Goal: Feedback & Contribution: Submit feedback/report problem

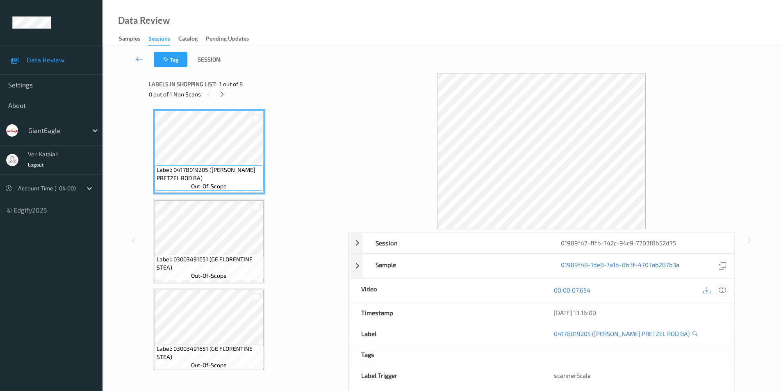
click at [721, 289] on icon at bounding box center [722, 289] width 7 height 7
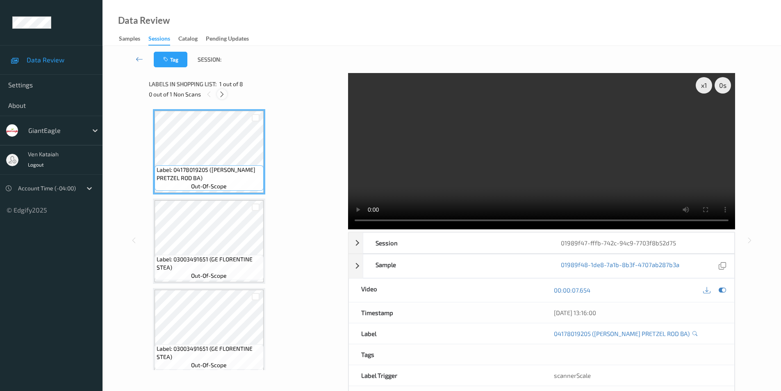
click at [222, 95] on icon at bounding box center [222, 94] width 7 height 7
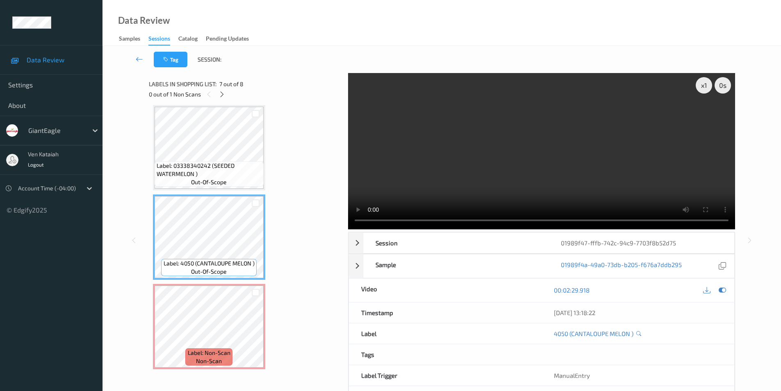
scroll to position [454, 0]
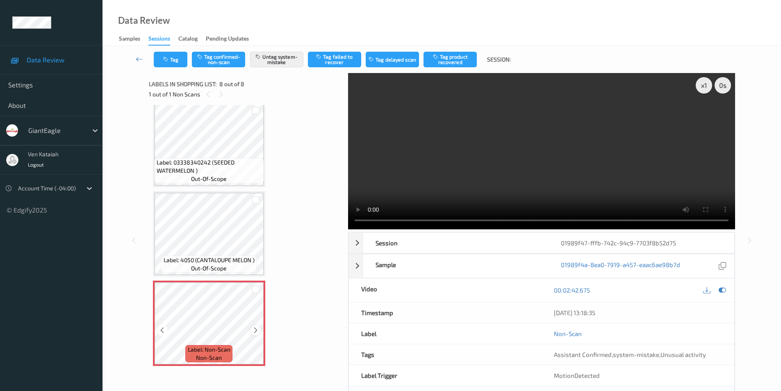
click at [256, 330] on icon at bounding box center [255, 329] width 7 height 7
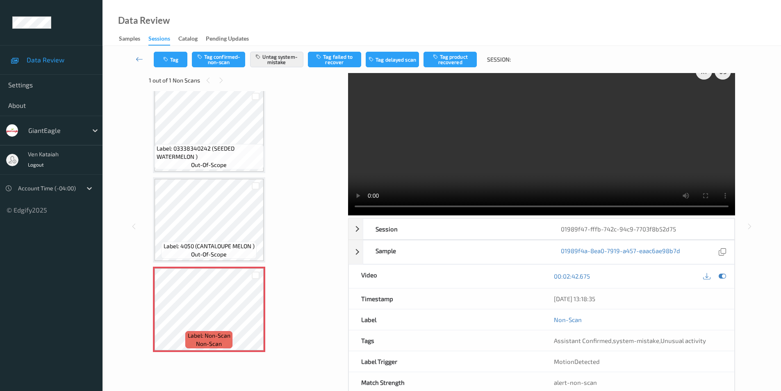
scroll to position [0, 0]
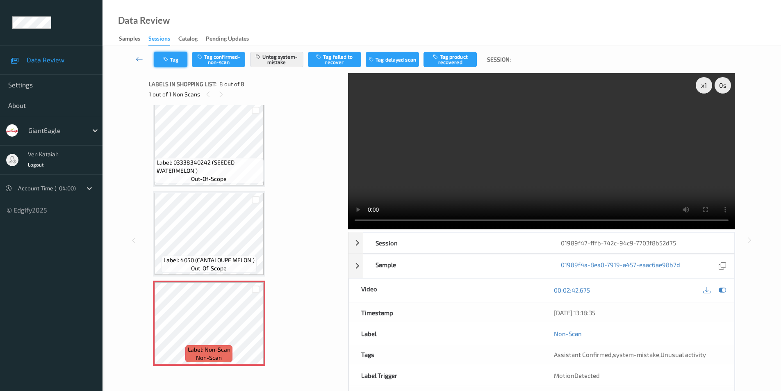
click at [169, 64] on button "Tag" at bounding box center [171, 60] width 34 height 16
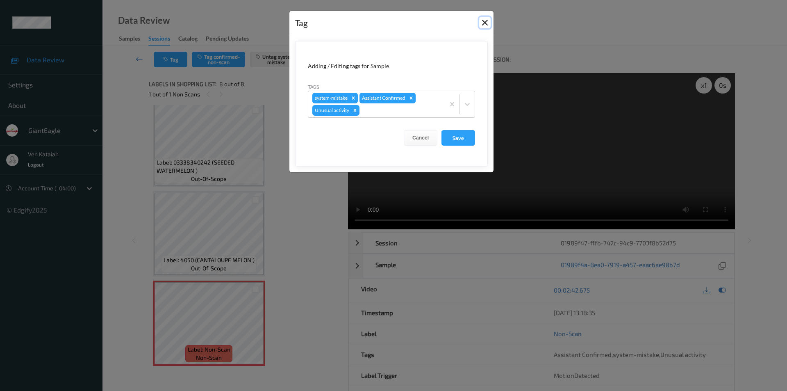
click at [488, 22] on button "Close" at bounding box center [484, 22] width 11 height 11
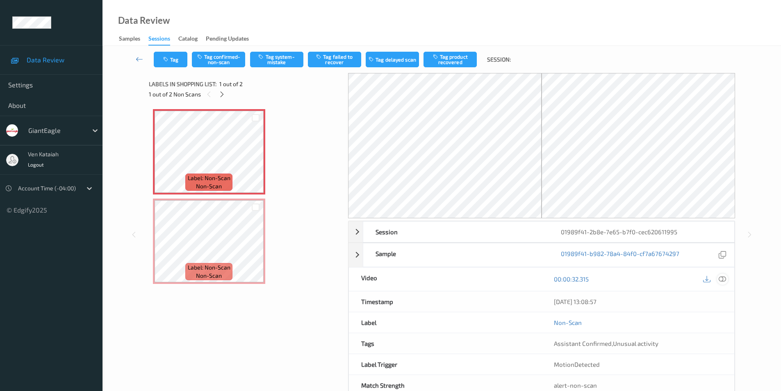
click at [724, 277] on icon at bounding box center [722, 278] width 7 height 7
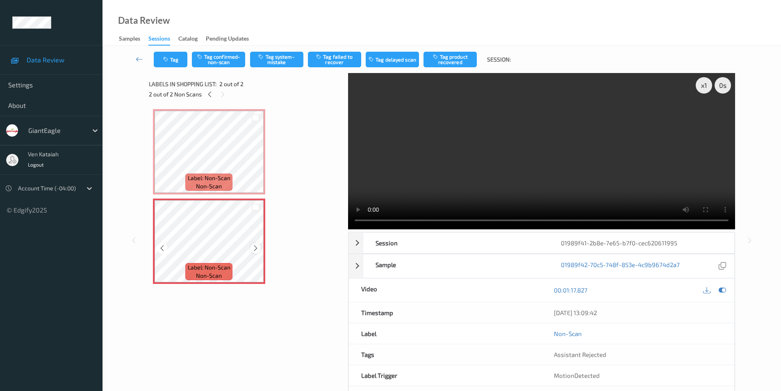
click at [255, 247] on icon at bounding box center [255, 247] width 7 height 7
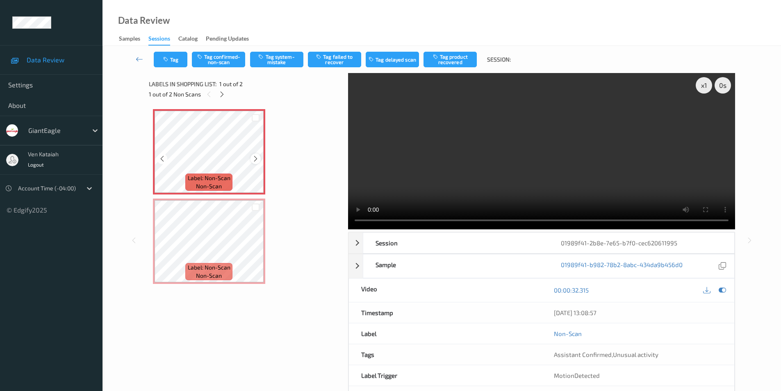
click at [256, 159] on icon at bounding box center [255, 158] width 7 height 7
click at [280, 58] on button "Tag system-mistake" at bounding box center [276, 60] width 53 height 16
click at [165, 56] on button "Tag" at bounding box center [171, 60] width 34 height 16
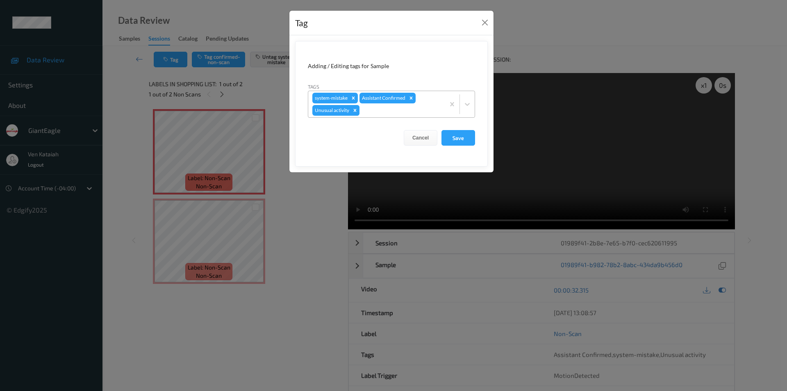
click at [354, 110] on icon "Remove Unusual activity" at bounding box center [355, 110] width 6 height 6
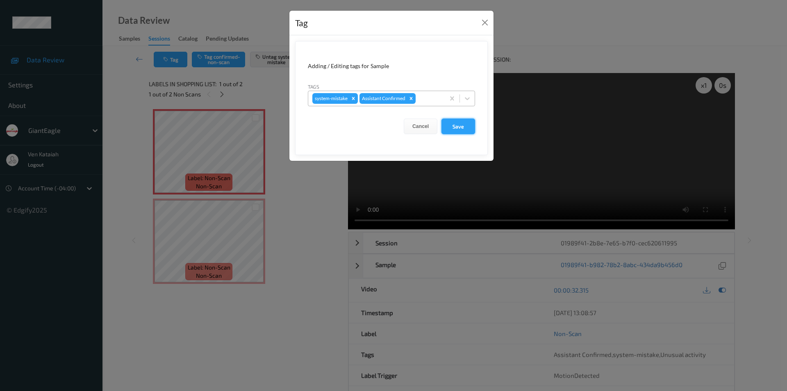
click at [455, 128] on button "Save" at bounding box center [459, 127] width 34 height 16
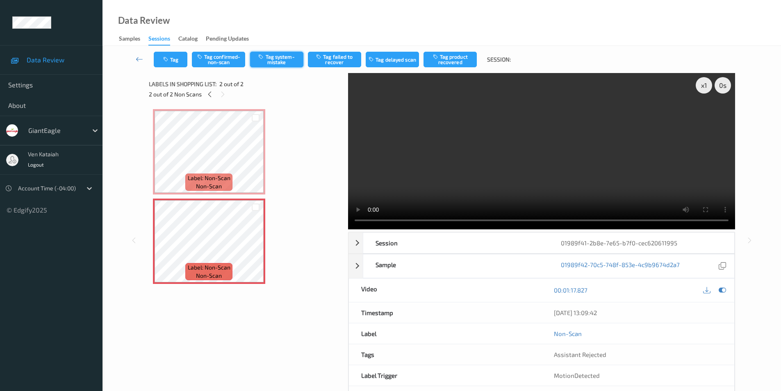
click at [281, 54] on button "Tag system-mistake" at bounding box center [276, 60] width 53 height 16
click at [172, 60] on button "Tag" at bounding box center [171, 60] width 34 height 16
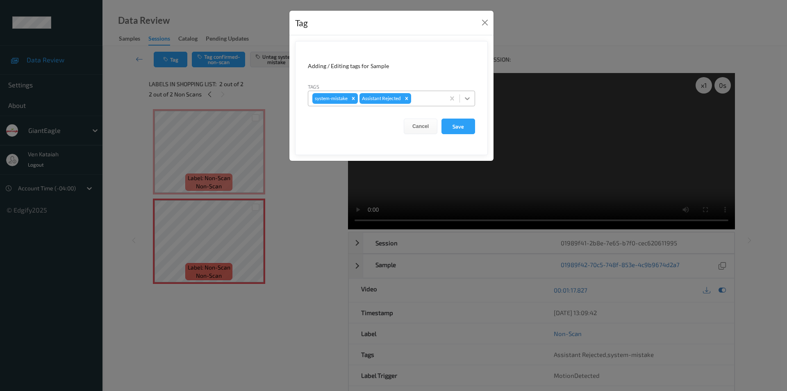
click at [468, 98] on icon at bounding box center [467, 98] width 8 height 8
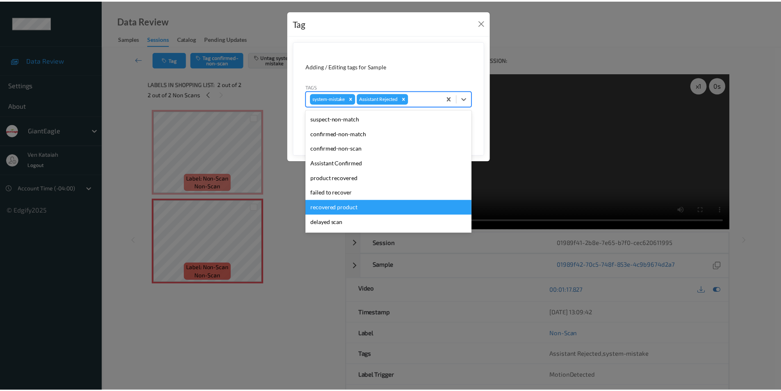
scroll to position [72, 0]
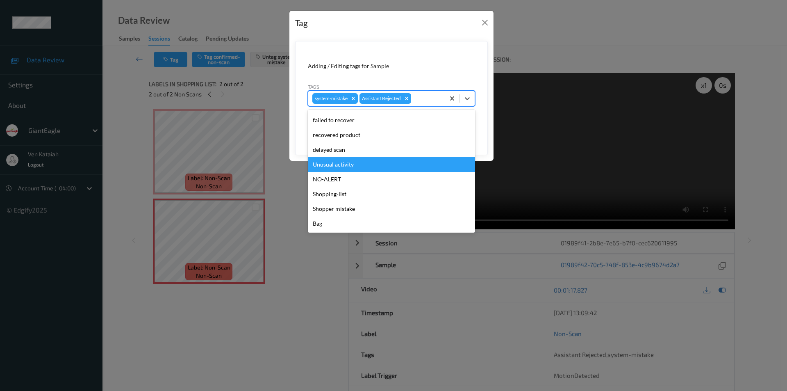
click at [349, 162] on div "Unusual activity" at bounding box center [391, 164] width 167 height 15
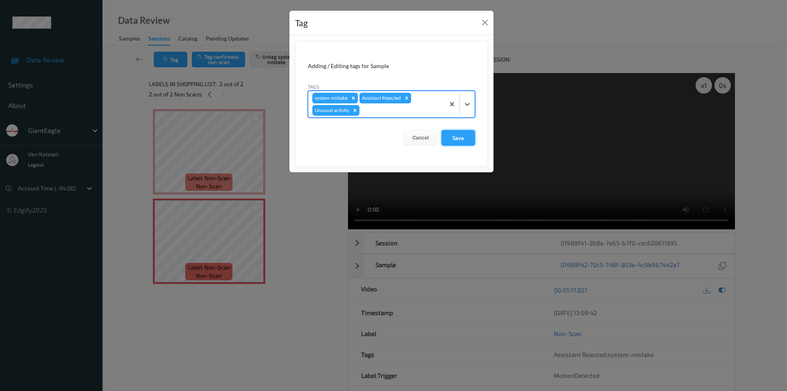
click at [450, 141] on button "Save" at bounding box center [459, 138] width 34 height 16
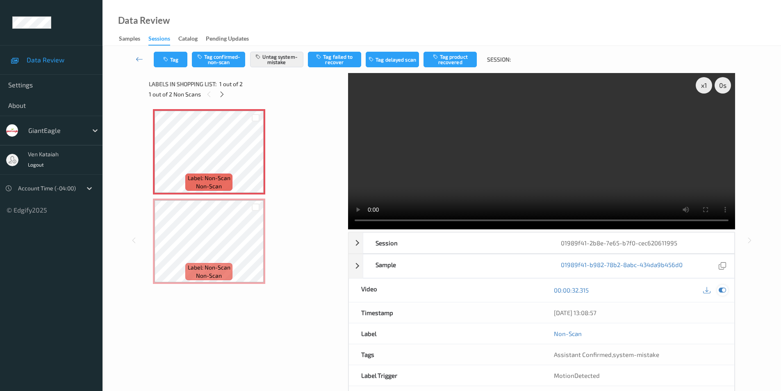
click at [721, 288] on icon at bounding box center [722, 289] width 7 height 7
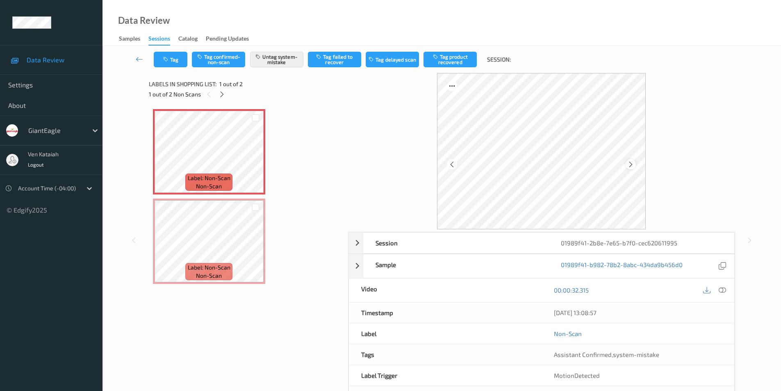
click at [635, 164] on div at bounding box center [631, 164] width 10 height 10
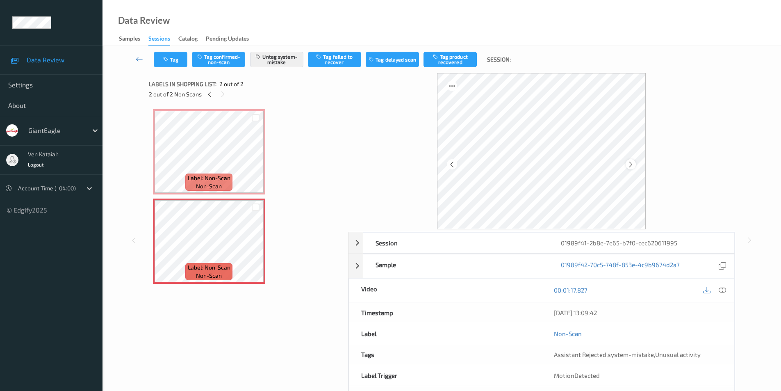
click at [630, 162] on icon at bounding box center [631, 163] width 7 height 7
click at [629, 162] on icon at bounding box center [631, 163] width 7 height 7
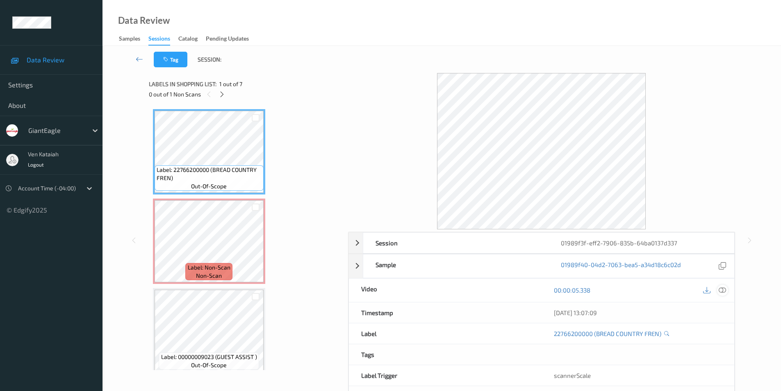
click at [726, 290] on icon at bounding box center [722, 289] width 7 height 7
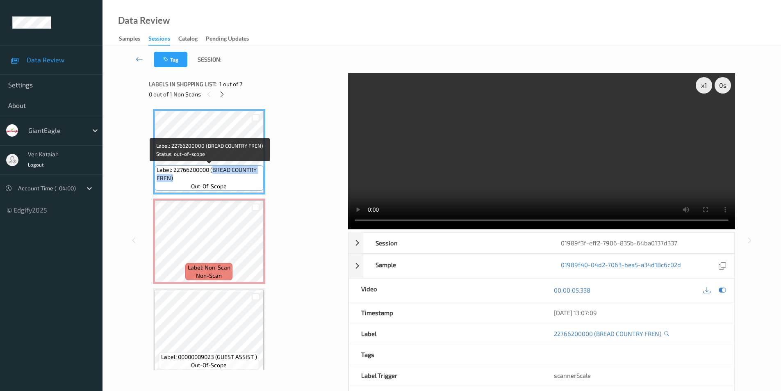
drag, startPoint x: 213, startPoint y: 170, endPoint x: 212, endPoint y: 175, distance: 5.5
click at [212, 175] on span "Label: 22766200000 (BREAD COUNTRY FREN)" at bounding box center [209, 174] width 105 height 16
copy span "BREAD COUNTRY FREN)"
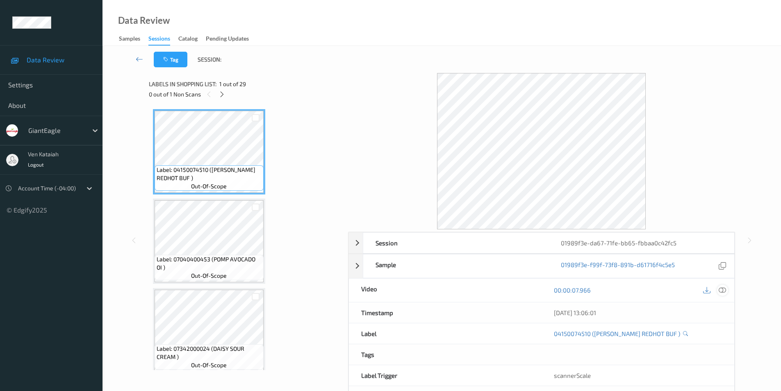
click at [726, 290] on div at bounding box center [722, 290] width 11 height 11
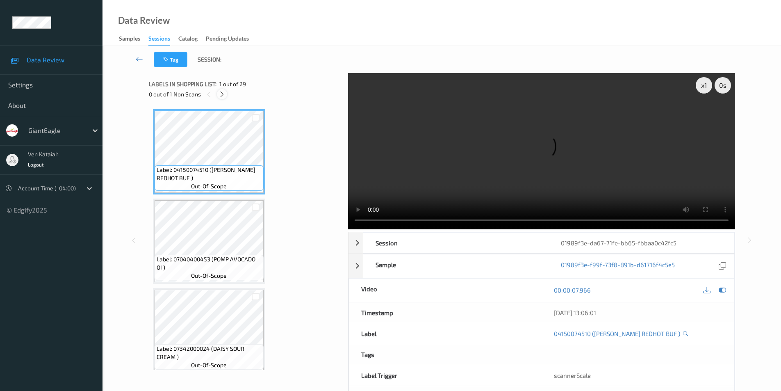
click at [221, 95] on icon at bounding box center [222, 94] width 7 height 7
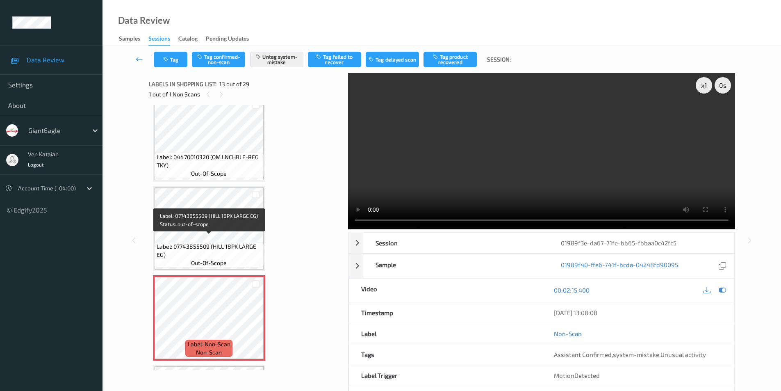
scroll to position [906, 0]
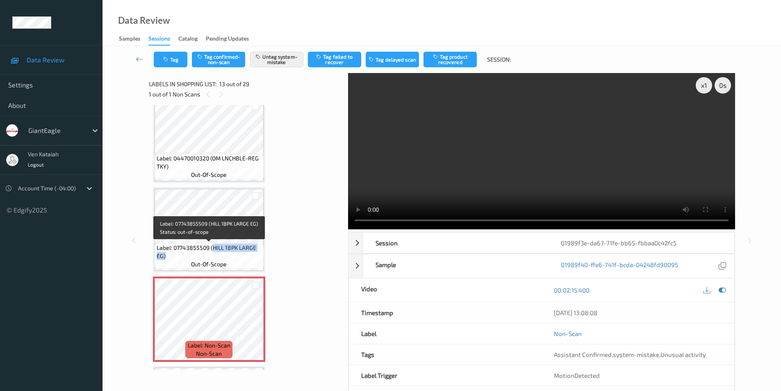
drag, startPoint x: 212, startPoint y: 249, endPoint x: 211, endPoint y: 253, distance: 4.2
click at [211, 253] on span "Label: 07743855509 (HILL 18PK LARGE EG)" at bounding box center [209, 252] width 105 height 16
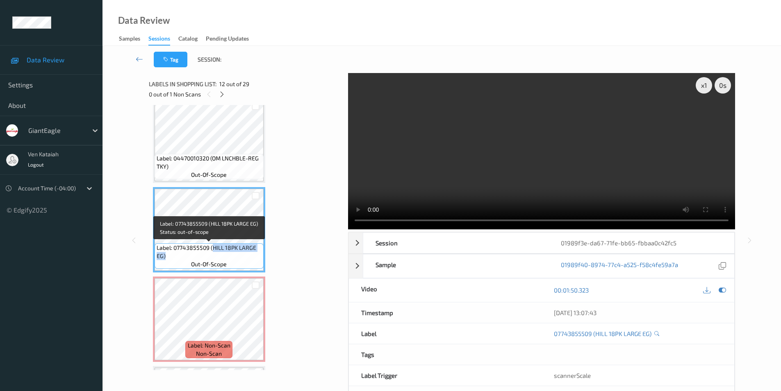
copy span "HILL 18PK LARGE EG)"
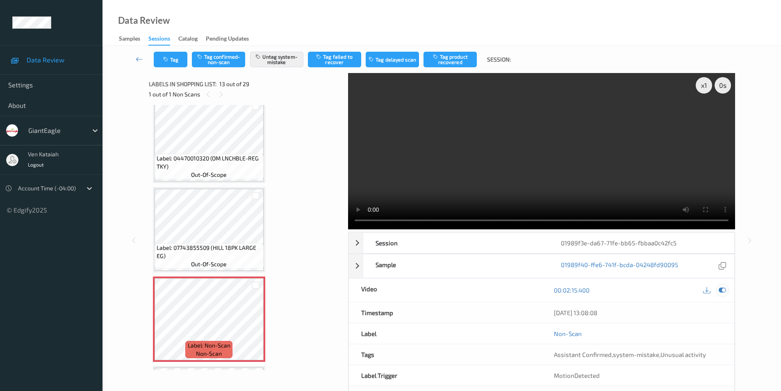
click at [721, 290] on icon at bounding box center [722, 289] width 7 height 7
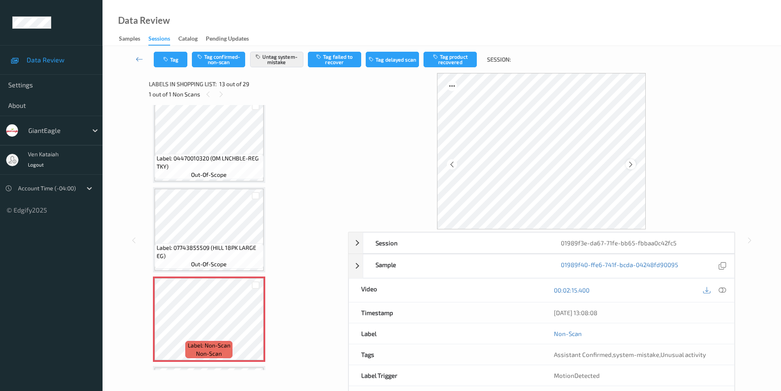
click at [632, 166] on icon at bounding box center [631, 163] width 7 height 7
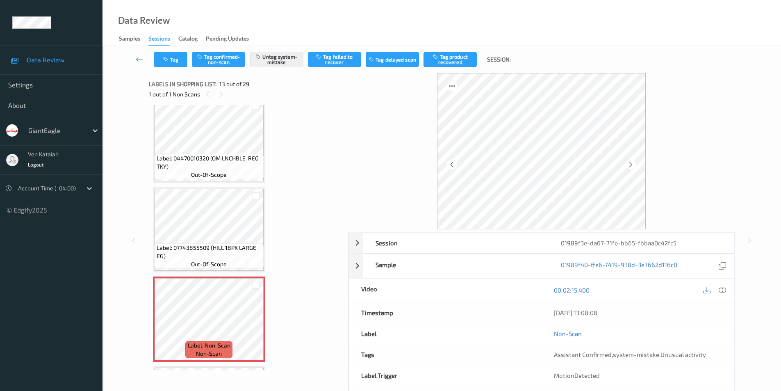
click at [632, 166] on icon at bounding box center [631, 163] width 7 height 7
click at [630, 164] on icon at bounding box center [631, 163] width 7 height 7
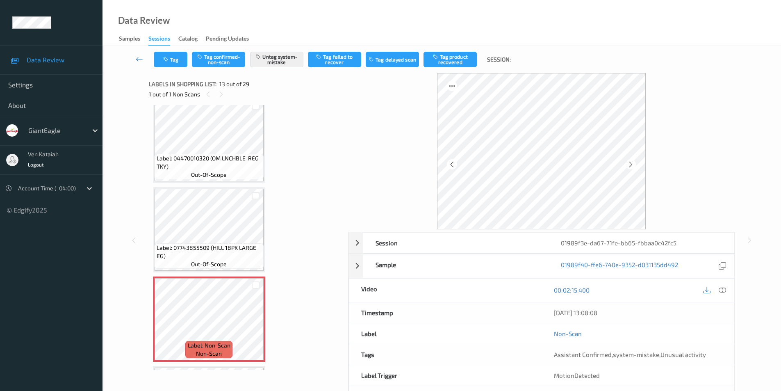
click at [630, 164] on icon at bounding box center [631, 163] width 7 height 7
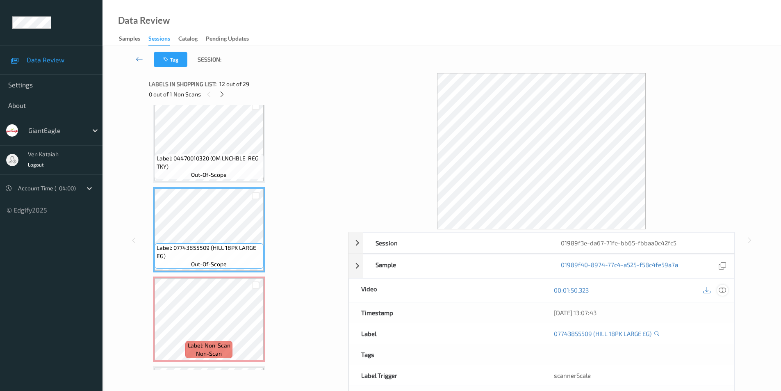
click at [723, 290] on icon at bounding box center [722, 289] width 7 height 7
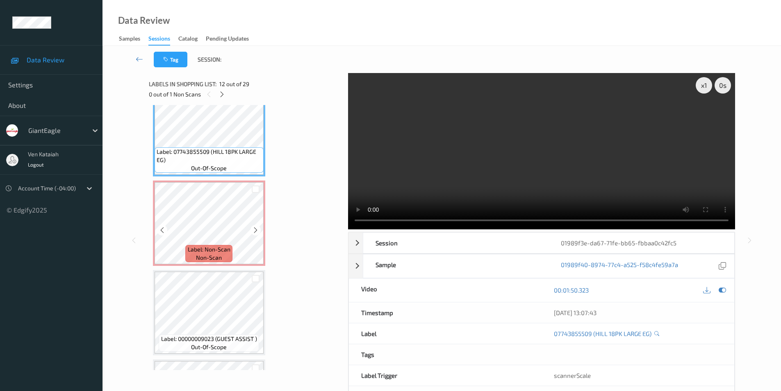
scroll to position [1029, 0]
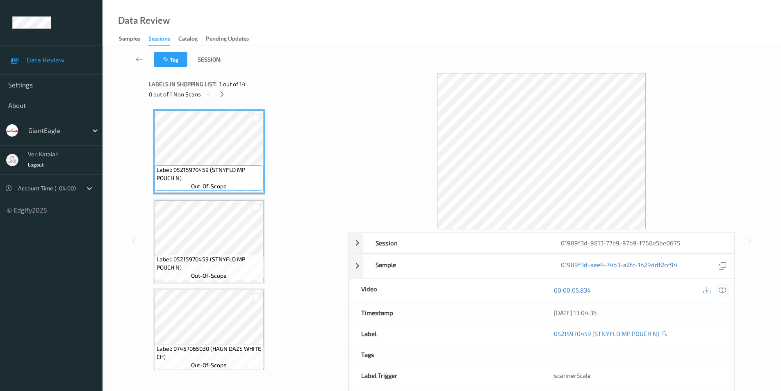
click at [724, 290] on icon at bounding box center [722, 289] width 7 height 7
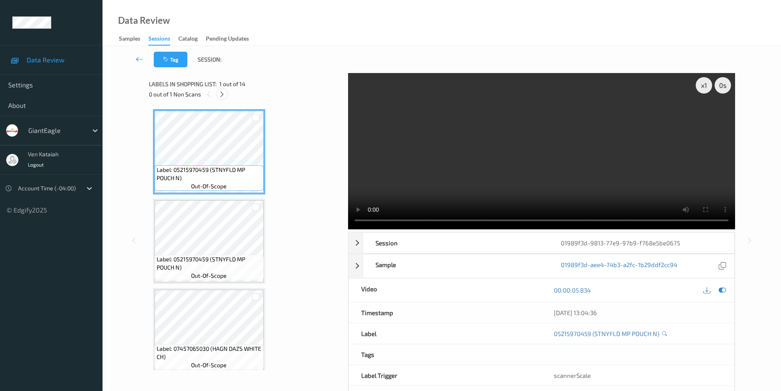
click at [219, 94] on icon at bounding box center [222, 94] width 7 height 7
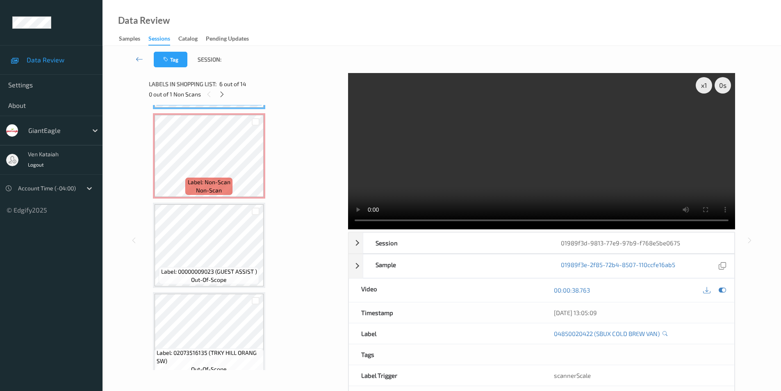
scroll to position [533, 0]
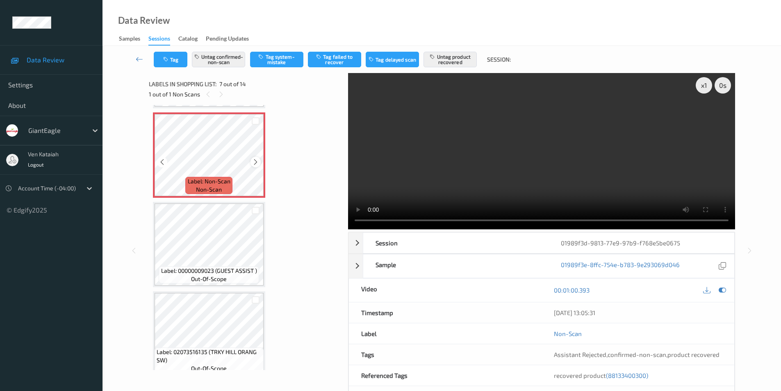
click at [254, 162] on icon at bounding box center [255, 161] width 7 height 7
click at [255, 162] on icon at bounding box center [255, 161] width 7 height 7
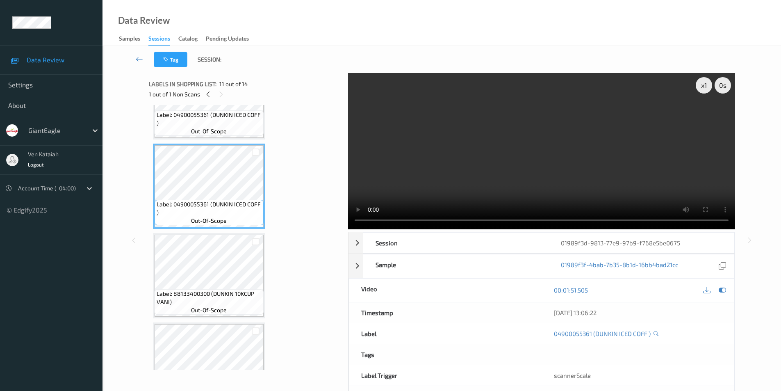
scroll to position [861, 0]
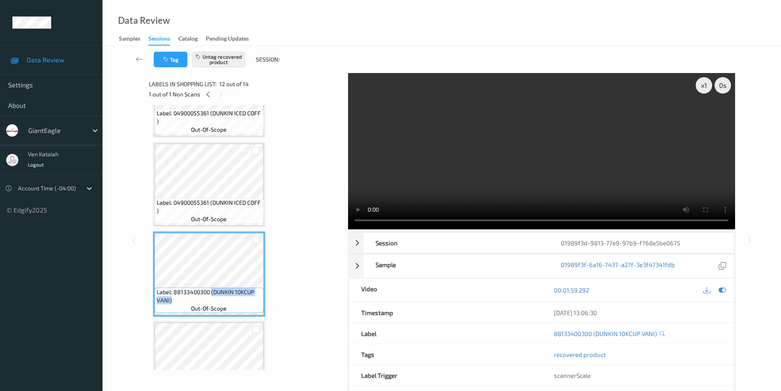
drag, startPoint x: 211, startPoint y: 292, endPoint x: 209, endPoint y: 298, distance: 6.2
click at [209, 298] on span "Label: 88133400300 (DUNKIN 10KCUP VANI)" at bounding box center [209, 296] width 105 height 16
copy span "(DUNKIN 10KCUP VANI)"
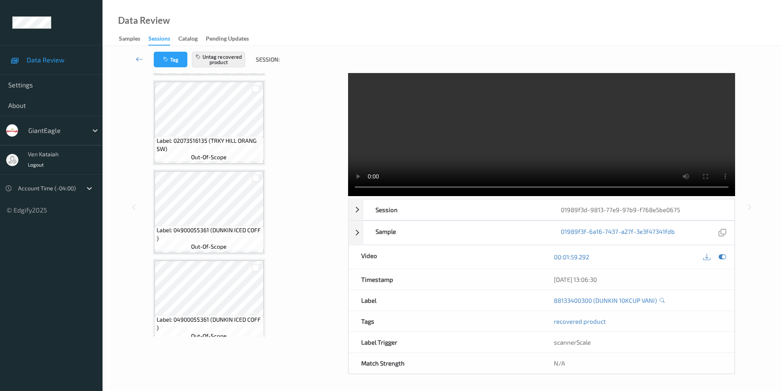
scroll to position [656, 0]
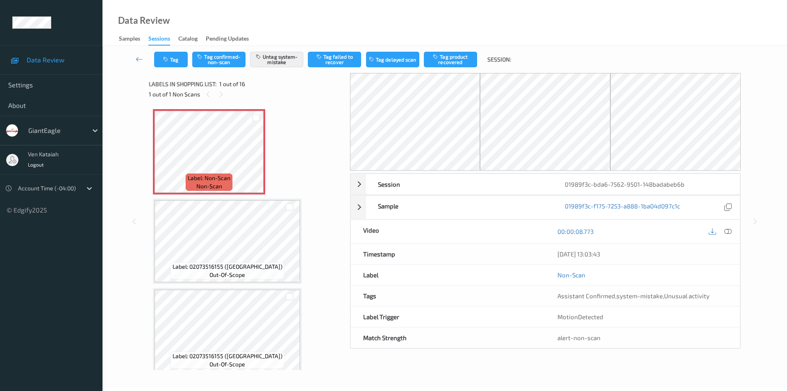
click at [728, 230] on icon at bounding box center [728, 231] width 7 height 7
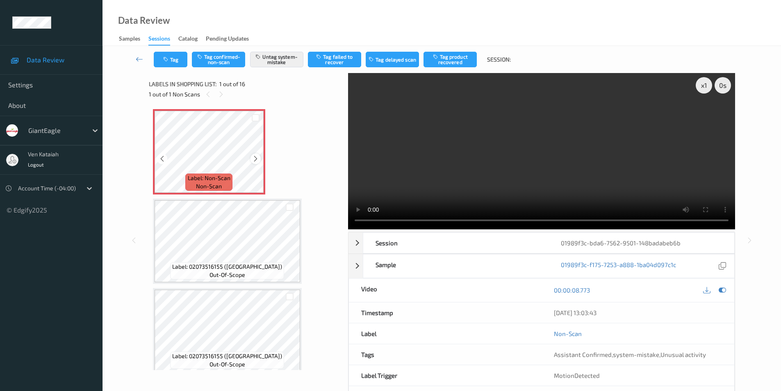
click at [256, 160] on icon at bounding box center [255, 158] width 7 height 7
drag, startPoint x: 722, startPoint y: 290, endPoint x: 581, endPoint y: 269, distance: 142.2
click at [721, 290] on icon at bounding box center [722, 289] width 7 height 7
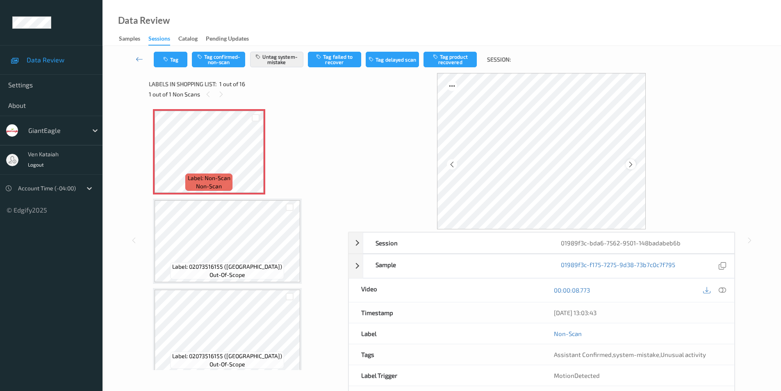
click at [632, 164] on icon at bounding box center [631, 163] width 7 height 7
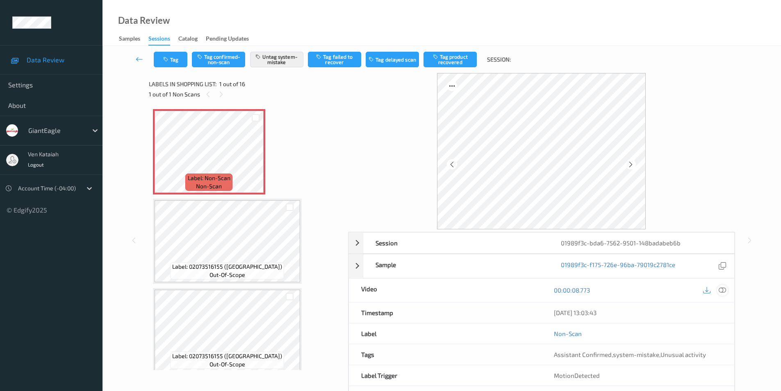
click at [726, 290] on icon at bounding box center [722, 289] width 7 height 7
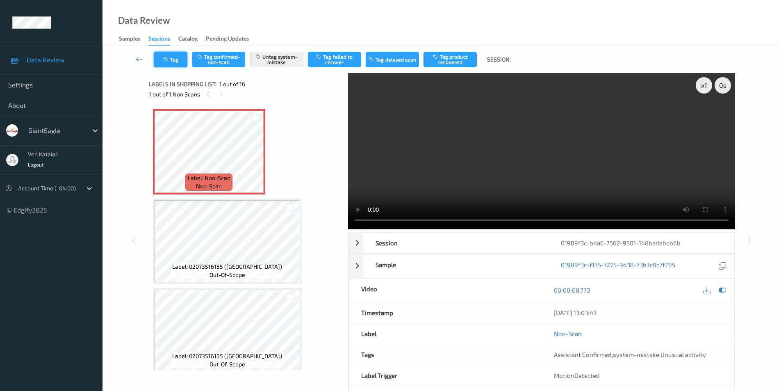
click at [176, 57] on button "Tag" at bounding box center [171, 60] width 34 height 16
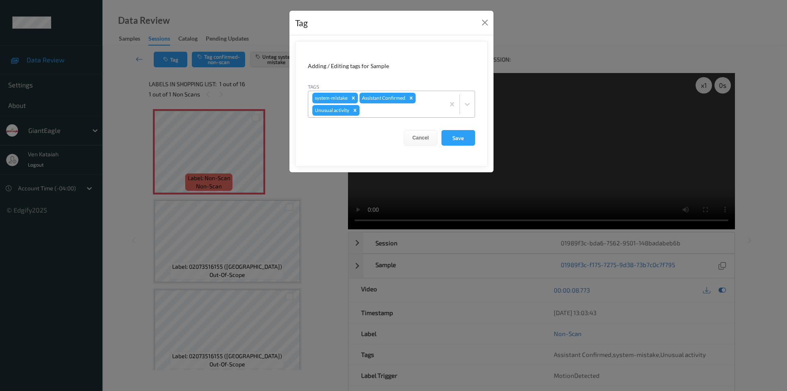
click at [355, 110] on icon "Remove Unusual activity" at bounding box center [355, 110] width 3 height 3
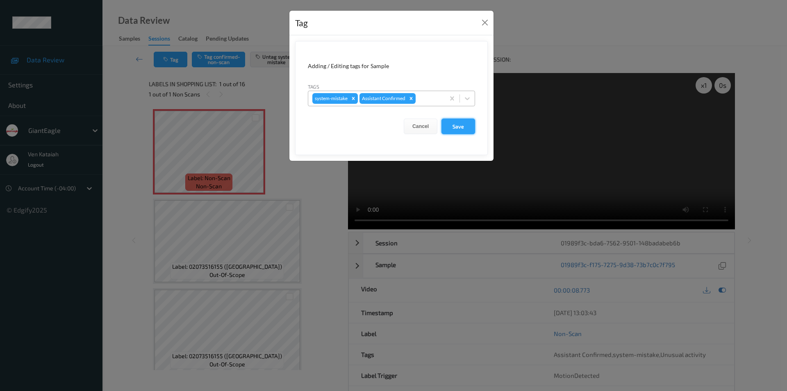
click at [458, 128] on button "Save" at bounding box center [459, 127] width 34 height 16
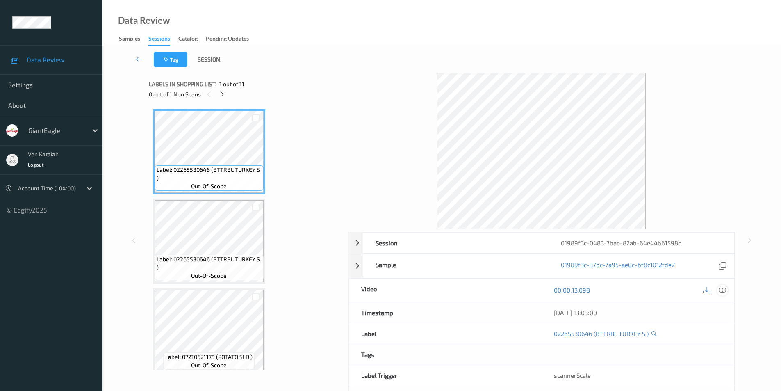
click at [723, 288] on icon at bounding box center [722, 289] width 7 height 7
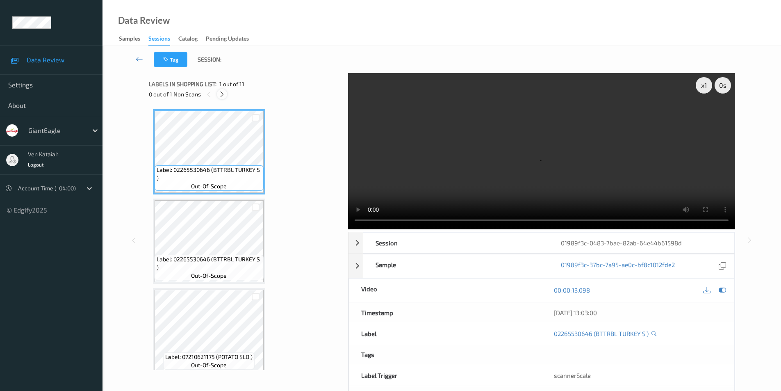
click at [222, 98] on div at bounding box center [222, 94] width 10 height 10
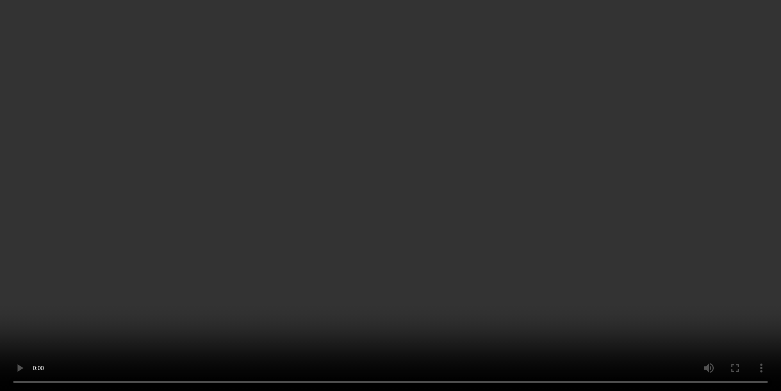
scroll to position [500, 0]
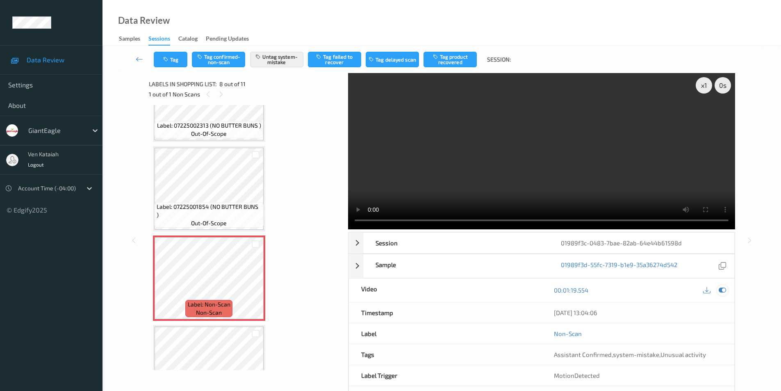
click at [723, 292] on icon at bounding box center [722, 289] width 7 height 7
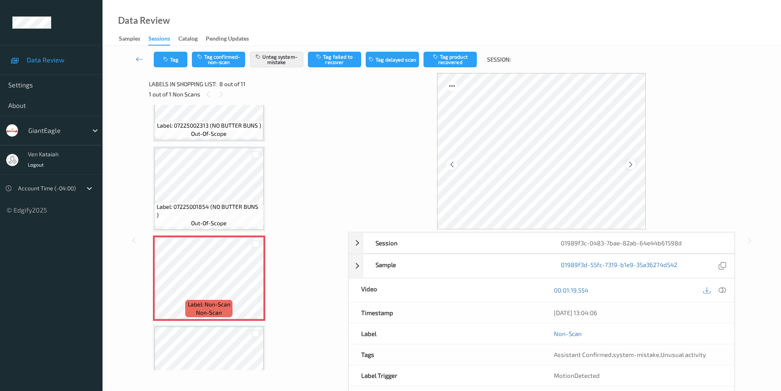
click at [630, 163] on icon at bounding box center [631, 163] width 7 height 7
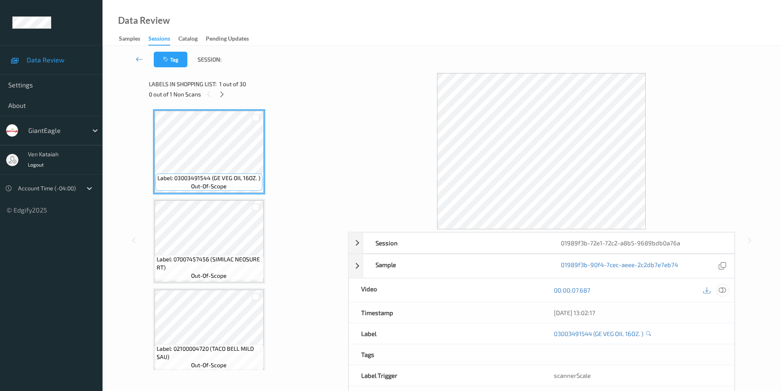
click at [722, 291] on icon at bounding box center [722, 289] width 7 height 7
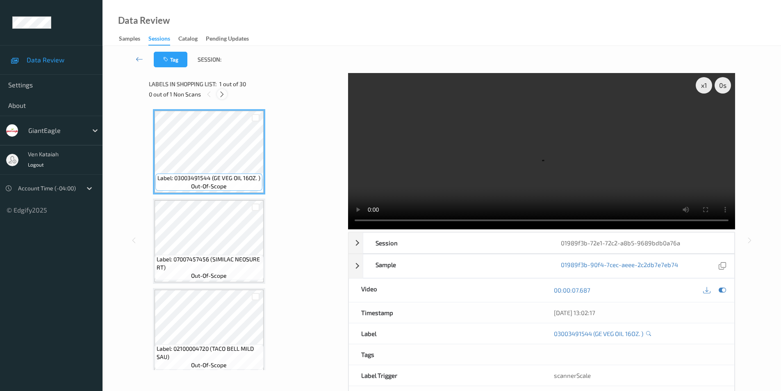
click at [219, 94] on icon at bounding box center [222, 94] width 7 height 7
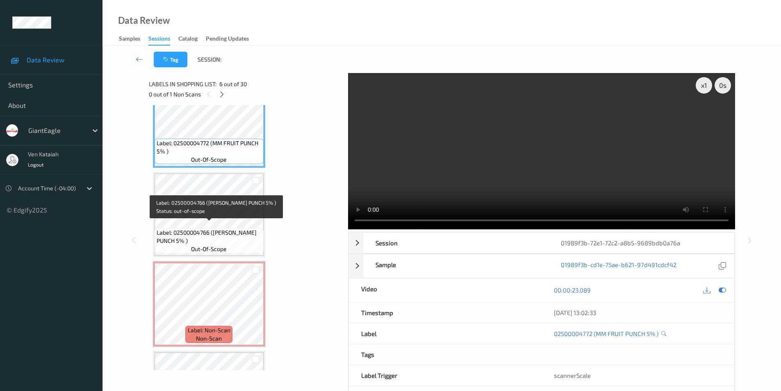
scroll to position [500, 0]
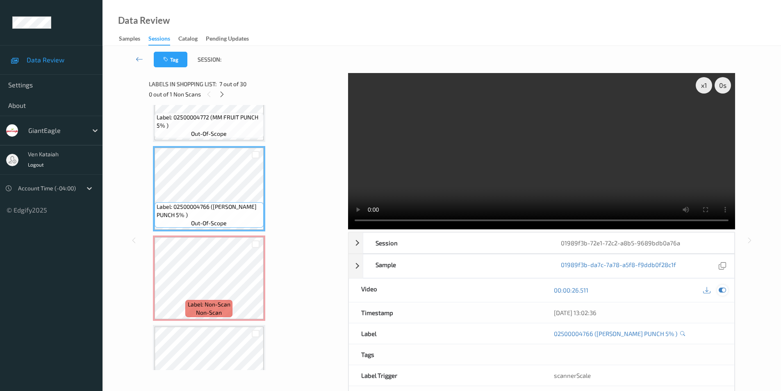
click at [725, 290] on icon at bounding box center [722, 289] width 7 height 7
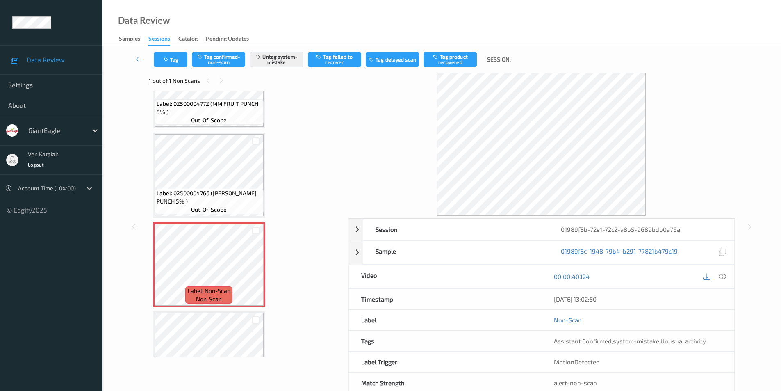
scroll to position [0, 0]
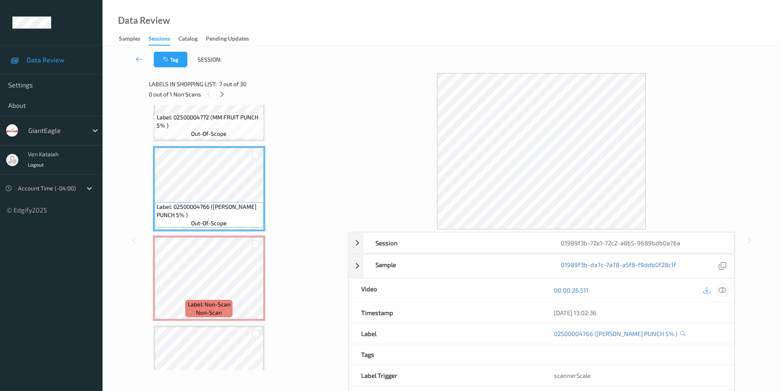
click at [724, 291] on icon at bounding box center [722, 289] width 7 height 7
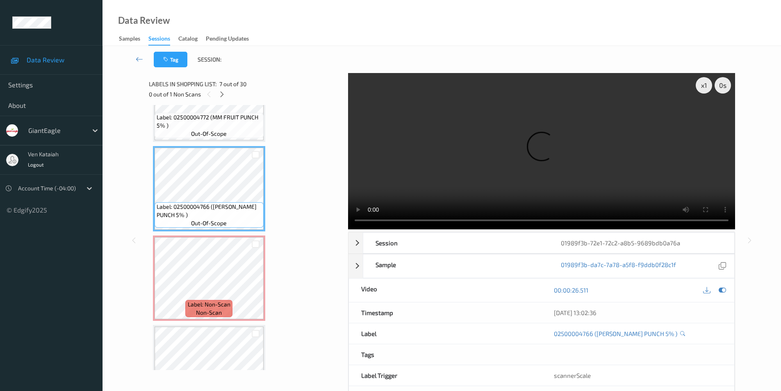
scroll to position [541, 0]
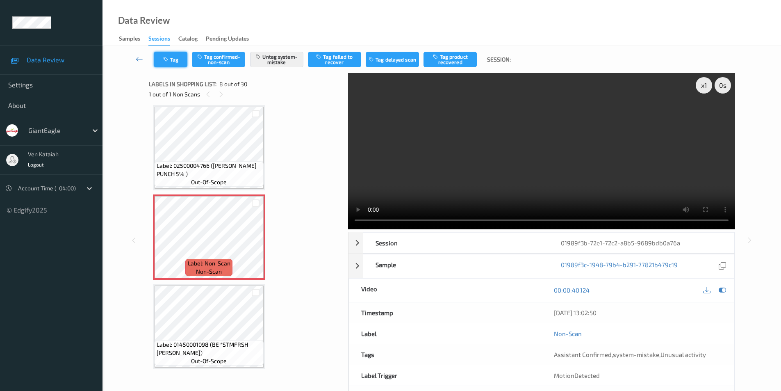
click at [170, 62] on icon "button" at bounding box center [166, 60] width 7 height 6
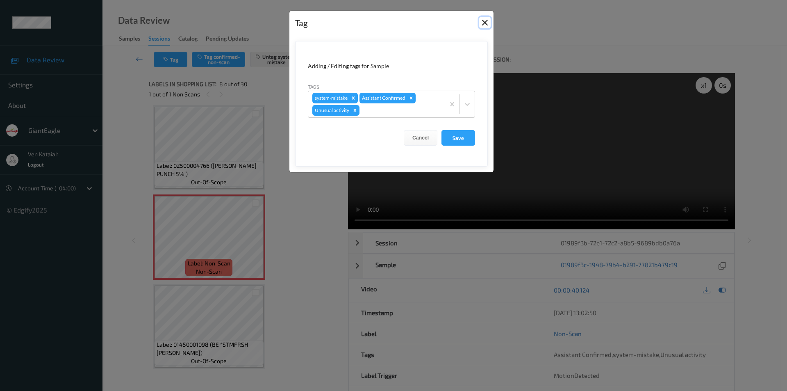
click at [486, 22] on button "Close" at bounding box center [484, 22] width 11 height 11
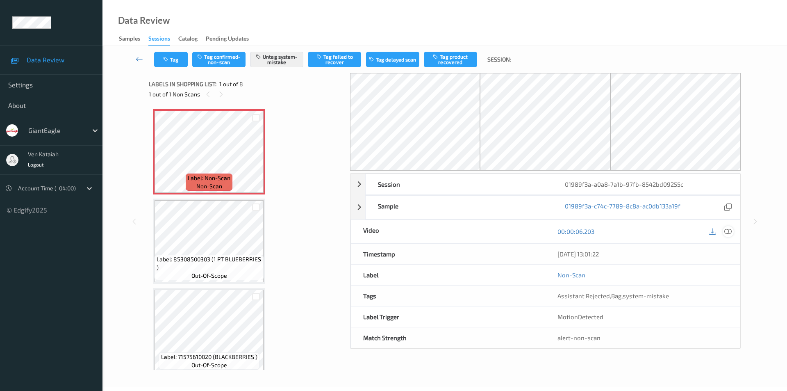
click at [730, 231] on icon at bounding box center [728, 231] width 7 height 7
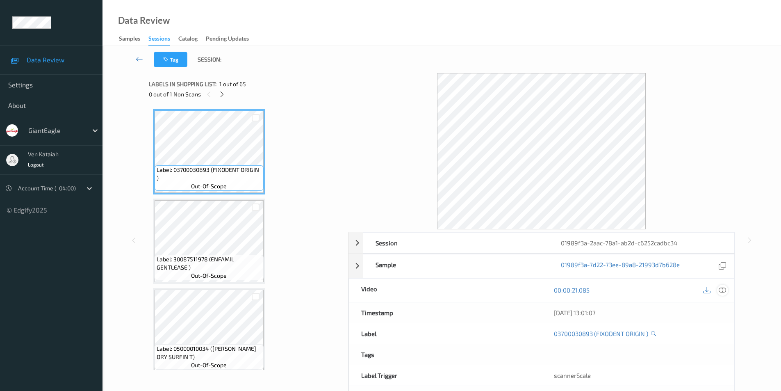
click at [721, 289] on icon at bounding box center [722, 289] width 7 height 7
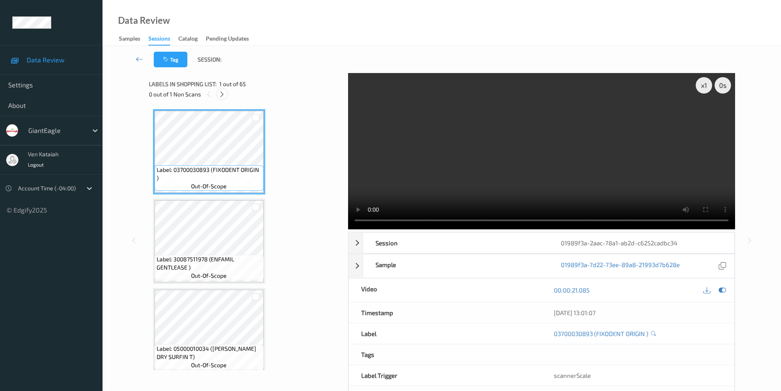
click at [221, 94] on icon at bounding box center [222, 94] width 7 height 7
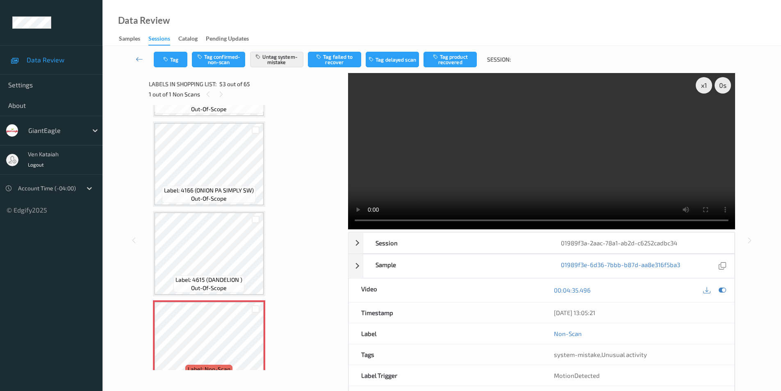
scroll to position [4441, 0]
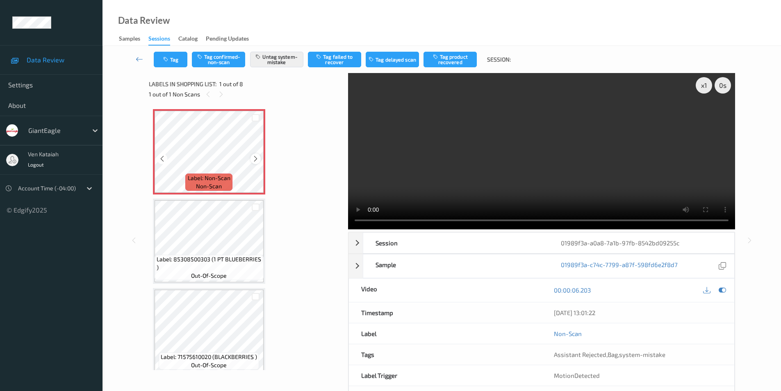
click at [255, 159] on icon at bounding box center [255, 158] width 7 height 7
click at [170, 55] on button "Tag" at bounding box center [171, 60] width 34 height 16
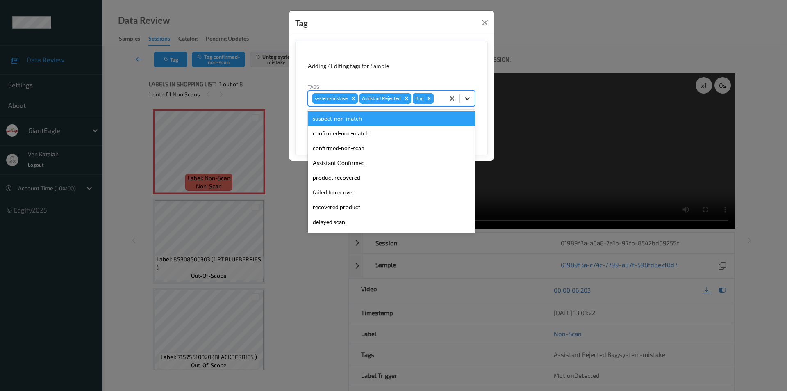
click at [467, 100] on icon at bounding box center [467, 98] width 8 height 8
click at [485, 22] on button "Close" at bounding box center [484, 22] width 11 height 11
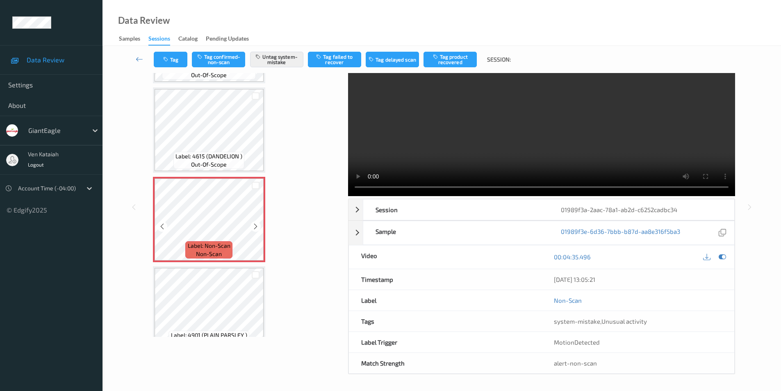
scroll to position [4564, 0]
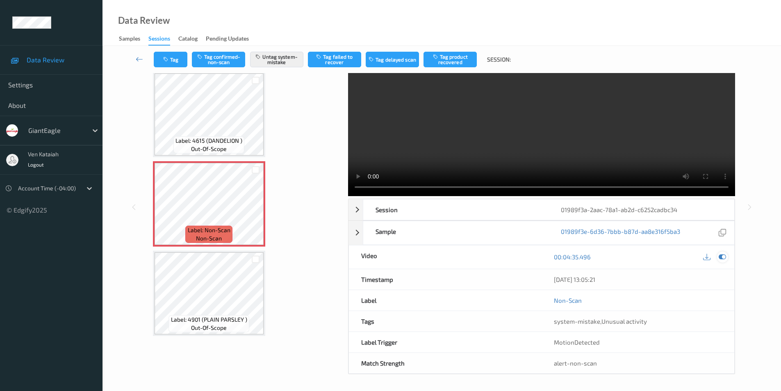
click at [721, 257] on icon at bounding box center [722, 256] width 7 height 7
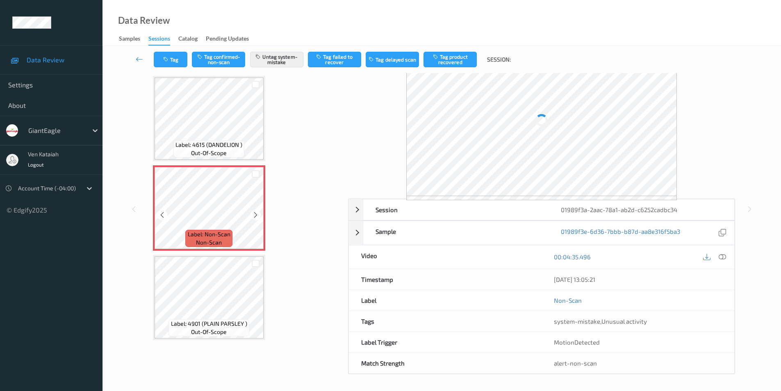
scroll to position [33, 0]
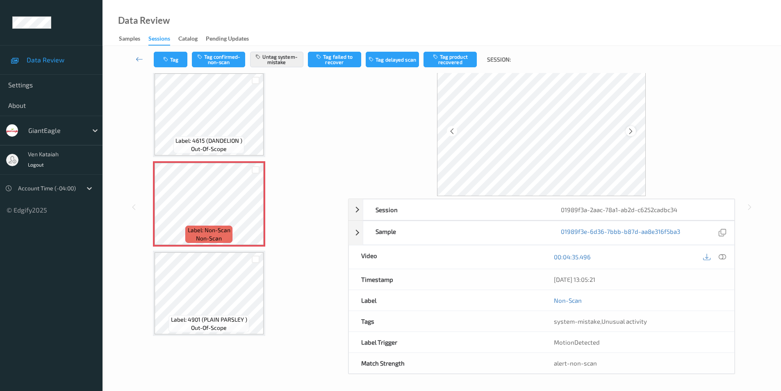
click at [632, 131] on icon at bounding box center [631, 130] width 7 height 7
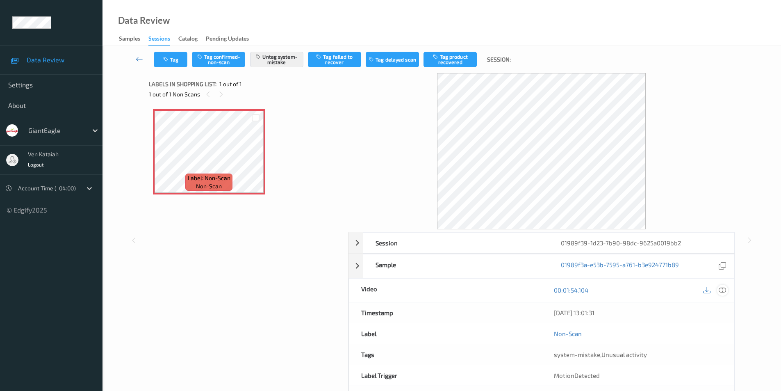
click at [721, 289] on icon at bounding box center [722, 289] width 7 height 7
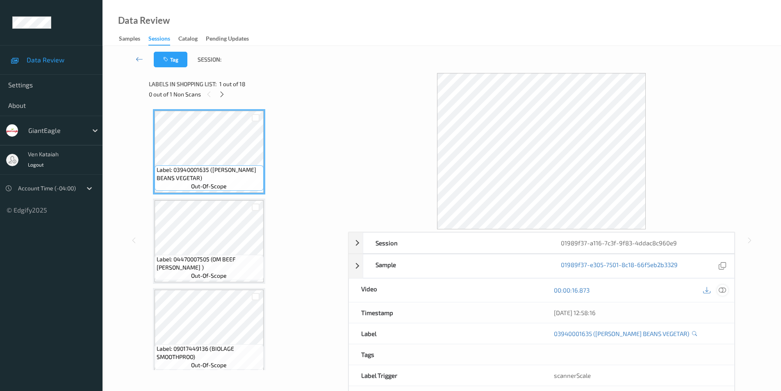
click at [723, 288] on icon at bounding box center [722, 289] width 7 height 7
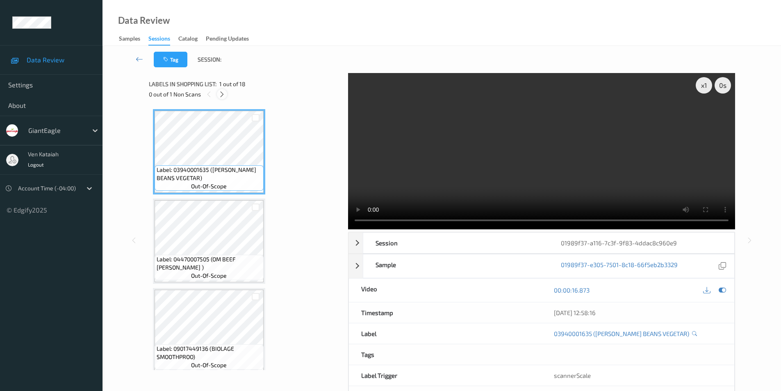
click at [223, 96] on icon at bounding box center [222, 94] width 7 height 7
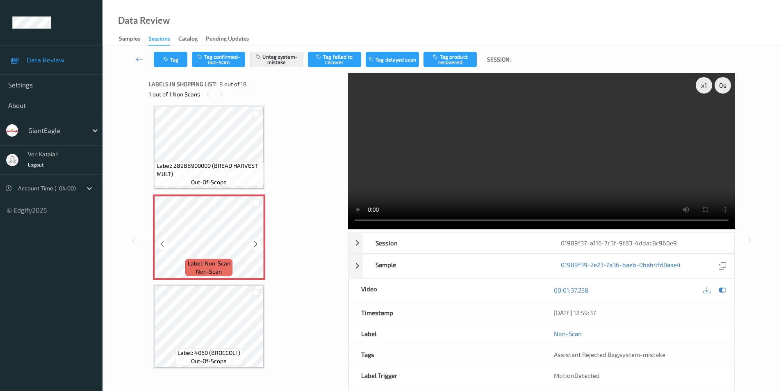
scroll to position [582, 0]
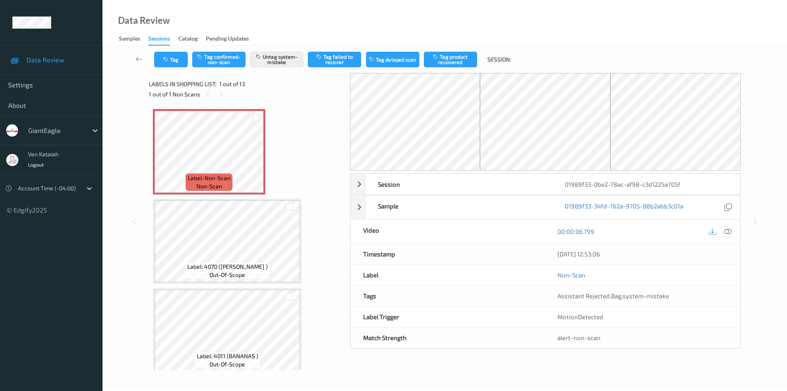
click at [730, 233] on icon at bounding box center [728, 231] width 7 height 7
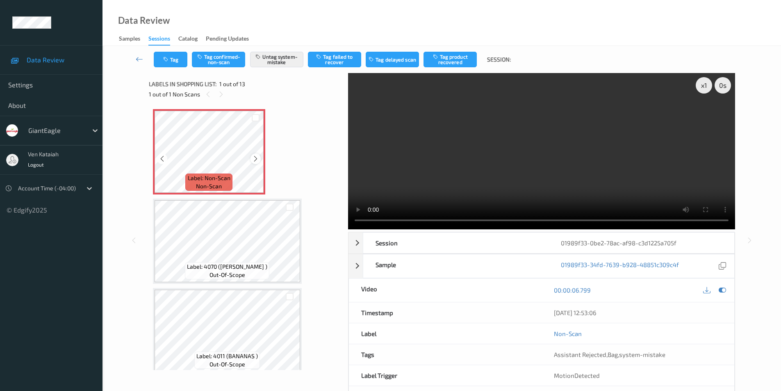
click at [257, 160] on icon at bounding box center [255, 158] width 7 height 7
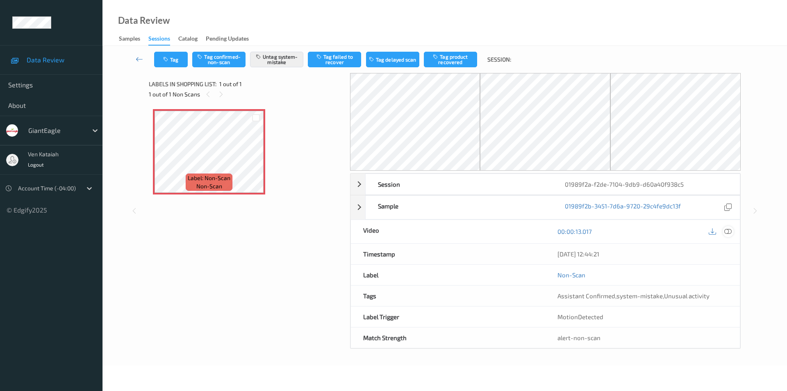
click at [731, 229] on icon at bounding box center [728, 231] width 7 height 7
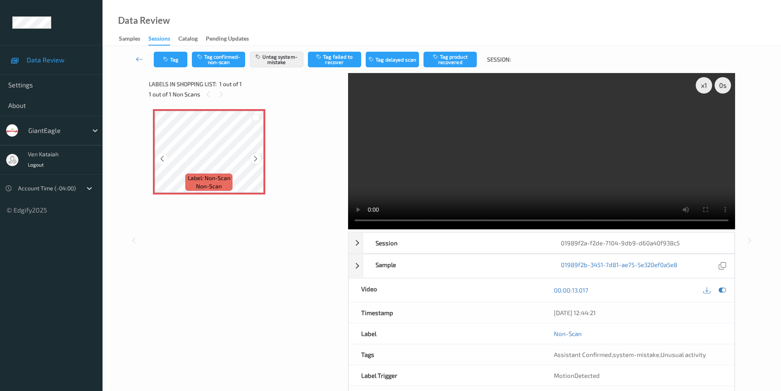
click at [256, 157] on icon at bounding box center [255, 158] width 7 height 7
click at [717, 290] on div at bounding box center [722, 290] width 11 height 11
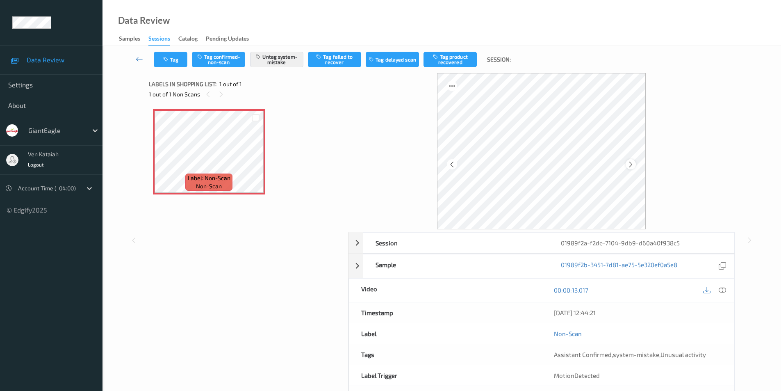
click at [628, 162] on icon at bounding box center [631, 163] width 7 height 7
click at [174, 59] on button "Tag" at bounding box center [171, 60] width 34 height 16
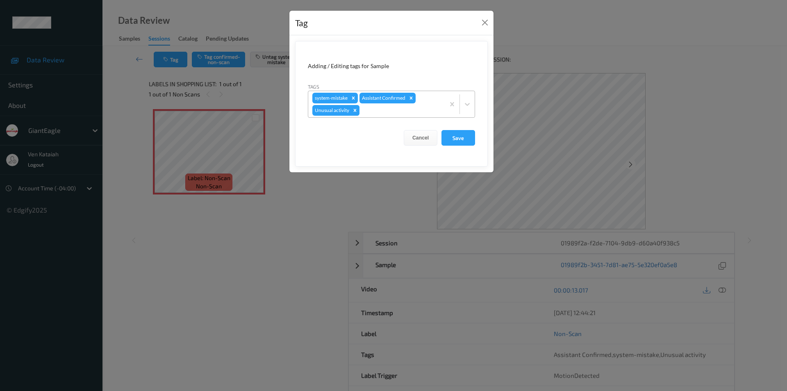
click at [357, 110] on icon "Remove Unusual activity" at bounding box center [355, 110] width 6 height 6
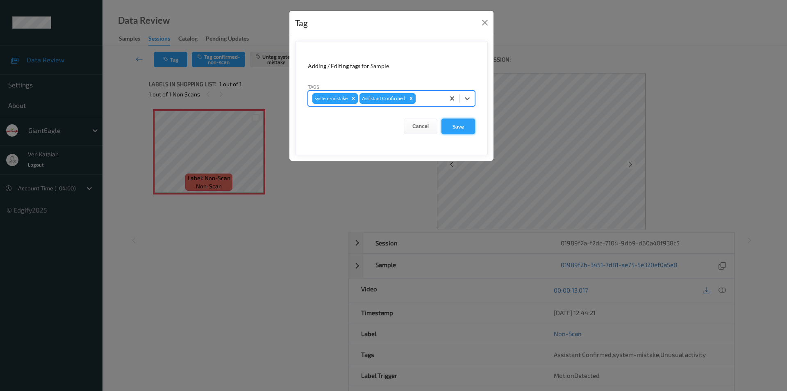
click at [458, 126] on button "Save" at bounding box center [459, 127] width 34 height 16
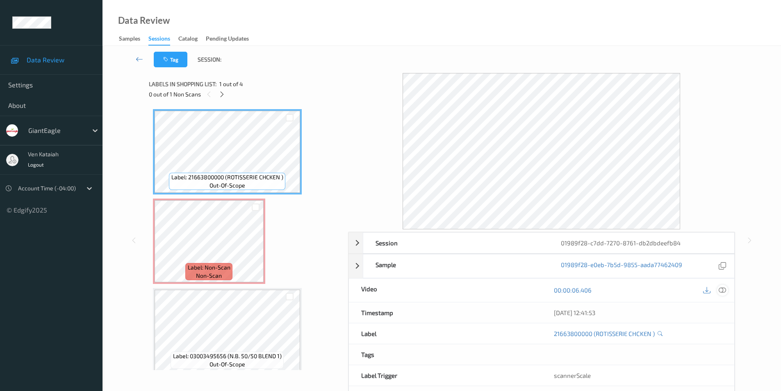
click at [723, 292] on icon at bounding box center [722, 289] width 7 height 7
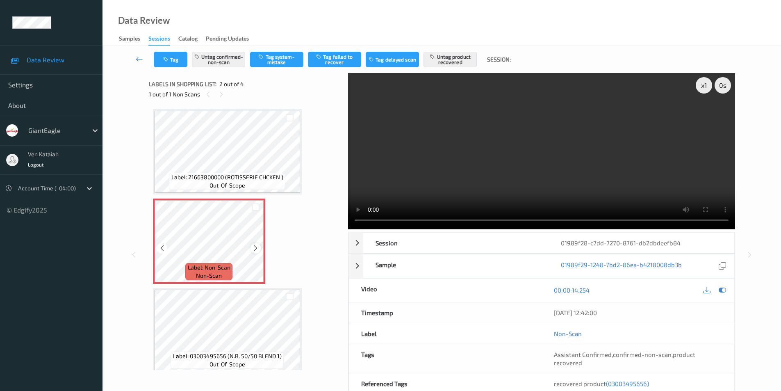
click at [257, 246] on icon at bounding box center [255, 247] width 7 height 7
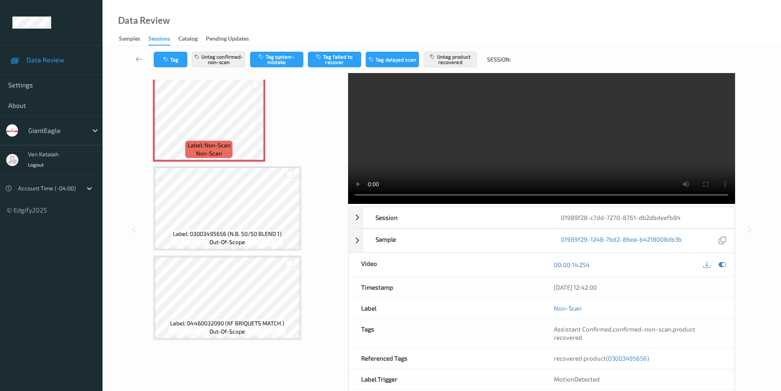
scroll to position [41, 0]
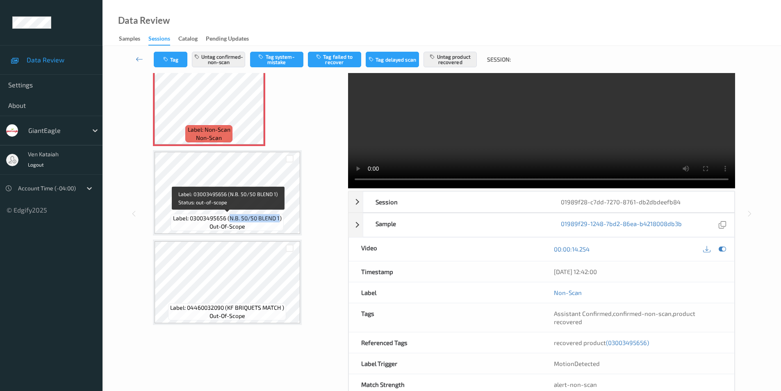
drag, startPoint x: 228, startPoint y: 219, endPoint x: 280, endPoint y: 218, distance: 51.3
click at [280, 218] on span "Label: 03003495656 (N.B. 50/50 BLEND 1)" at bounding box center [227, 218] width 109 height 8
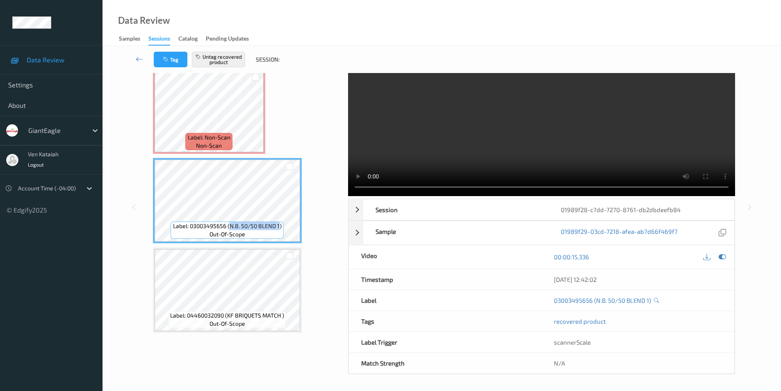
scroll to position [33, 0]
copy span "N.B. 50/50 BLEND 1"
click at [721, 256] on icon at bounding box center [722, 256] width 7 height 7
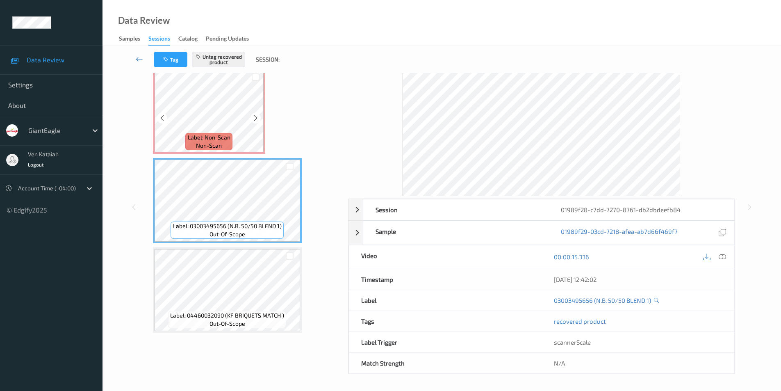
scroll to position [41, 0]
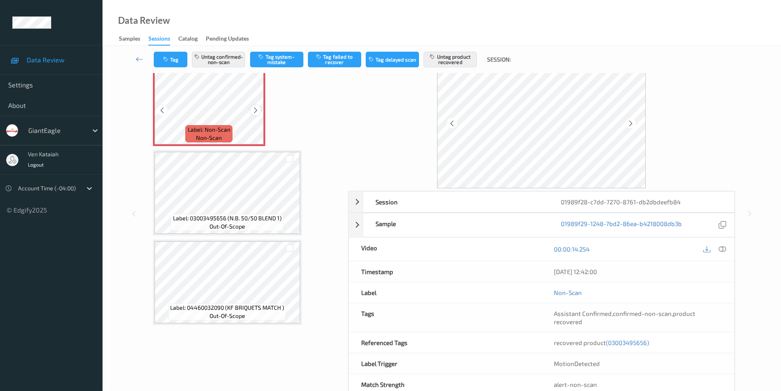
click at [254, 110] on icon at bounding box center [255, 110] width 7 height 7
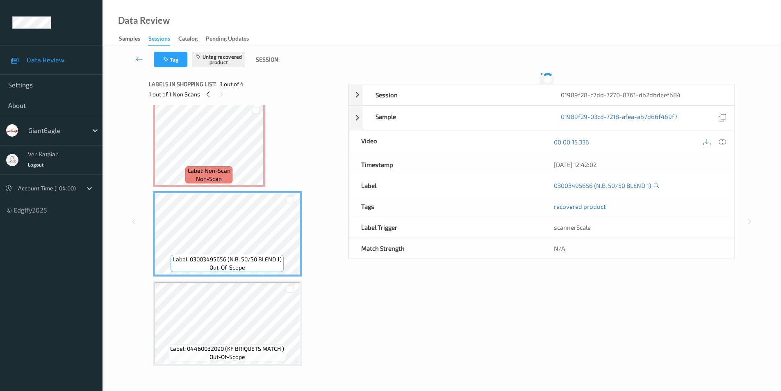
scroll to position [33, 0]
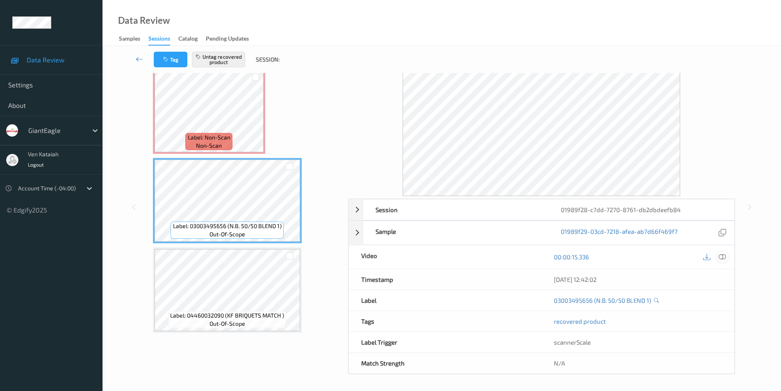
click at [726, 255] on icon at bounding box center [722, 256] width 7 height 7
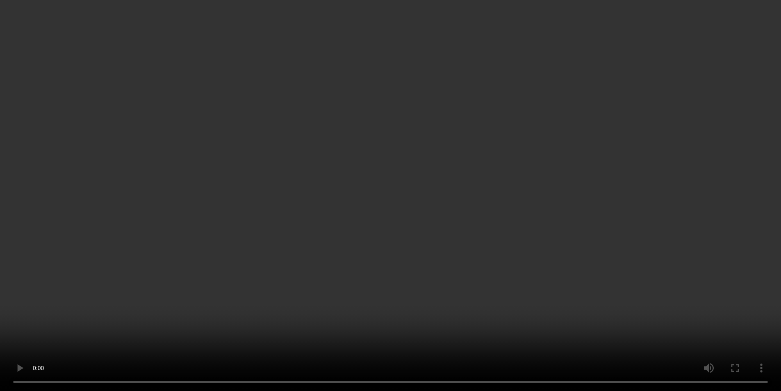
scroll to position [97, 0]
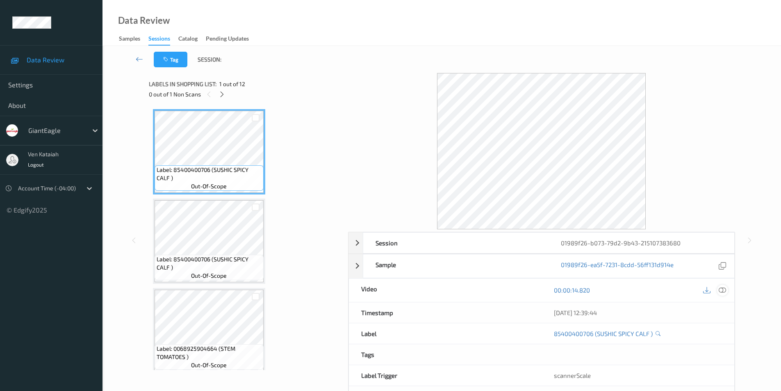
click at [723, 290] on icon at bounding box center [722, 289] width 7 height 7
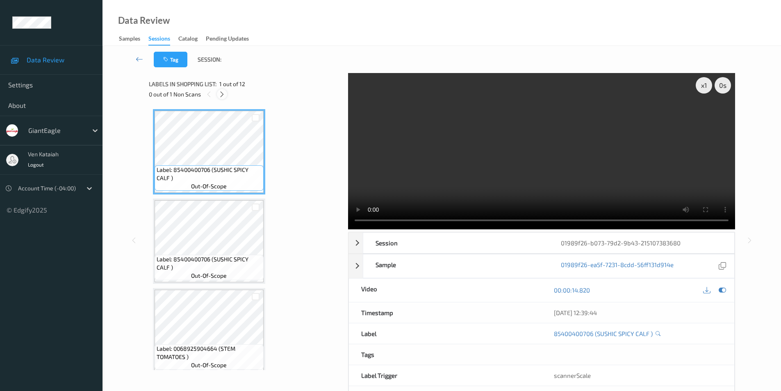
click at [223, 95] on icon at bounding box center [222, 94] width 7 height 7
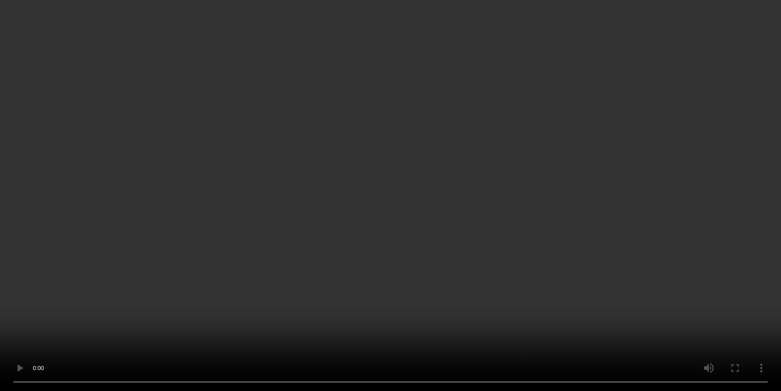
scroll to position [183, 0]
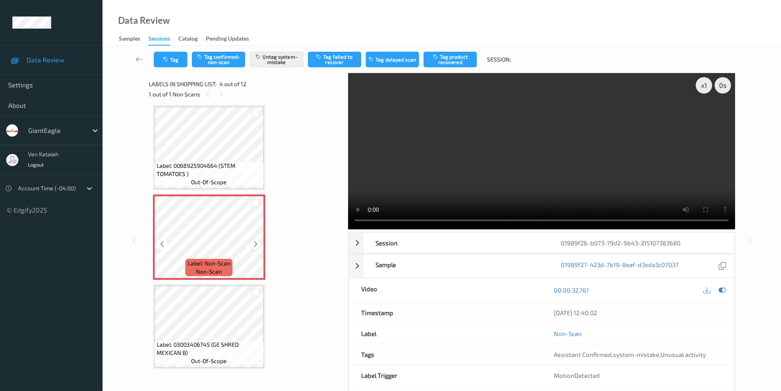
click at [257, 248] on div at bounding box center [256, 244] width 10 height 10
click at [257, 247] on icon at bounding box center [255, 243] width 7 height 7
click at [254, 243] on icon at bounding box center [255, 243] width 7 height 7
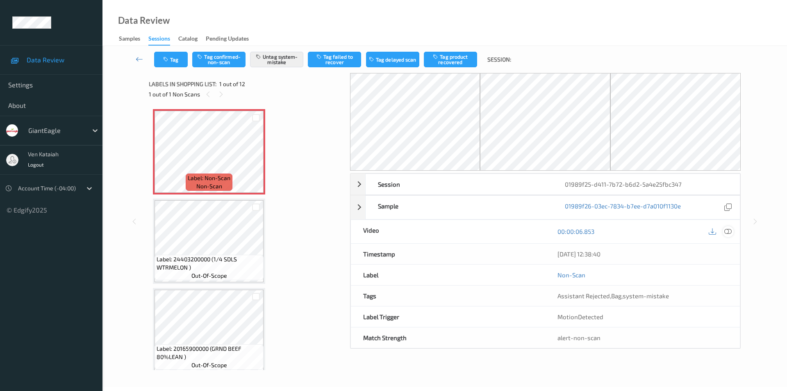
click at [727, 230] on icon at bounding box center [728, 231] width 7 height 7
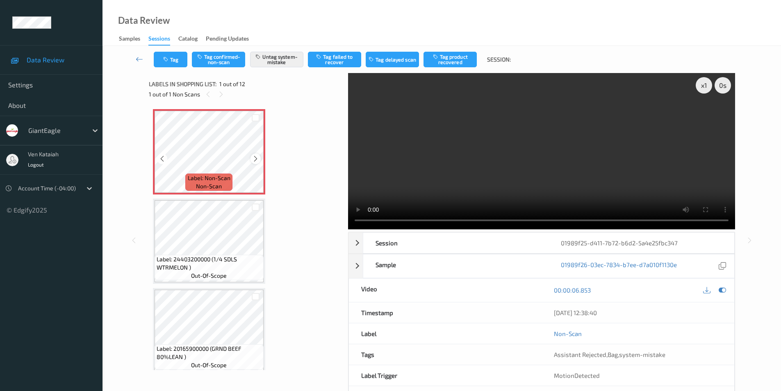
click at [258, 161] on icon at bounding box center [255, 158] width 7 height 7
click at [259, 161] on icon at bounding box center [255, 158] width 7 height 7
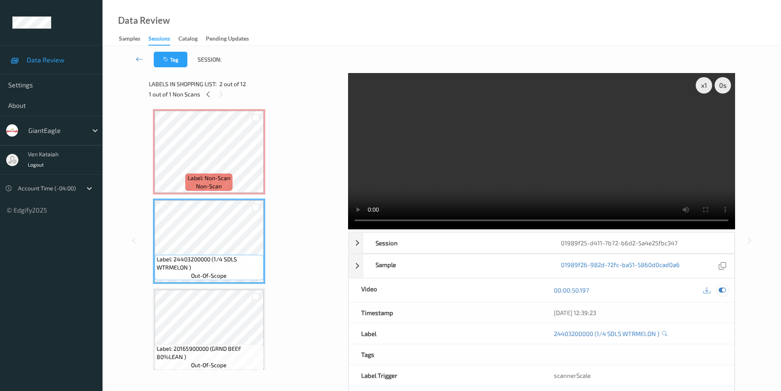
click at [722, 291] on icon at bounding box center [722, 289] width 7 height 7
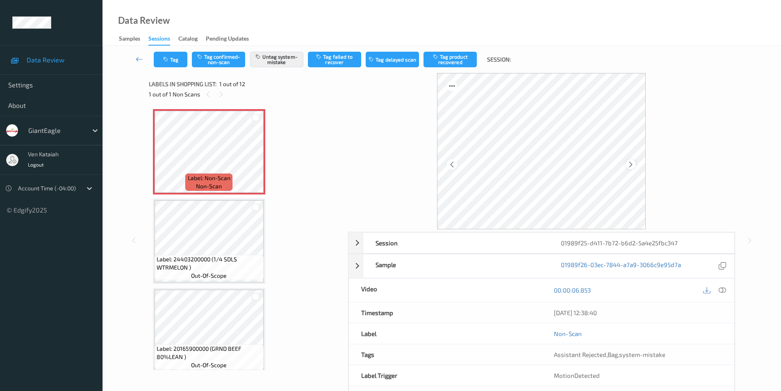
click at [633, 165] on icon at bounding box center [631, 163] width 7 height 7
click at [634, 165] on icon at bounding box center [631, 163] width 7 height 7
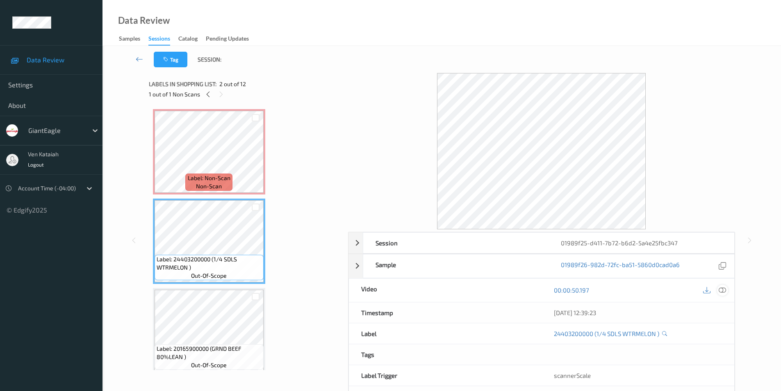
click at [723, 290] on icon at bounding box center [722, 289] width 7 height 7
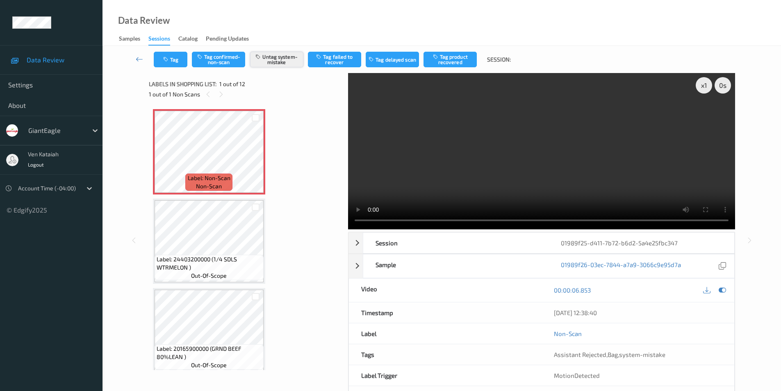
click at [281, 58] on button "Untag system-mistake" at bounding box center [276, 60] width 53 height 16
click at [218, 59] on button "Tag confirmed-non-scan" at bounding box center [218, 60] width 53 height 16
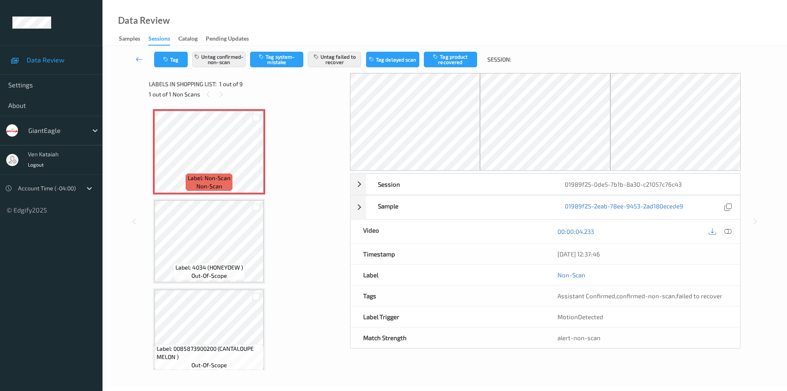
click at [727, 229] on icon at bounding box center [728, 231] width 7 height 7
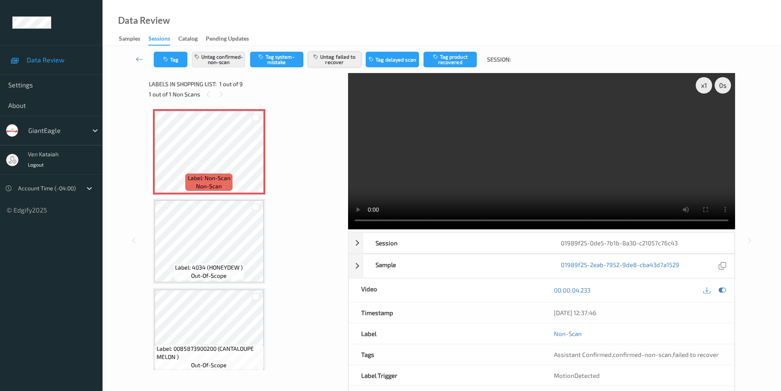
click at [338, 56] on button "Untag failed to recover" at bounding box center [334, 60] width 53 height 16
click at [444, 61] on button "Tag product recovered" at bounding box center [450, 60] width 53 height 16
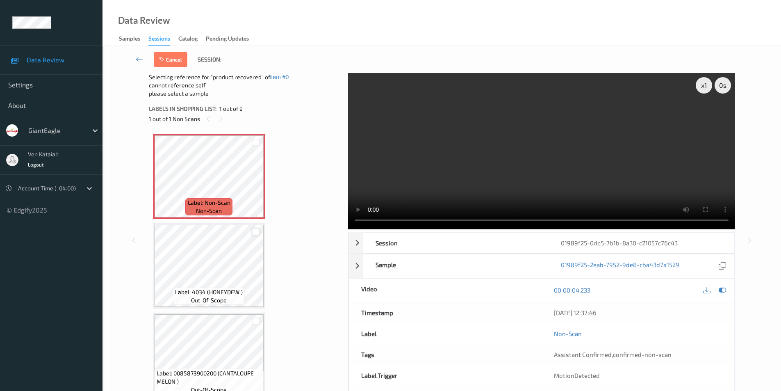
click at [256, 232] on div at bounding box center [256, 232] width 8 height 8
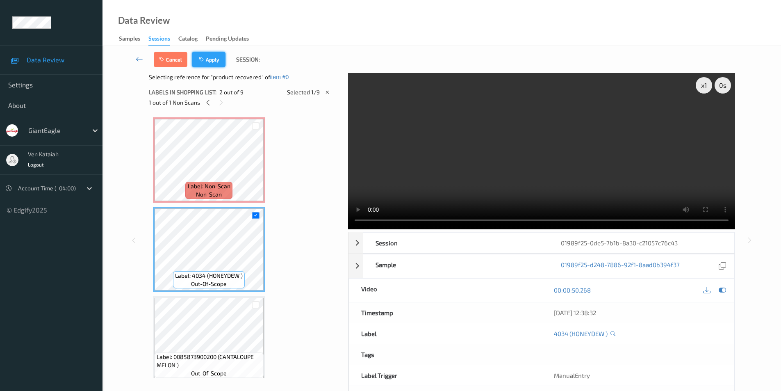
click at [207, 62] on button "Apply" at bounding box center [209, 60] width 34 height 16
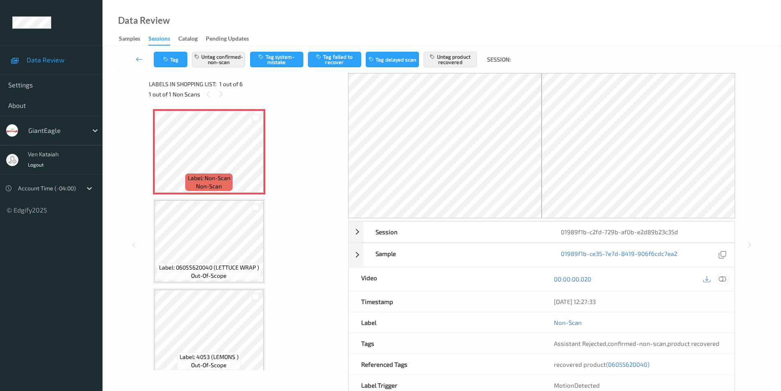
click at [723, 281] on icon at bounding box center [722, 278] width 7 height 7
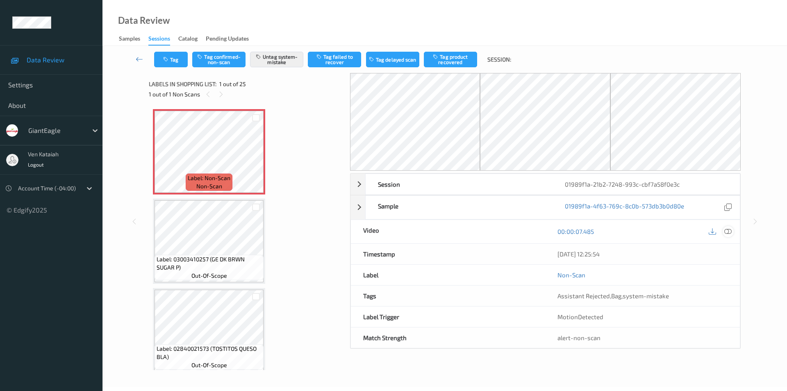
click at [730, 230] on icon at bounding box center [728, 231] width 7 height 7
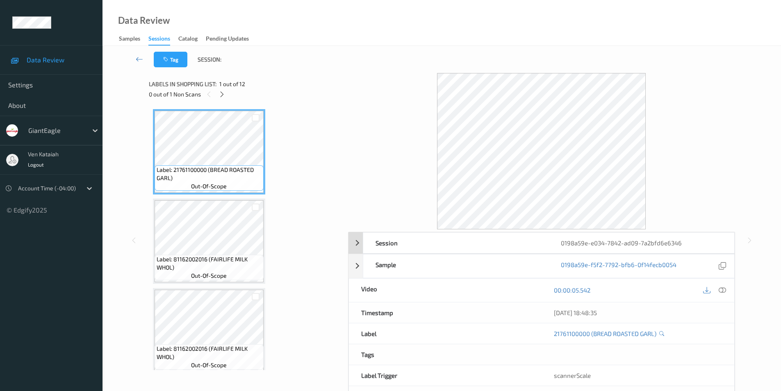
drag, startPoint x: 723, startPoint y: 289, endPoint x: 607, endPoint y: 242, distance: 125.7
click at [723, 289] on icon at bounding box center [722, 289] width 7 height 7
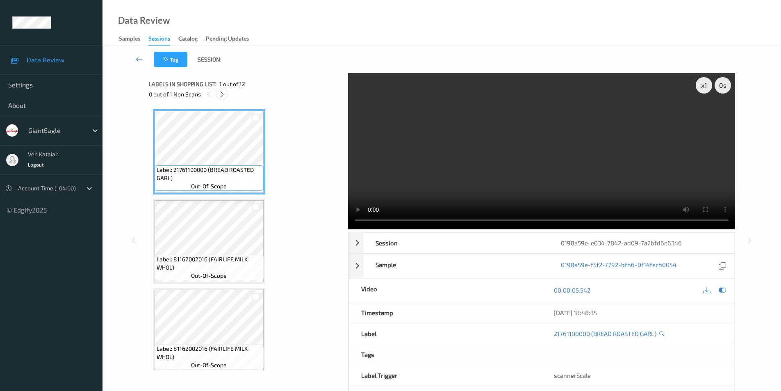
click at [221, 92] on icon at bounding box center [222, 94] width 7 height 7
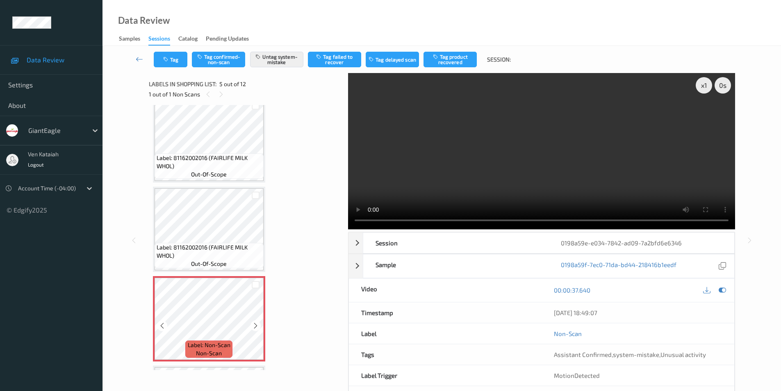
scroll to position [190, 0]
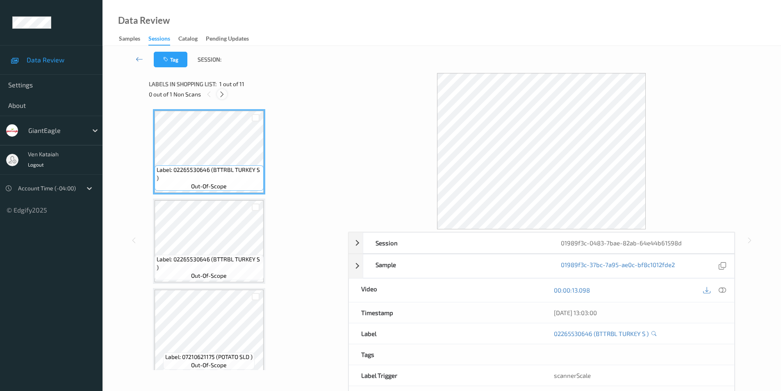
click at [223, 95] on icon at bounding box center [222, 94] width 7 height 7
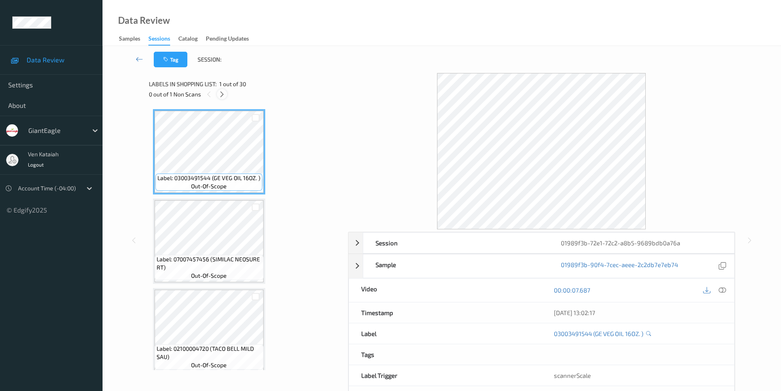
click at [224, 90] on div at bounding box center [222, 94] width 10 height 10
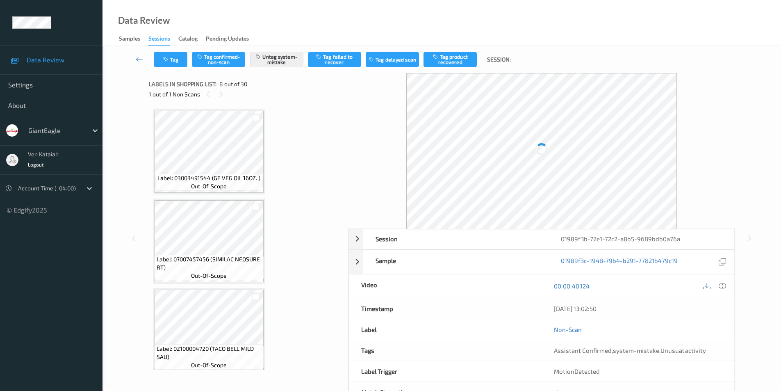
scroll to position [541, 0]
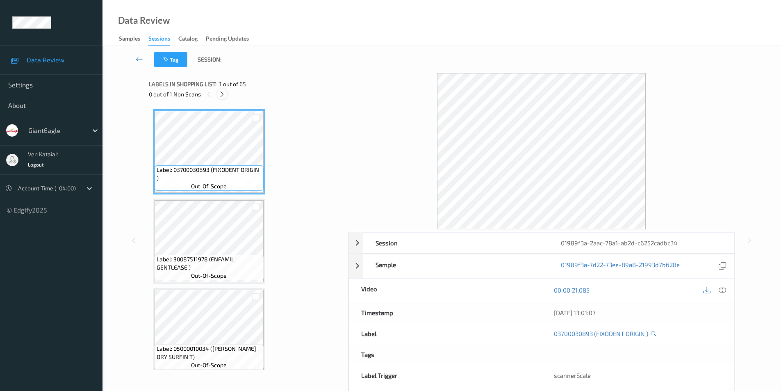
click at [219, 94] on icon at bounding box center [222, 94] width 7 height 7
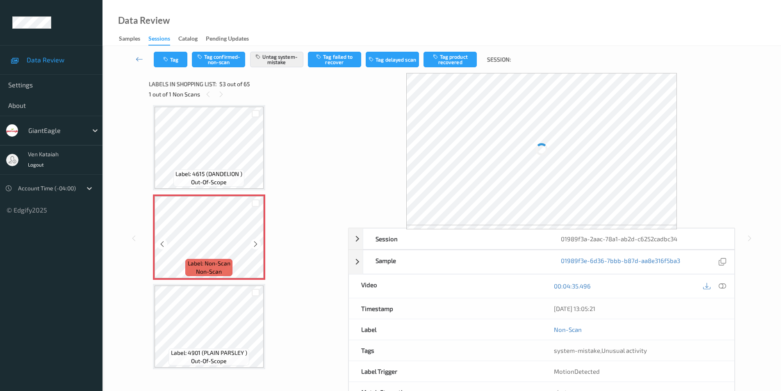
scroll to position [4523, 0]
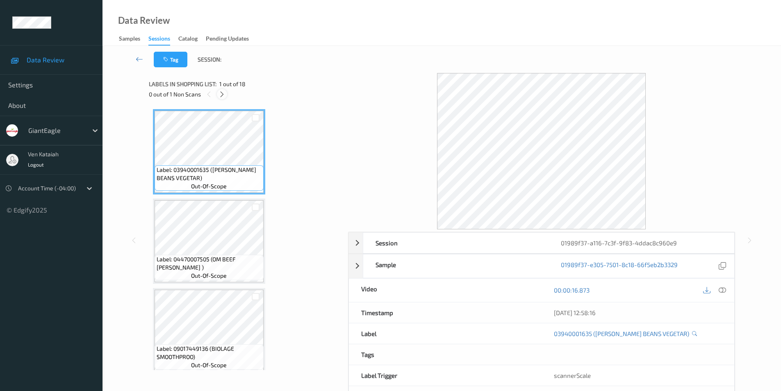
click at [221, 96] on icon at bounding box center [222, 94] width 7 height 7
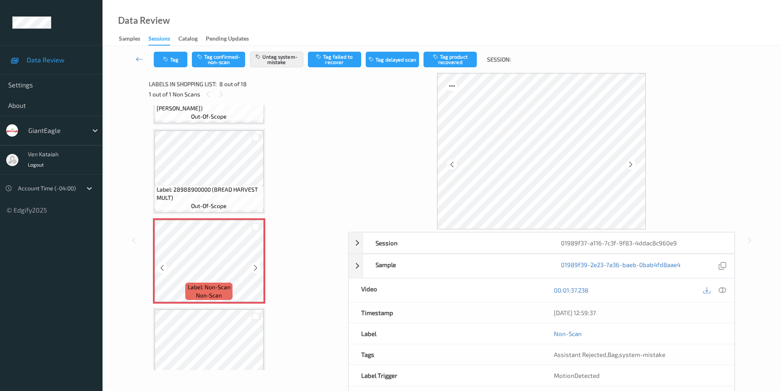
scroll to position [500, 0]
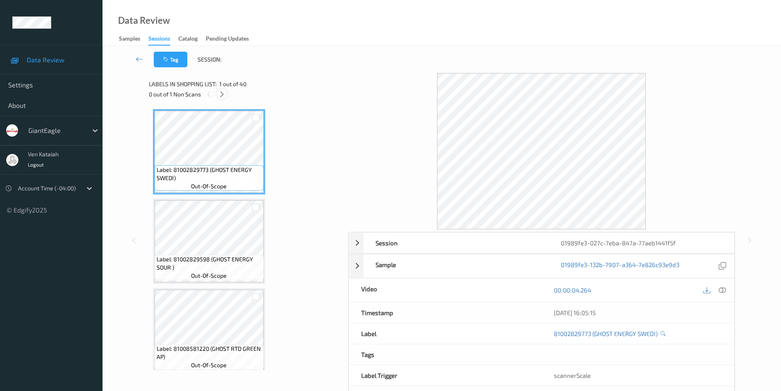
click at [220, 94] on icon at bounding box center [222, 94] width 7 height 7
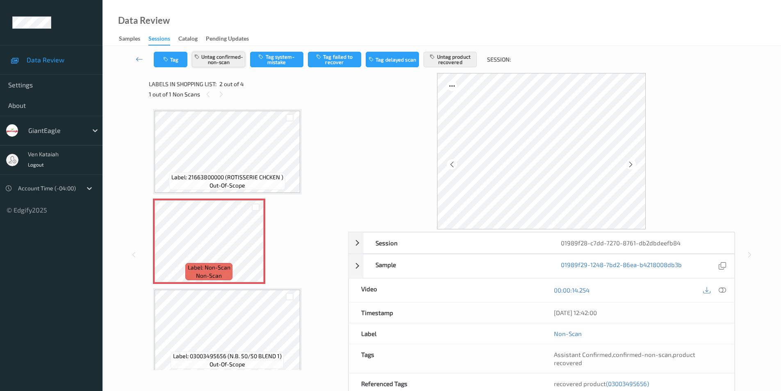
click at [228, 62] on button "Untag confirmed-non-scan" at bounding box center [218, 60] width 53 height 16
click at [442, 62] on button "Untag product recovered" at bounding box center [450, 60] width 53 height 16
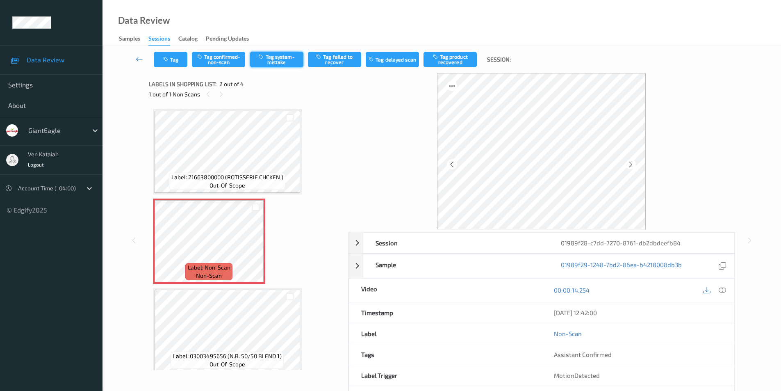
click at [272, 57] on button "Tag system-mistake" at bounding box center [276, 60] width 53 height 16
click at [723, 290] on icon at bounding box center [722, 289] width 7 height 7
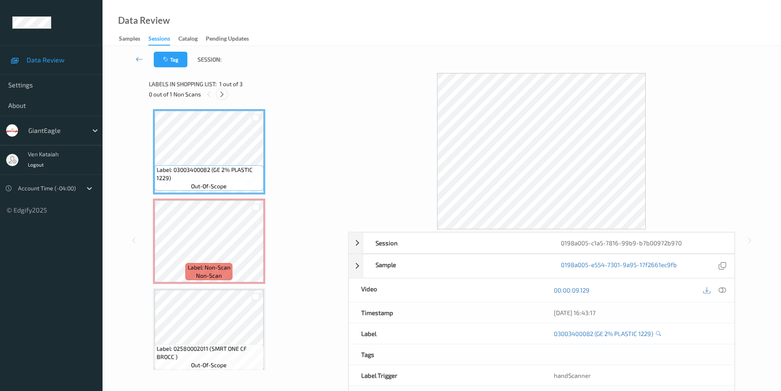
click at [223, 97] on icon at bounding box center [222, 94] width 7 height 7
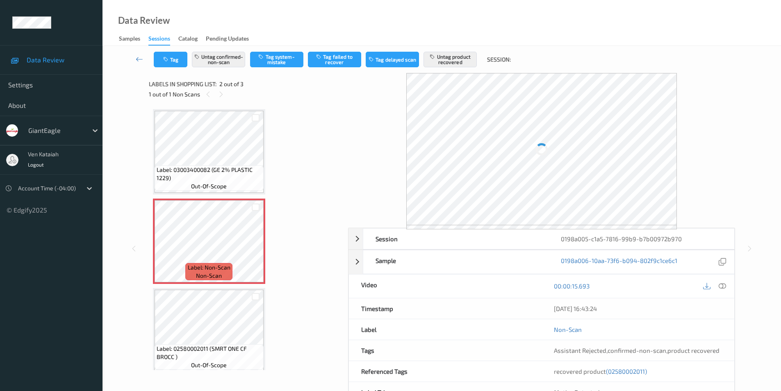
scroll to position [4, 0]
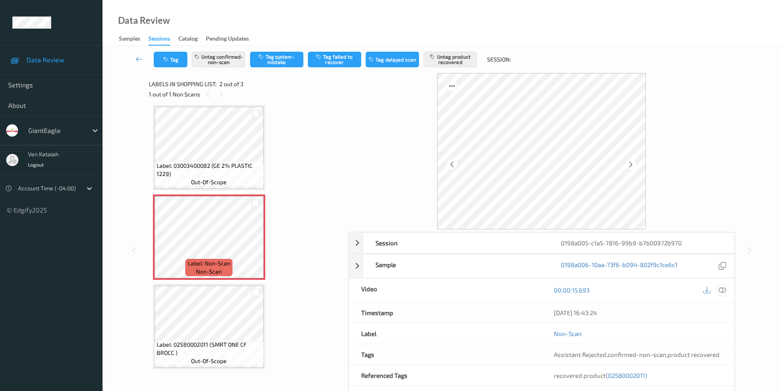
click at [721, 289] on icon at bounding box center [722, 289] width 7 height 7
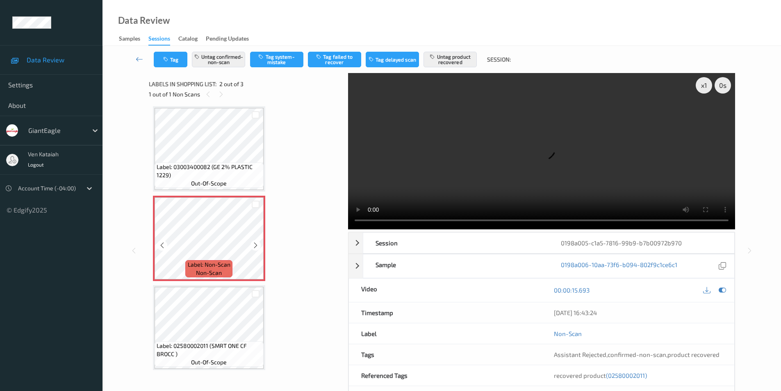
scroll to position [0, 0]
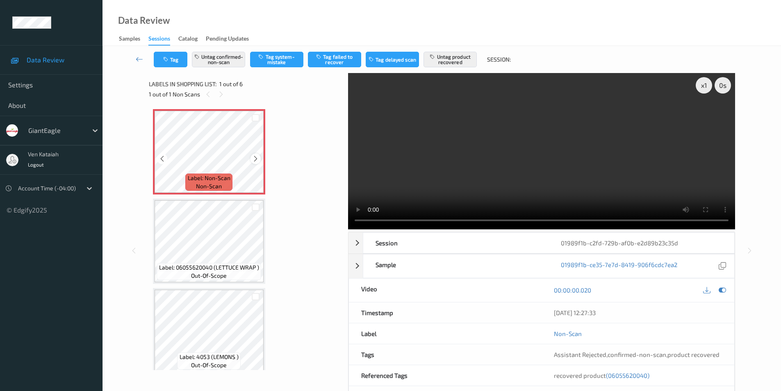
click at [256, 157] on icon at bounding box center [255, 158] width 7 height 7
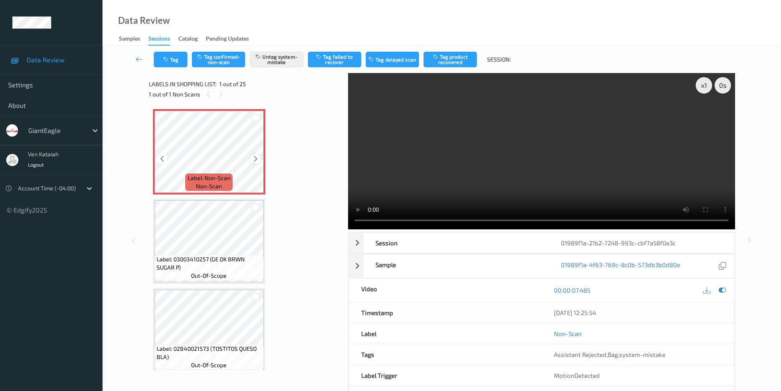
click at [258, 160] on icon at bounding box center [255, 158] width 7 height 7
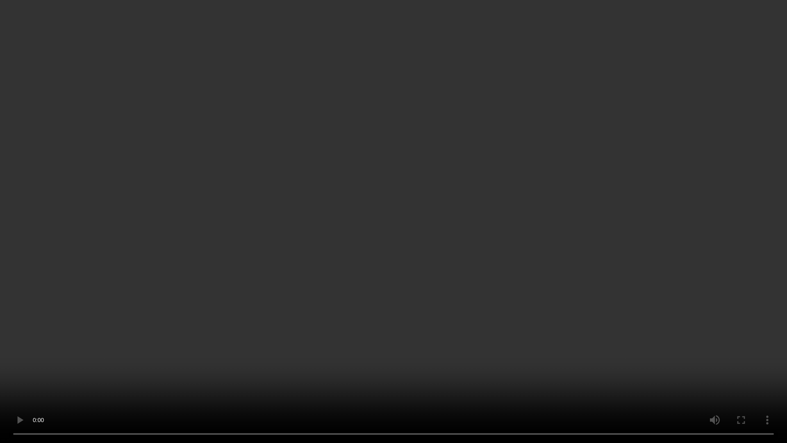
click at [758, 251] on video at bounding box center [393, 221] width 787 height 443
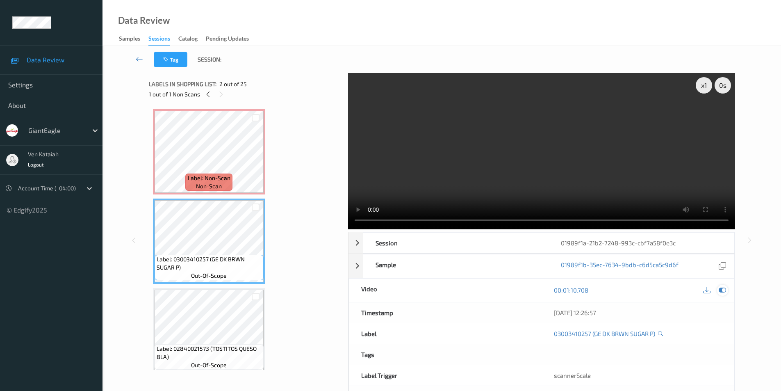
click at [721, 291] on icon at bounding box center [722, 289] width 7 height 7
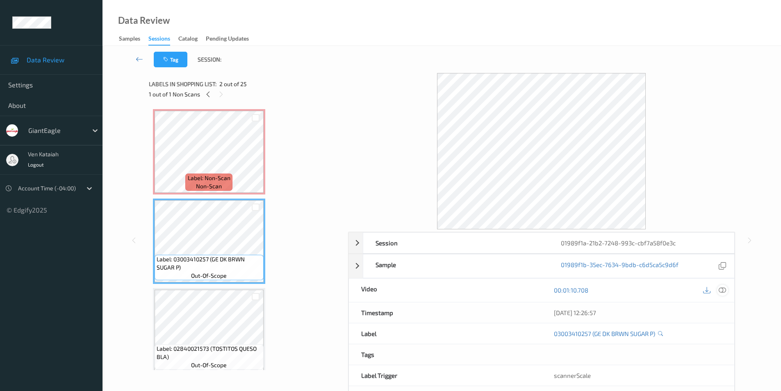
click at [724, 291] on icon at bounding box center [722, 289] width 7 height 7
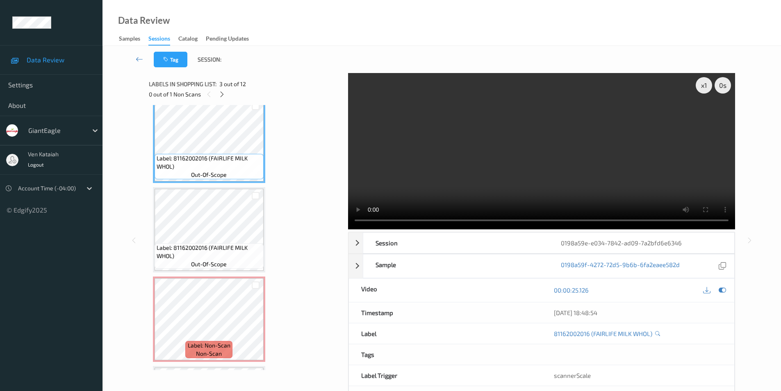
scroll to position [231, 0]
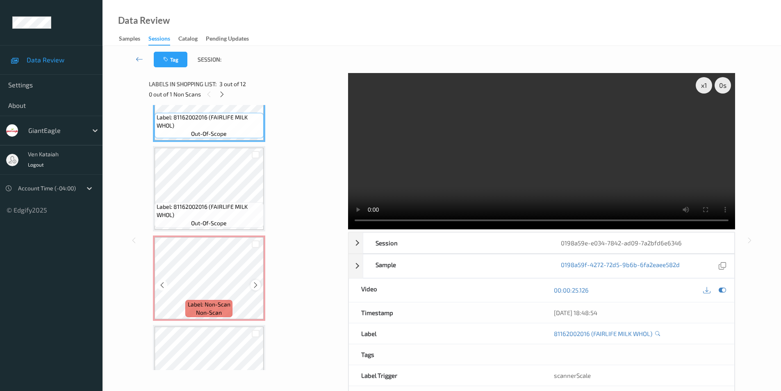
click at [256, 285] on icon at bounding box center [255, 284] width 7 height 7
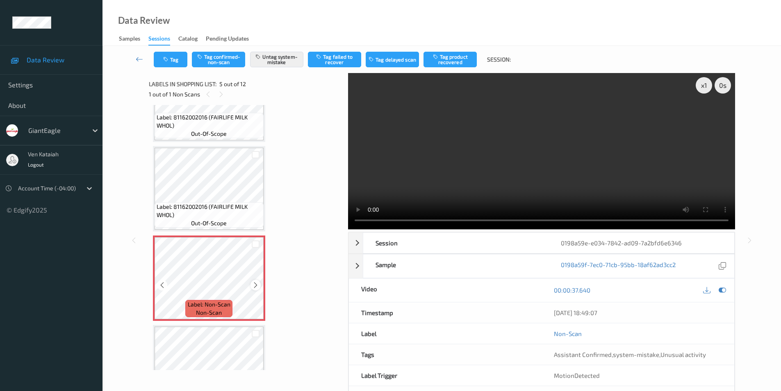
click at [256, 285] on icon at bounding box center [255, 284] width 7 height 7
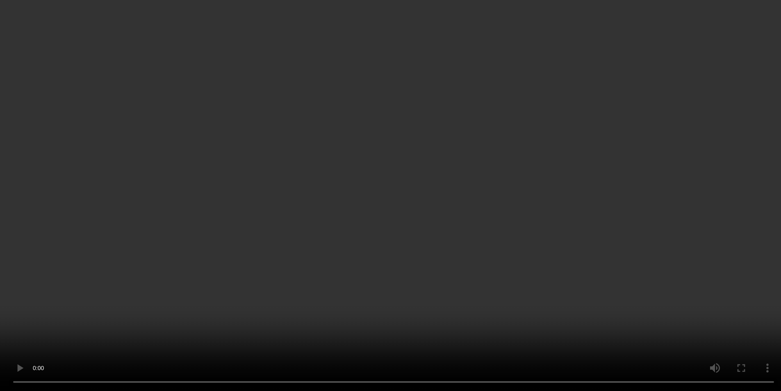
scroll to position [287, 0]
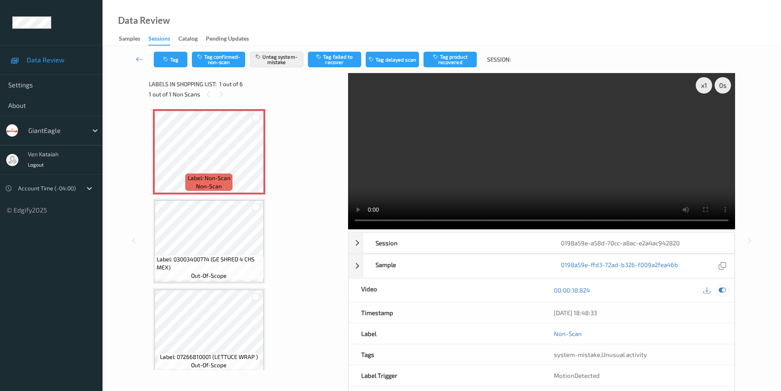
click at [720, 289] on icon at bounding box center [722, 289] width 7 height 7
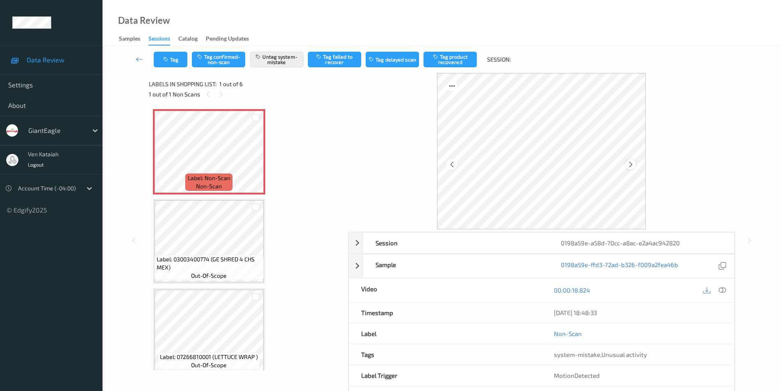
click at [632, 162] on icon at bounding box center [631, 163] width 7 height 7
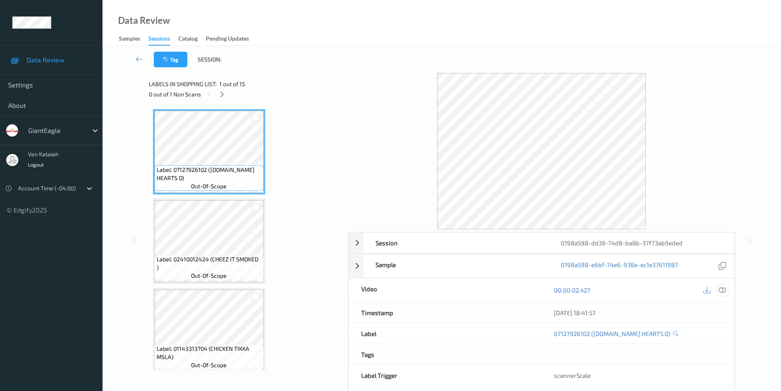
click at [726, 289] on icon at bounding box center [722, 289] width 7 height 7
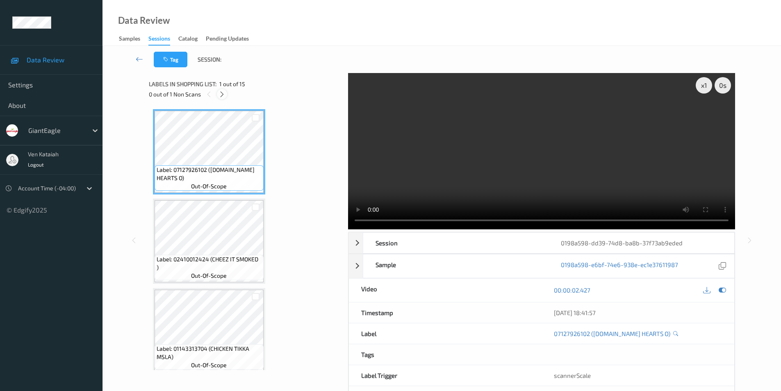
click at [225, 93] on icon at bounding box center [222, 94] width 7 height 7
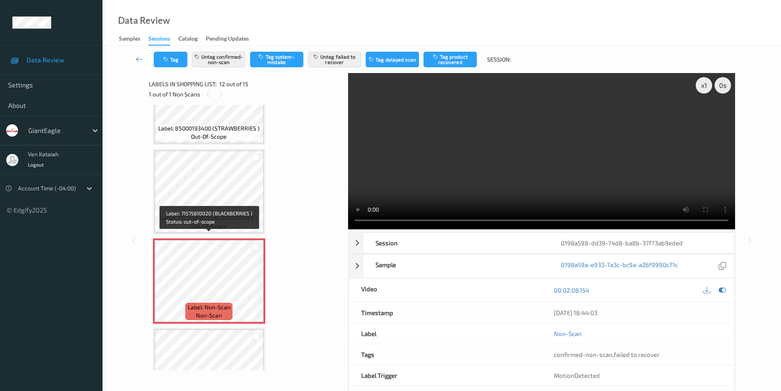
scroll to position [834, 0]
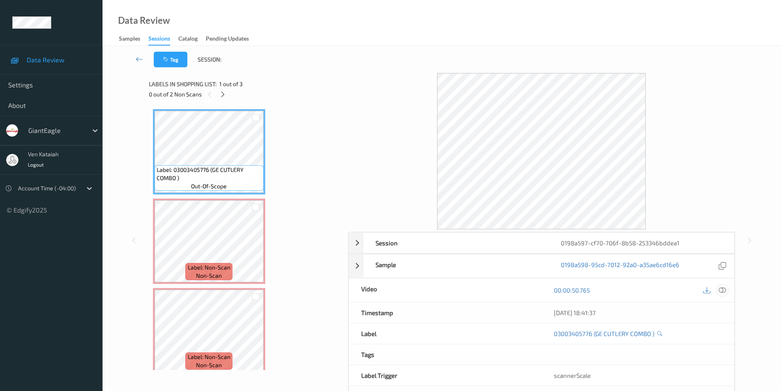
click at [723, 290] on icon at bounding box center [722, 289] width 7 height 7
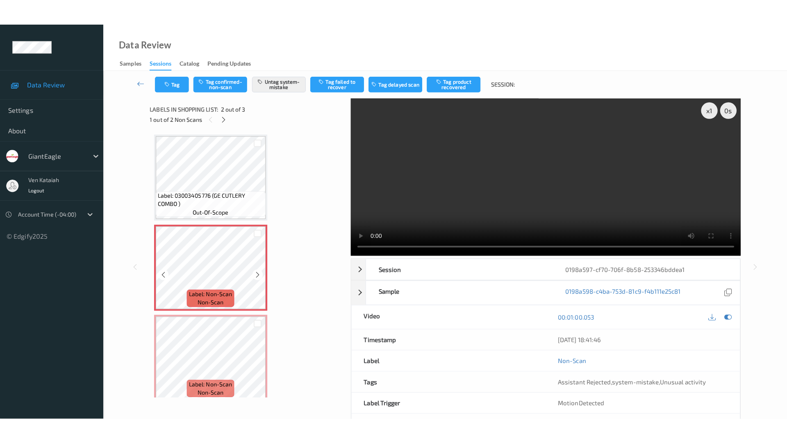
scroll to position [7, 0]
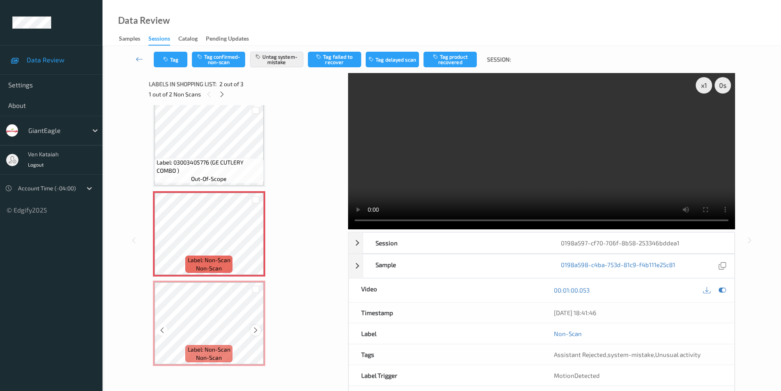
click at [258, 329] on icon at bounding box center [255, 329] width 7 height 7
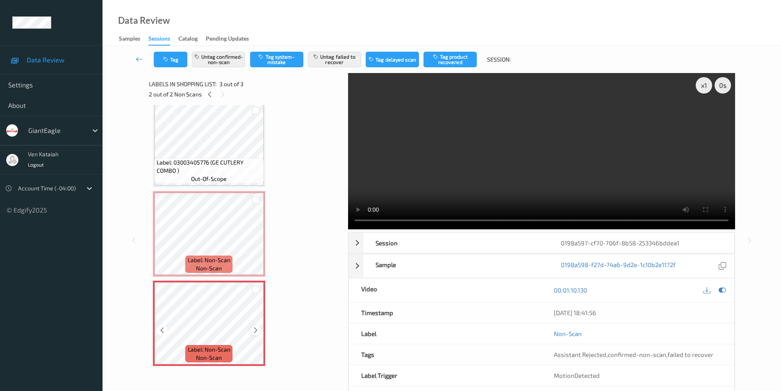
click at [258, 329] on icon at bounding box center [255, 329] width 7 height 7
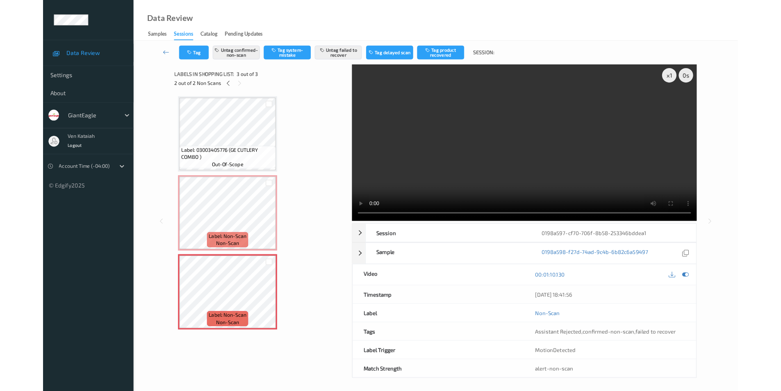
scroll to position [0, 0]
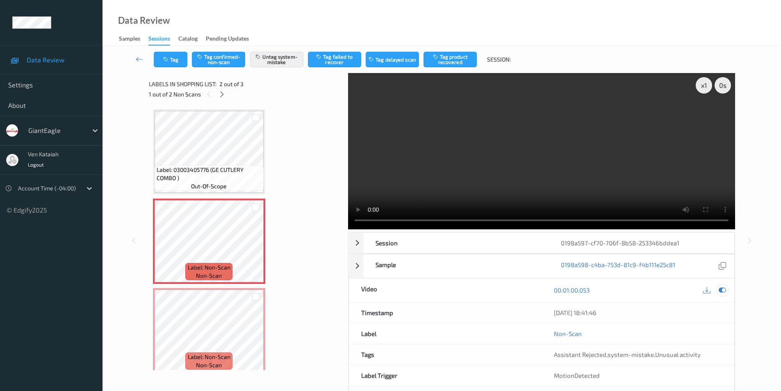
click at [723, 289] on icon at bounding box center [722, 289] width 7 height 7
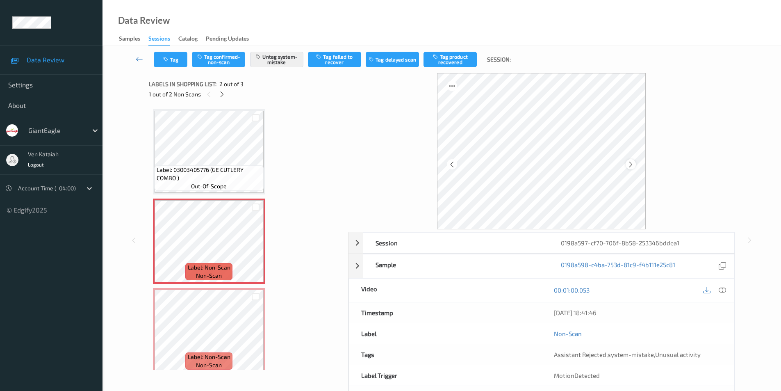
click at [631, 164] on icon at bounding box center [631, 163] width 7 height 7
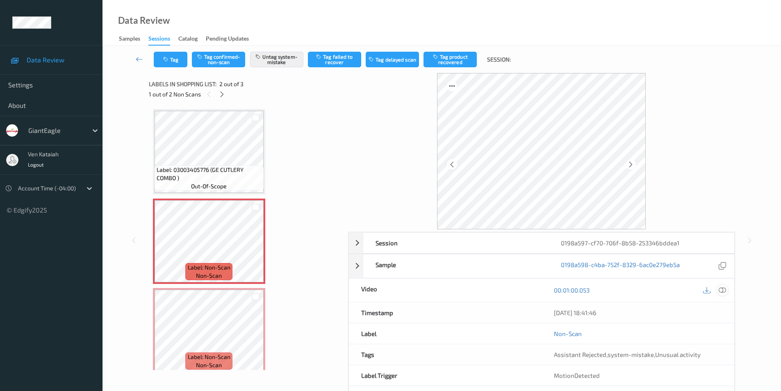
click at [721, 290] on icon at bounding box center [722, 289] width 7 height 7
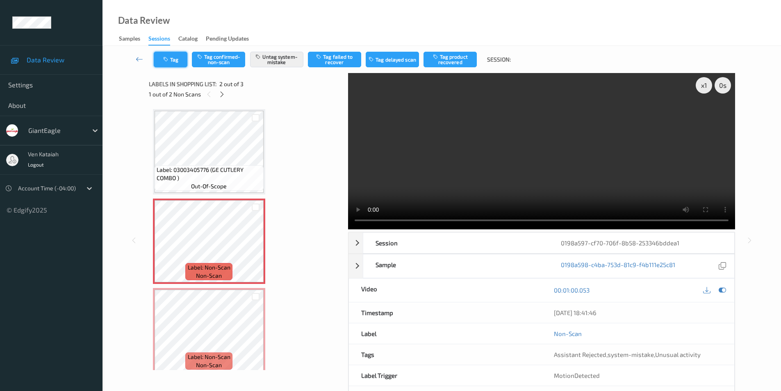
click at [165, 59] on icon "button" at bounding box center [166, 60] width 7 height 6
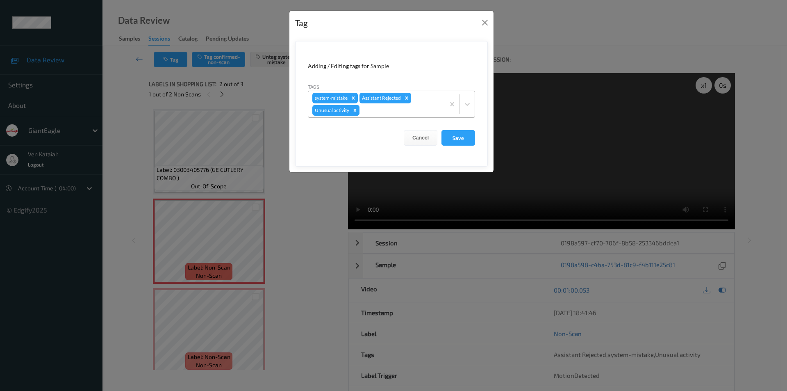
click at [353, 110] on icon "Remove Unusual activity" at bounding box center [355, 110] width 6 height 6
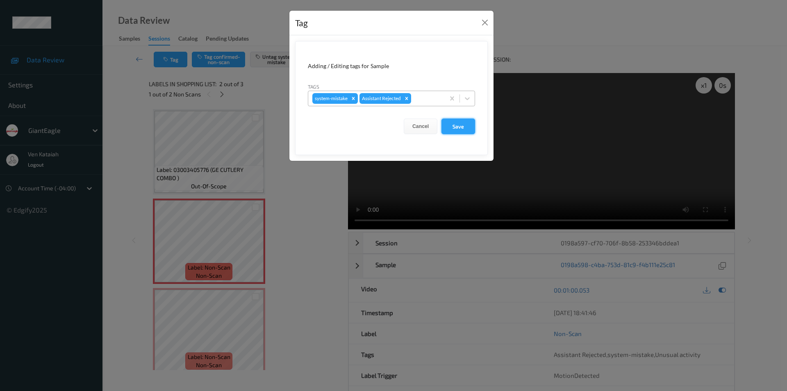
click at [463, 124] on button "Save" at bounding box center [459, 127] width 34 height 16
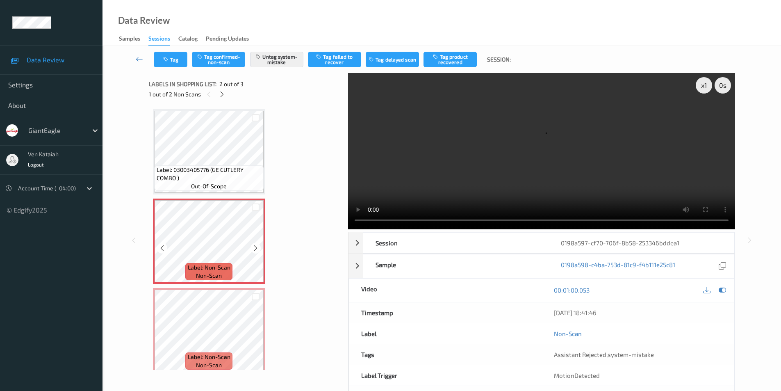
scroll to position [7, 0]
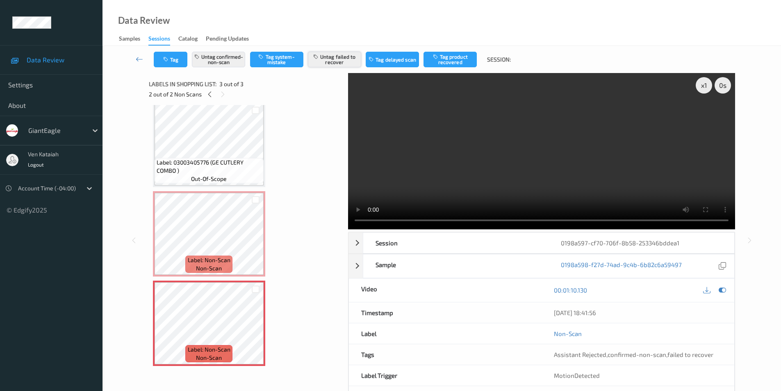
click at [335, 59] on button "Untag failed to recover" at bounding box center [334, 60] width 53 height 16
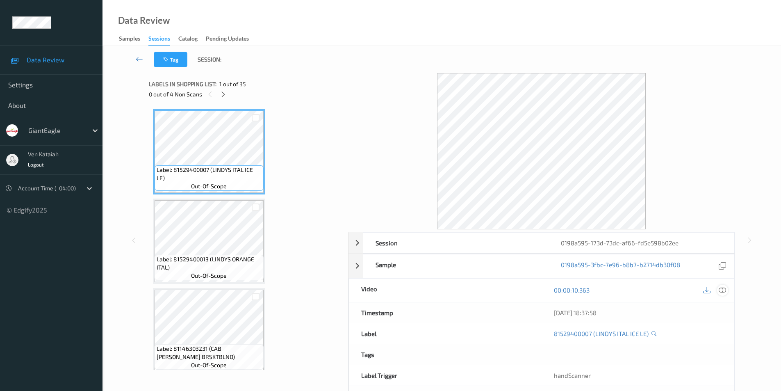
click at [724, 291] on icon at bounding box center [722, 289] width 7 height 7
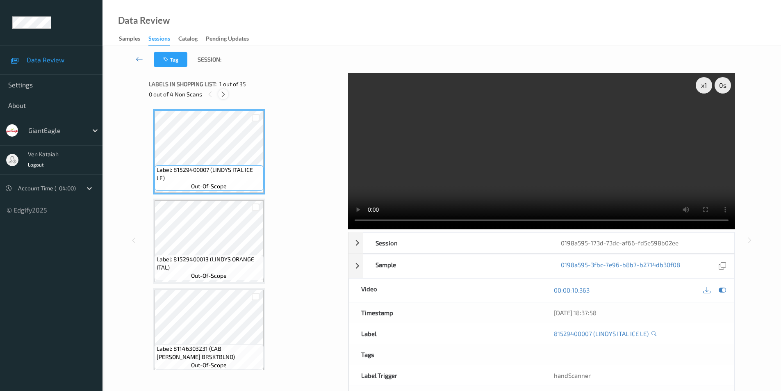
click at [223, 94] on icon at bounding box center [223, 94] width 7 height 7
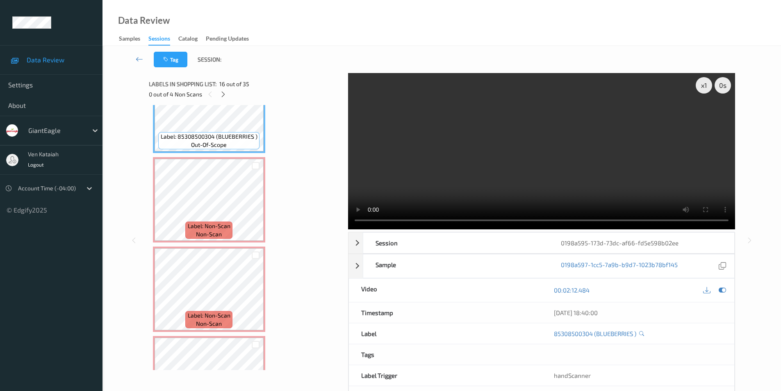
scroll to position [1386, 0]
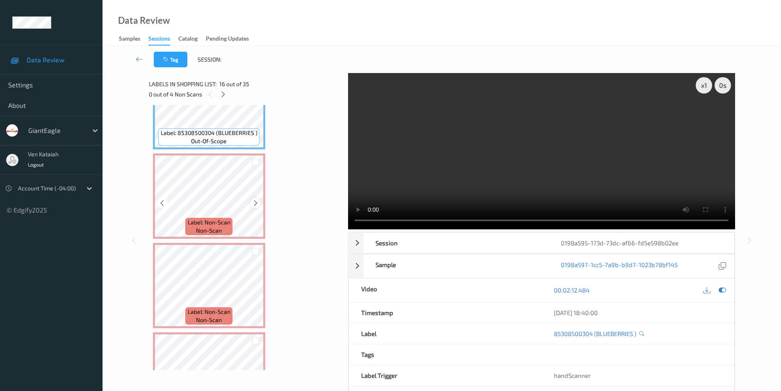
click at [254, 203] on icon at bounding box center [255, 202] width 7 height 7
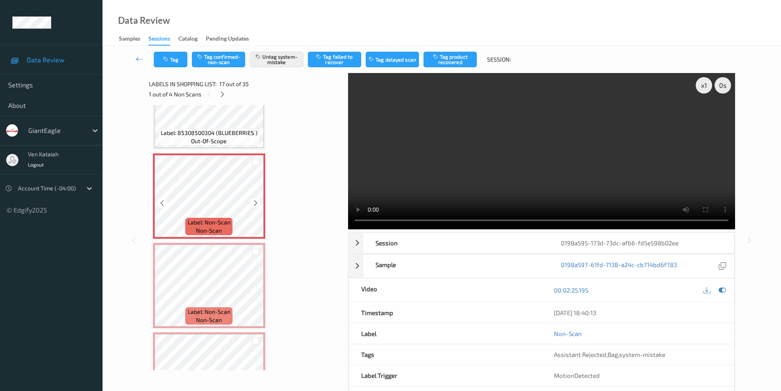
click at [254, 203] on icon at bounding box center [255, 202] width 7 height 7
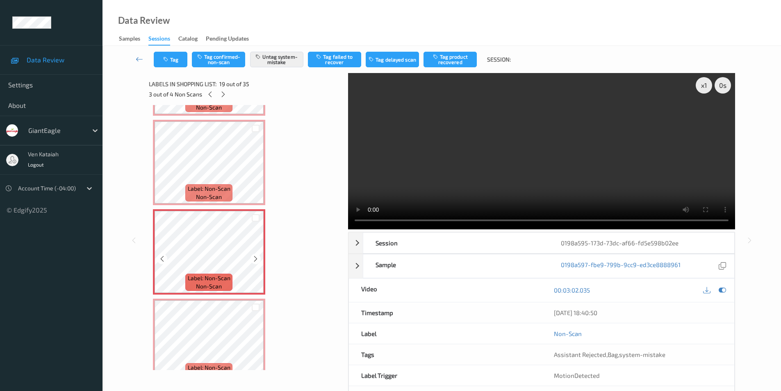
scroll to position [1550, 0]
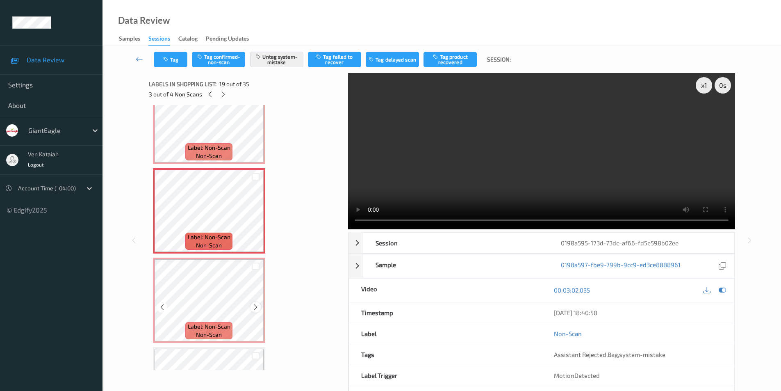
click at [255, 307] on icon at bounding box center [255, 307] width 7 height 7
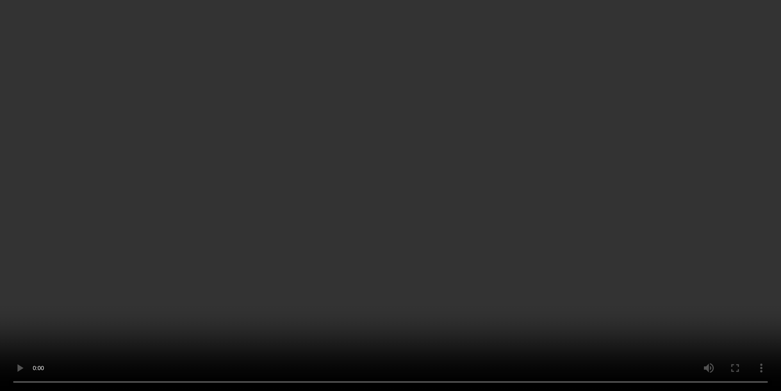
scroll to position [1591, 0]
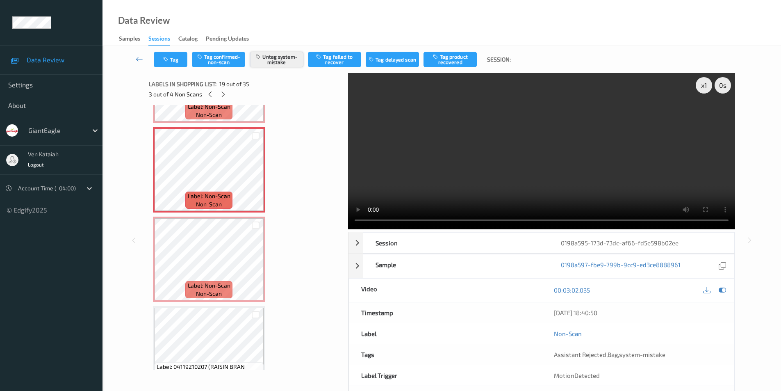
click at [282, 59] on button "Untag system-mistake" at bounding box center [276, 60] width 53 height 16
click at [223, 59] on button "Tag confirmed-non-scan" at bounding box center [218, 60] width 53 height 16
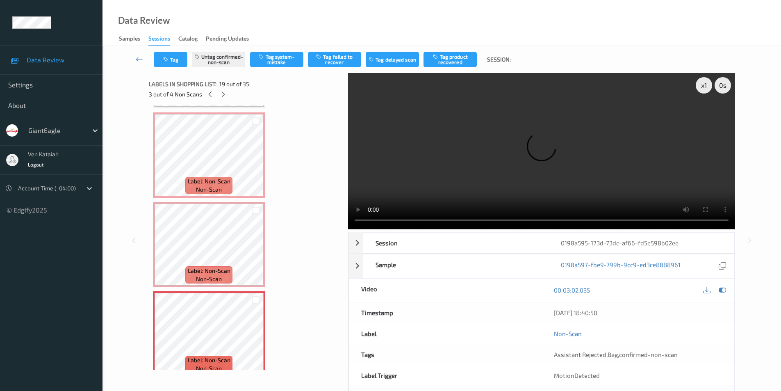
scroll to position [1386, 0]
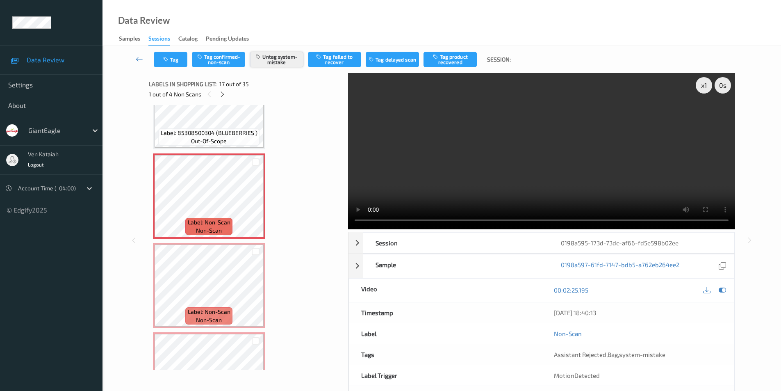
click at [276, 59] on button "Untag system-mistake" at bounding box center [276, 60] width 53 height 16
click at [222, 63] on button "Tag confirmed-non-scan" at bounding box center [218, 60] width 53 height 16
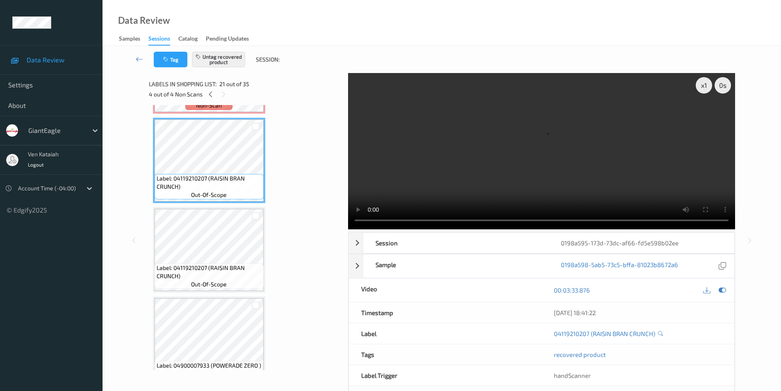
scroll to position [1796, 0]
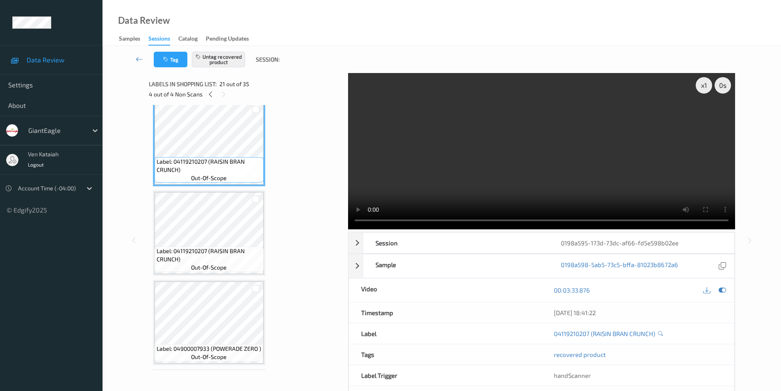
click at [232, 254] on span "Label: 04119210207 (RAISIN BRAN CRUNCH)" at bounding box center [209, 255] width 105 height 16
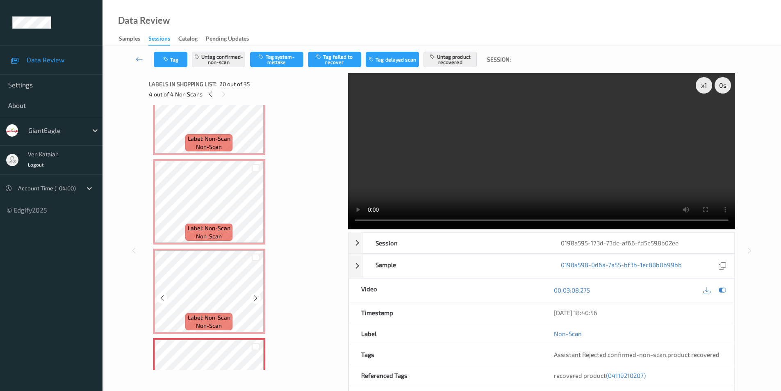
scroll to position [1468, 0]
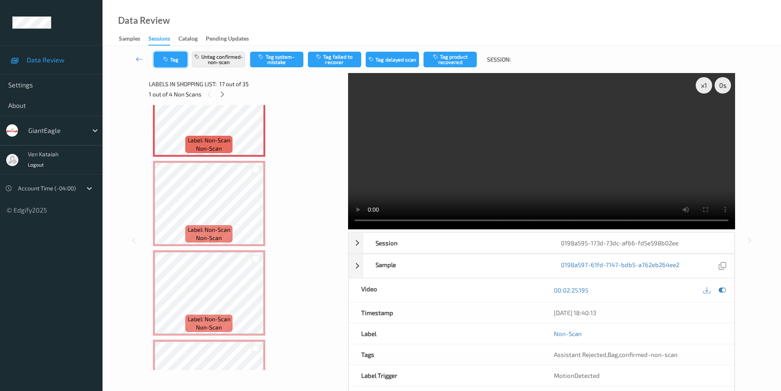
click at [173, 59] on button "Tag" at bounding box center [171, 60] width 34 height 16
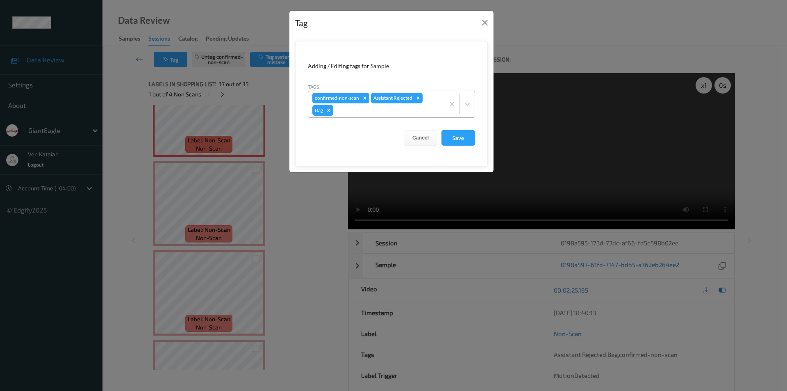
click at [329, 109] on icon "Remove Bag" at bounding box center [329, 110] width 6 height 6
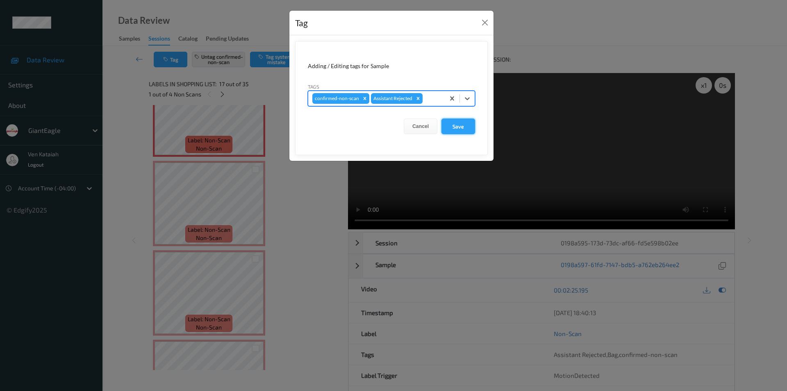
click at [453, 128] on button "Save" at bounding box center [459, 127] width 34 height 16
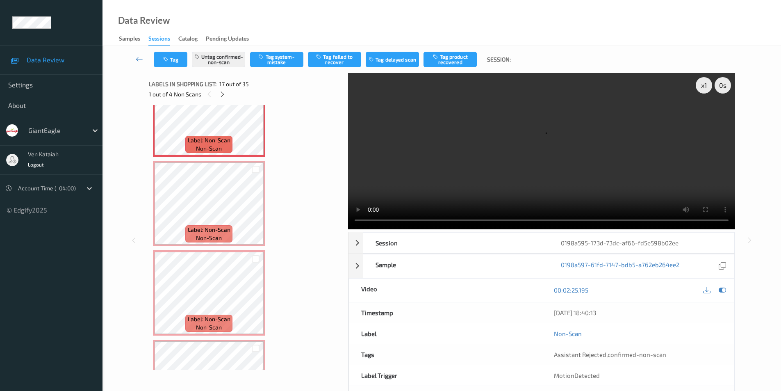
scroll to position [1509, 0]
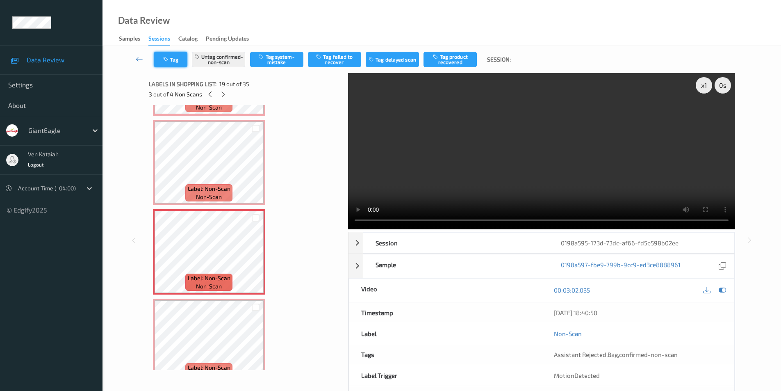
click at [166, 59] on icon "button" at bounding box center [166, 60] width 7 height 6
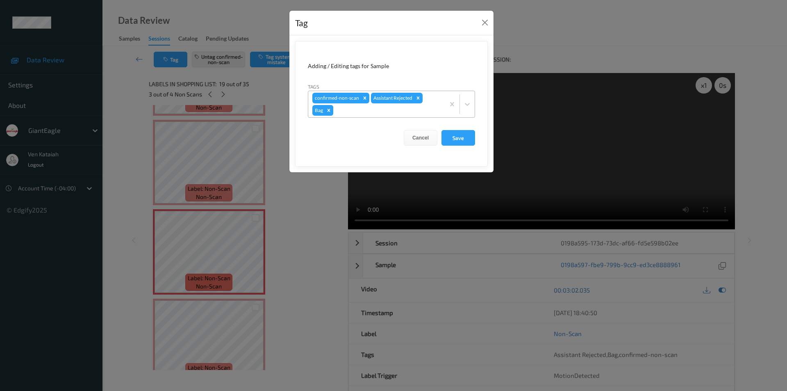
click at [329, 111] on icon "Remove Bag" at bounding box center [329, 110] width 3 height 3
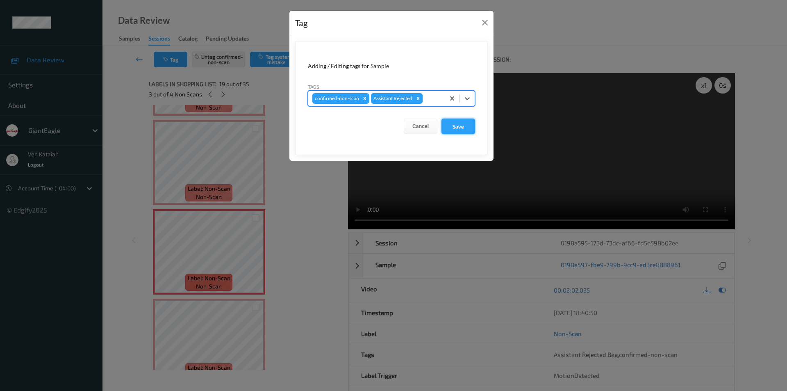
click at [454, 128] on button "Save" at bounding box center [459, 127] width 34 height 16
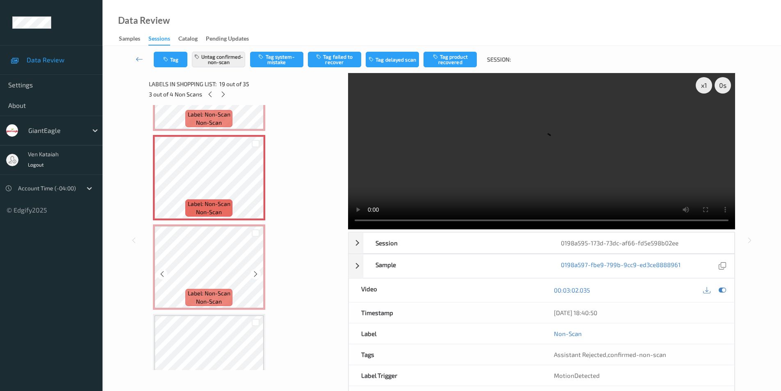
scroll to position [1591, 0]
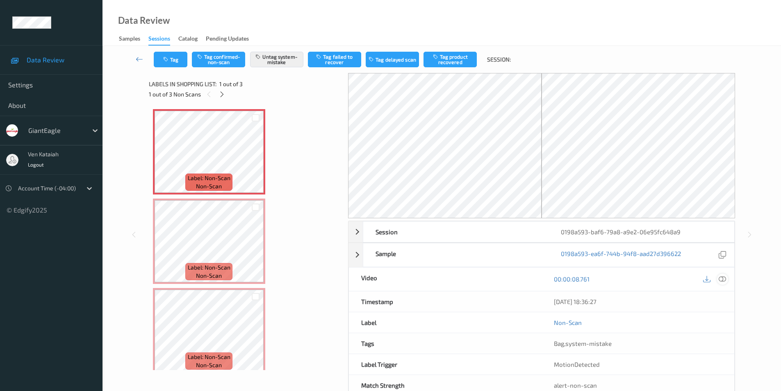
click at [725, 278] on icon at bounding box center [722, 278] width 7 height 7
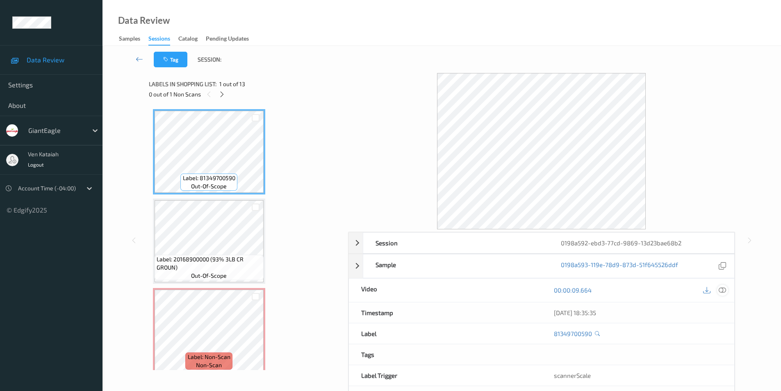
click at [723, 289] on icon at bounding box center [722, 289] width 7 height 7
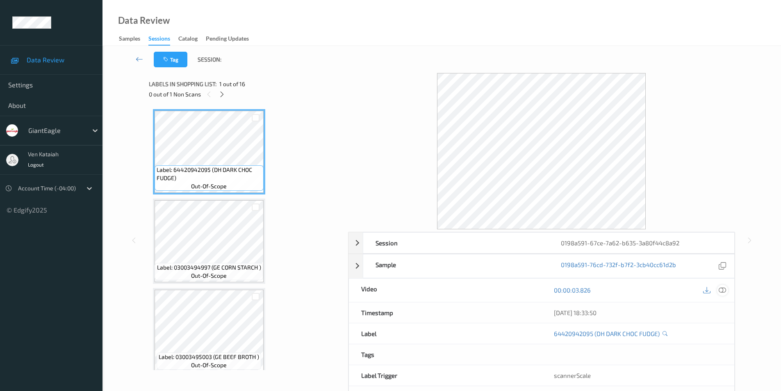
click at [723, 290] on icon at bounding box center [722, 289] width 7 height 7
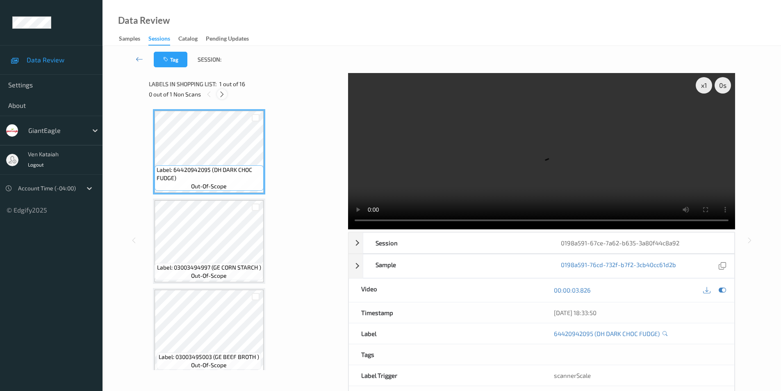
click at [221, 94] on icon at bounding box center [222, 94] width 7 height 7
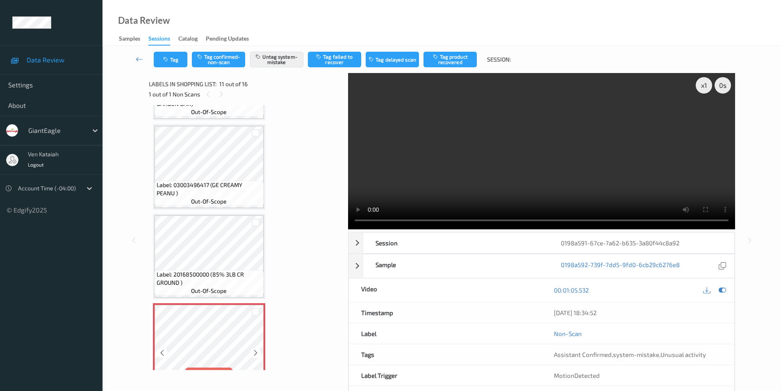
scroll to position [686, 0]
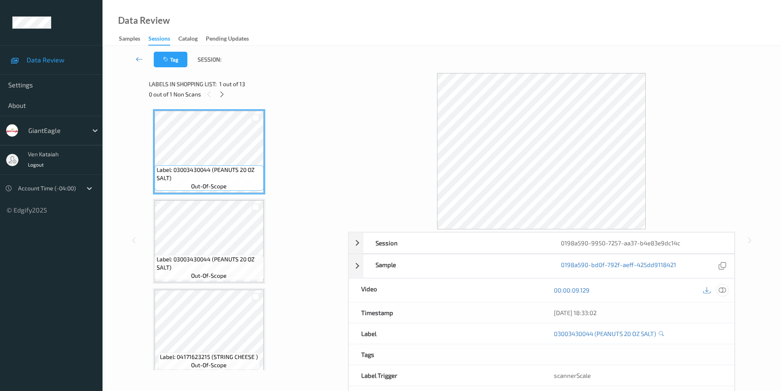
click at [724, 292] on icon at bounding box center [722, 289] width 7 height 7
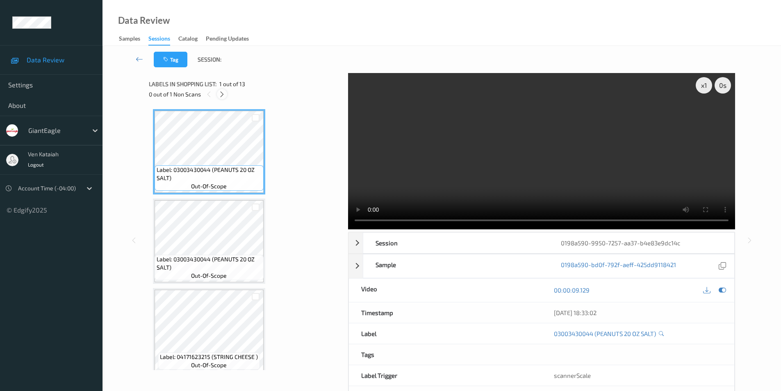
click at [224, 93] on icon at bounding box center [222, 94] width 7 height 7
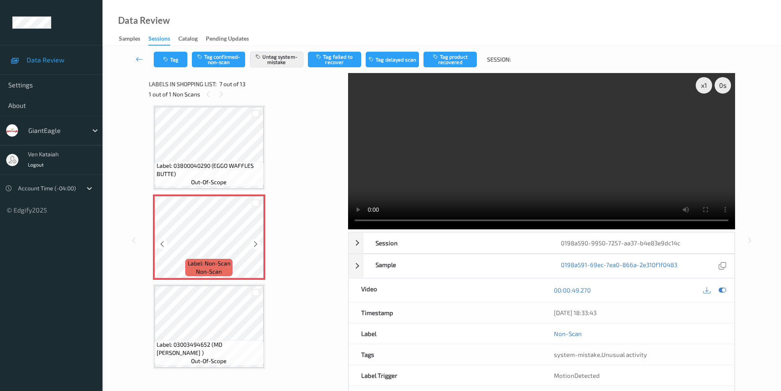
scroll to position [369, 0]
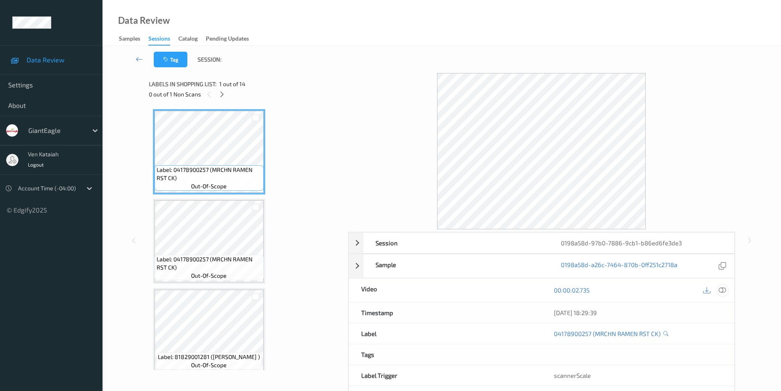
click at [725, 288] on icon at bounding box center [722, 289] width 7 height 7
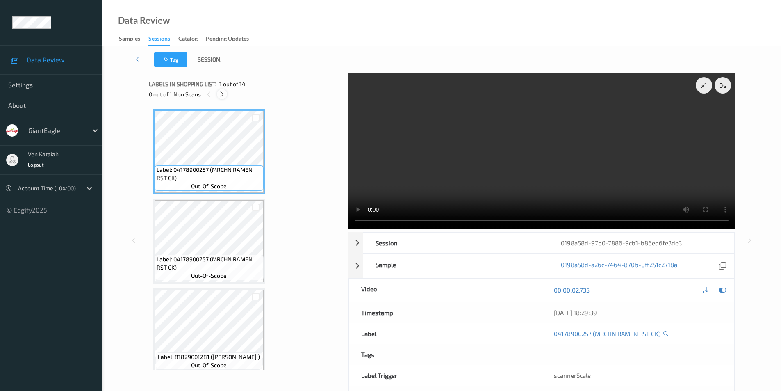
click at [225, 95] on icon at bounding box center [222, 94] width 7 height 7
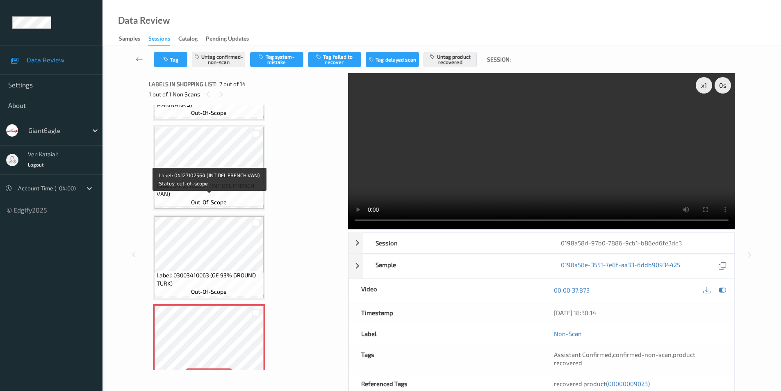
scroll to position [328, 0]
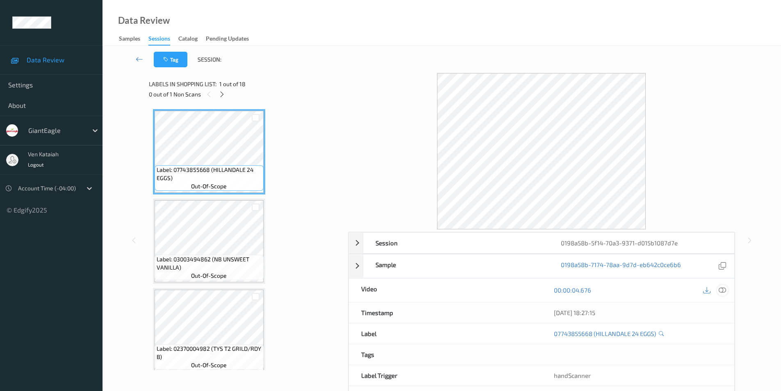
click at [723, 290] on icon at bounding box center [722, 289] width 7 height 7
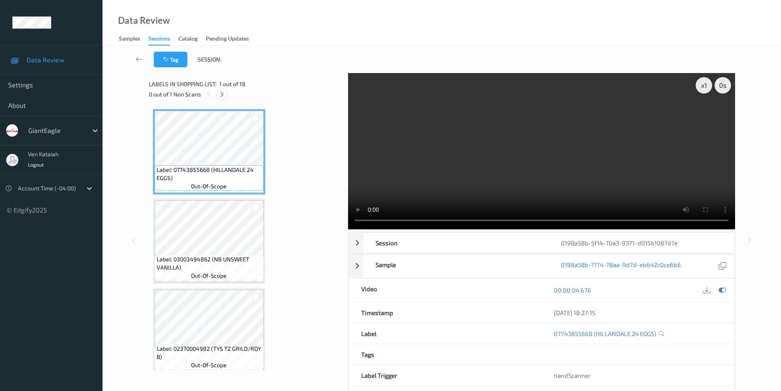
click at [222, 97] on icon at bounding box center [222, 94] width 7 height 7
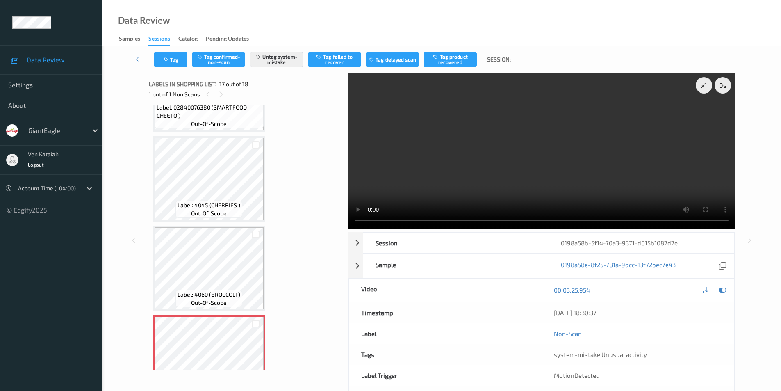
scroll to position [1222, 0]
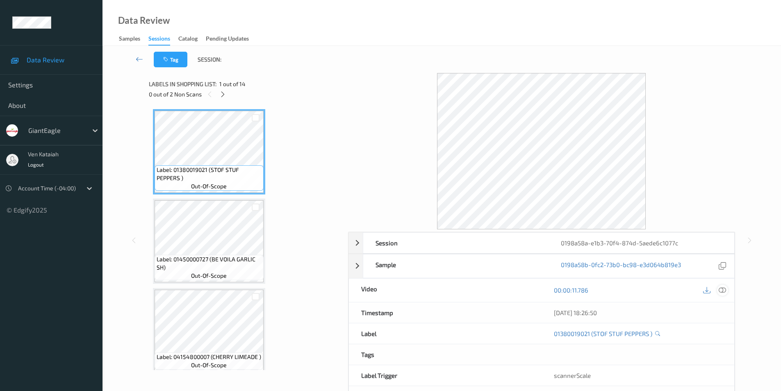
click at [723, 291] on icon at bounding box center [722, 289] width 7 height 7
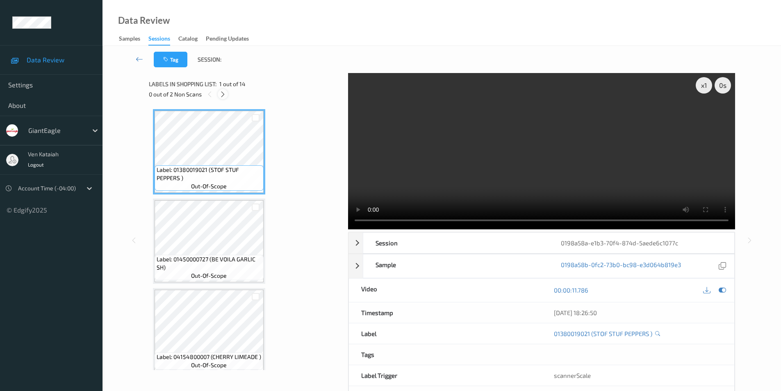
click at [225, 98] on icon at bounding box center [222, 94] width 7 height 7
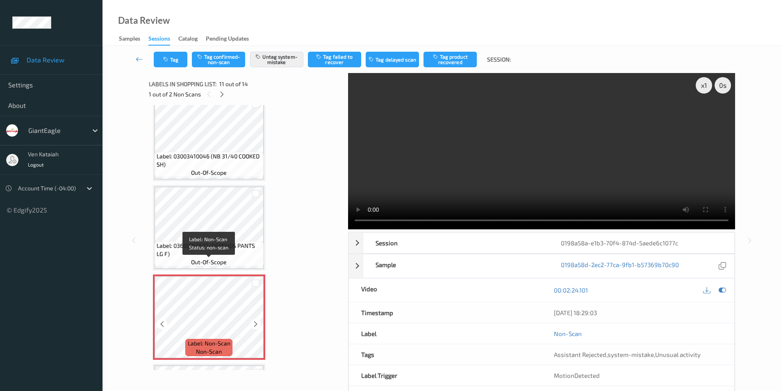
scroll to position [727, 0]
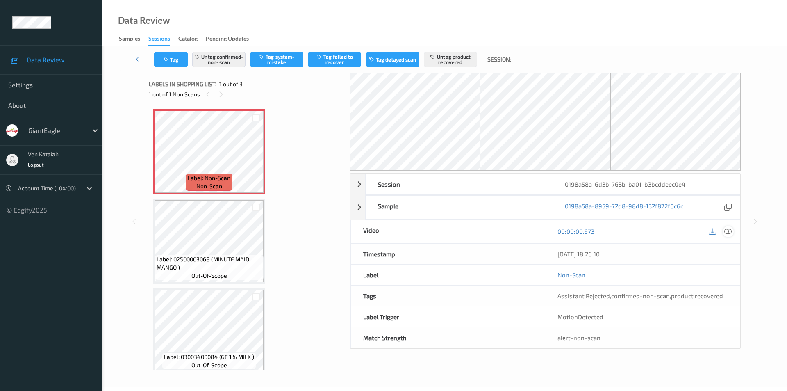
click at [730, 231] on icon at bounding box center [728, 231] width 7 height 7
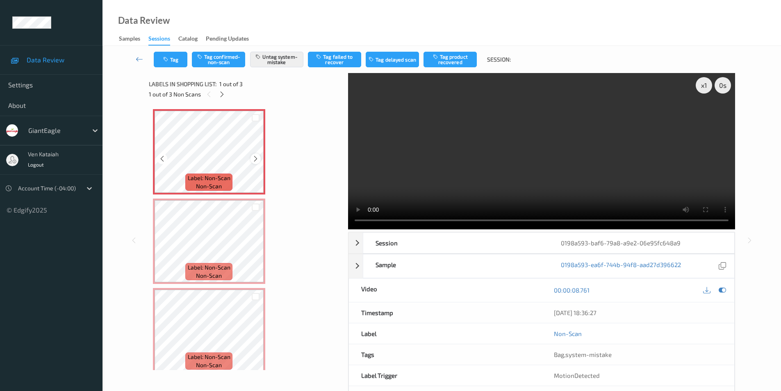
click at [255, 157] on icon at bounding box center [255, 158] width 7 height 7
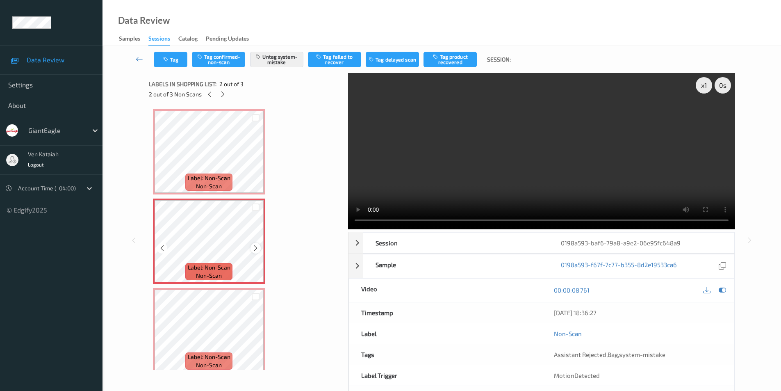
click at [255, 248] on icon at bounding box center [255, 247] width 7 height 7
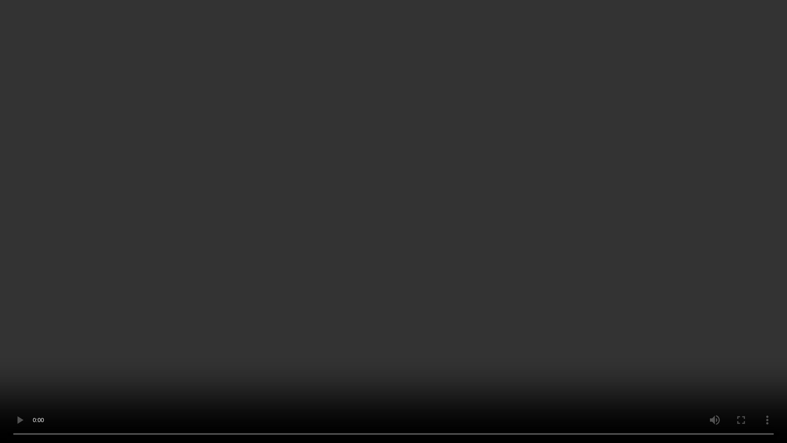
click at [762, 276] on video at bounding box center [393, 221] width 787 height 443
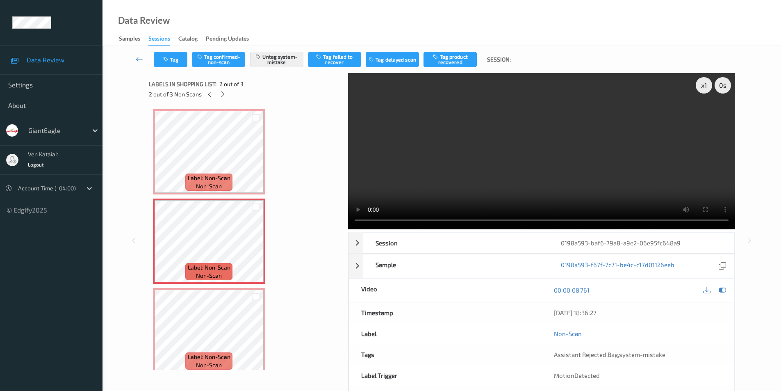
click at [760, 198] on div "x 1 0 s Session 0198a593-baf6-79a8-a9e2-06e95fc648a9 Session ID 0198a593-baf6-7…" at bounding box center [441, 240] width 645 height 334
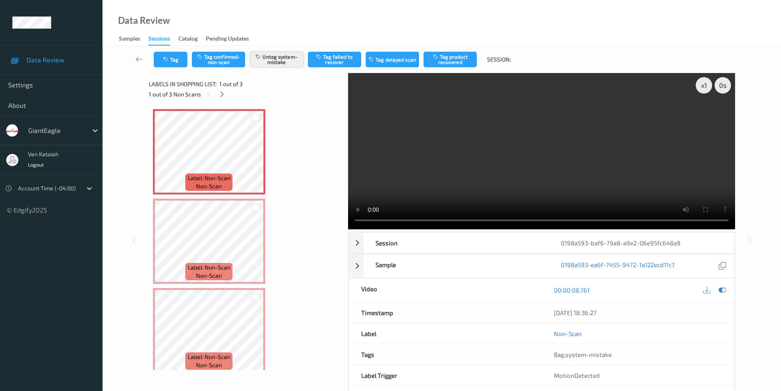
click at [278, 63] on button "Untag system-mistake" at bounding box center [276, 60] width 53 height 16
click at [213, 57] on button "Tag confirmed-non-scan" at bounding box center [218, 60] width 53 height 16
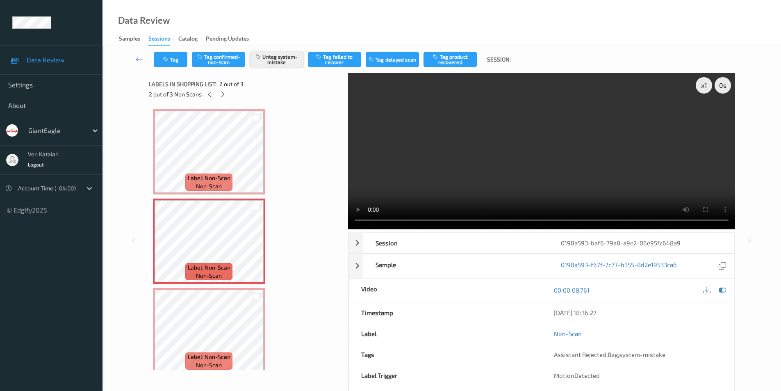
click at [282, 62] on button "Untag system-mistake" at bounding box center [276, 60] width 53 height 16
click at [221, 59] on button "Tag confirmed-non-scan" at bounding box center [218, 60] width 53 height 16
click at [171, 61] on button "Tag" at bounding box center [171, 60] width 34 height 16
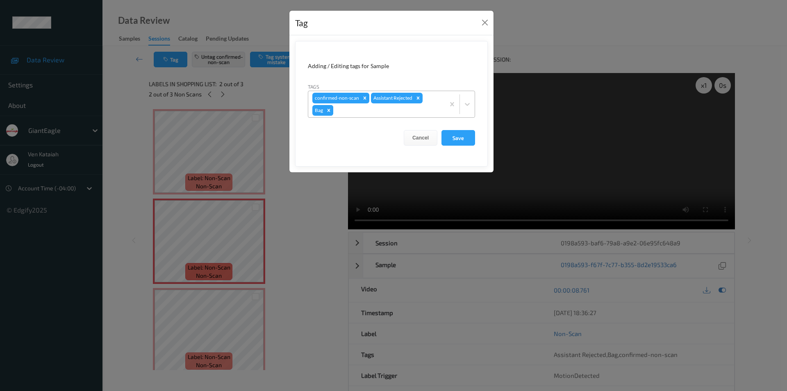
click at [331, 112] on icon "Remove Bag" at bounding box center [329, 110] width 6 height 6
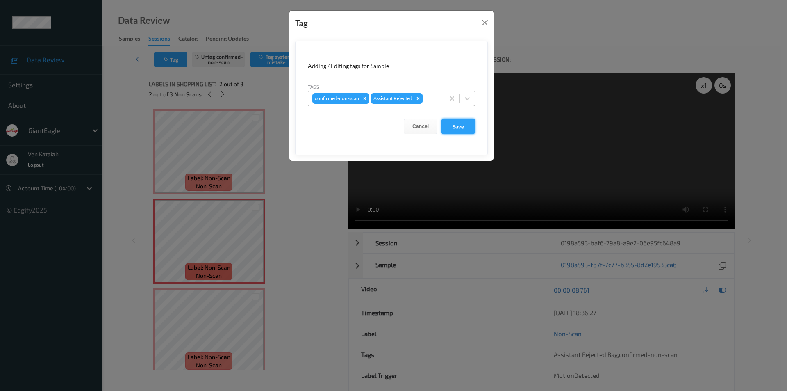
click at [454, 123] on button "Save" at bounding box center [459, 127] width 34 height 16
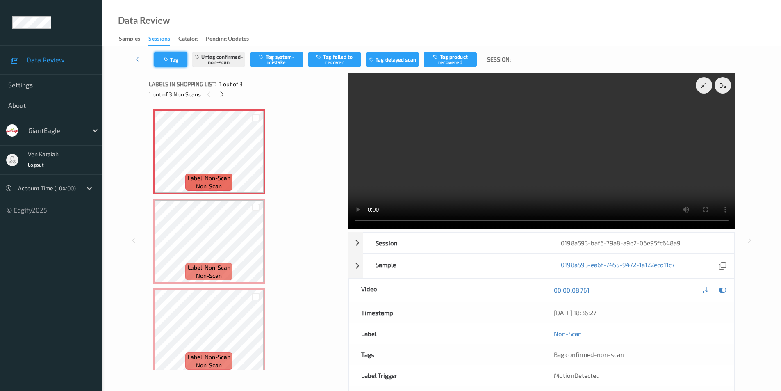
click at [171, 62] on button "Tag" at bounding box center [171, 60] width 34 height 16
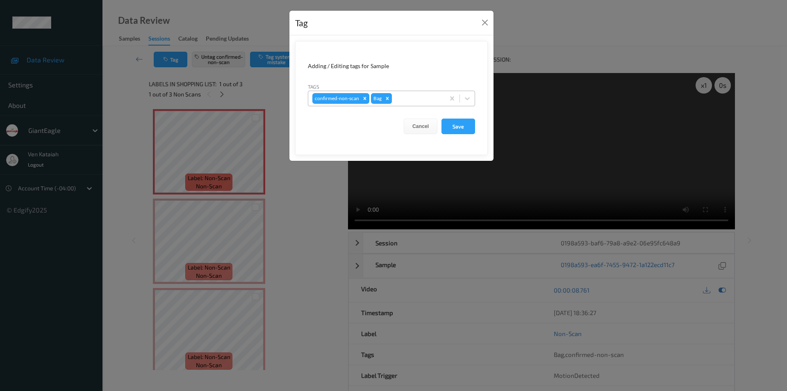
click at [386, 98] on icon "Remove Bag" at bounding box center [387, 98] width 3 height 3
click at [457, 127] on button "Save" at bounding box center [459, 127] width 34 height 16
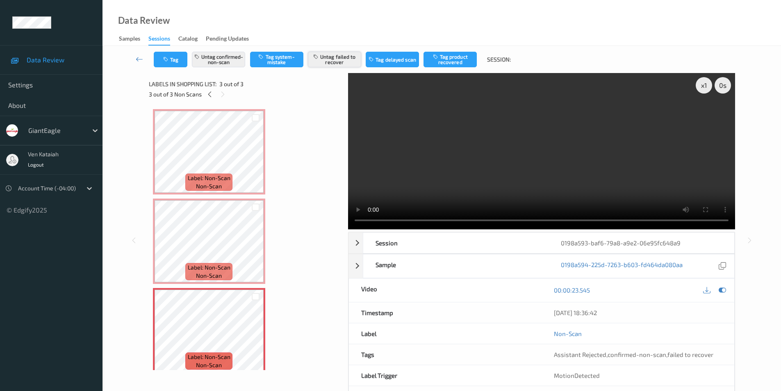
click at [333, 59] on button "Untag failed to recover" at bounding box center [334, 60] width 53 height 16
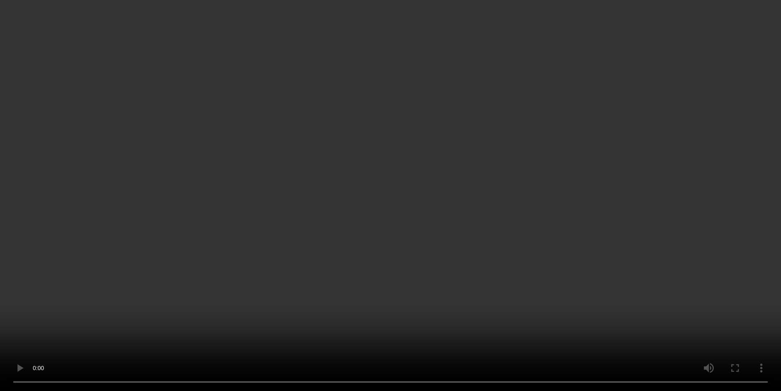
scroll to position [82, 0]
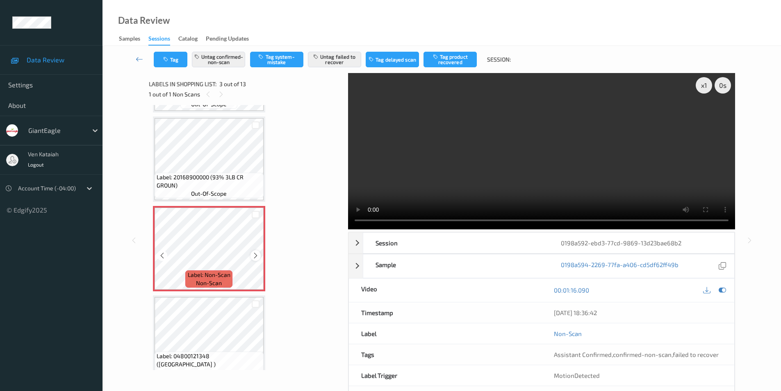
click at [256, 256] on icon at bounding box center [255, 255] width 7 height 7
click at [723, 288] on icon at bounding box center [722, 289] width 7 height 7
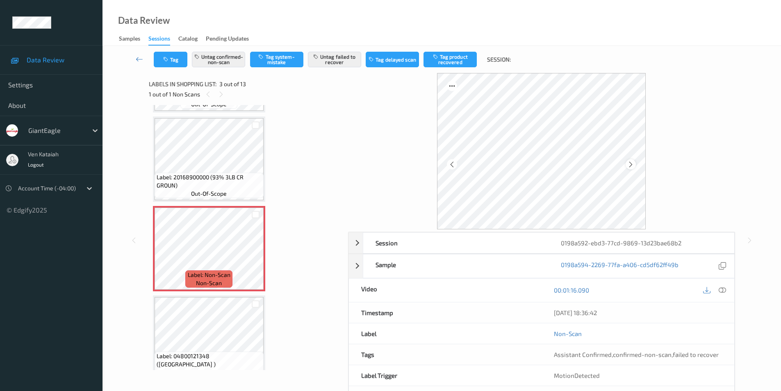
click at [632, 162] on icon at bounding box center [631, 163] width 7 height 7
click at [724, 290] on icon at bounding box center [722, 289] width 7 height 7
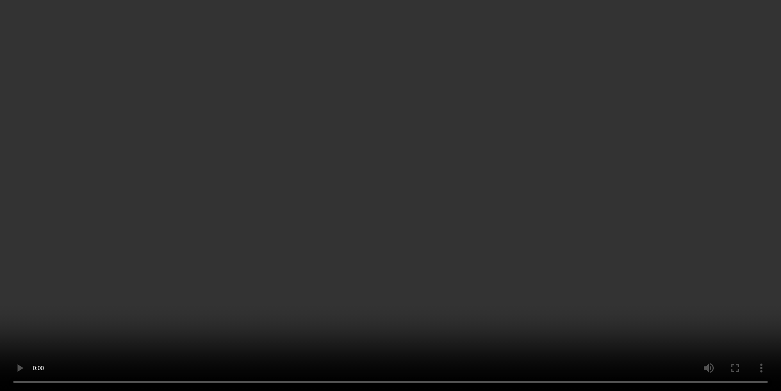
scroll to position [123, 0]
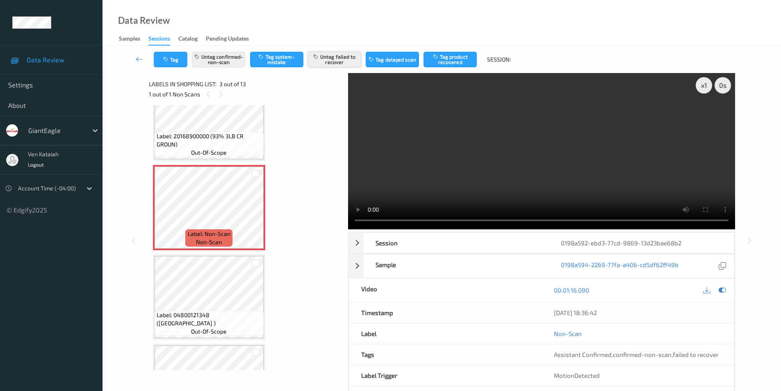
click at [344, 61] on button "Untag failed to recover" at bounding box center [334, 60] width 53 height 16
click at [218, 61] on button "Untag confirmed-non-scan" at bounding box center [218, 60] width 53 height 16
click at [282, 58] on button "Tag system-mistake" at bounding box center [276, 60] width 53 height 16
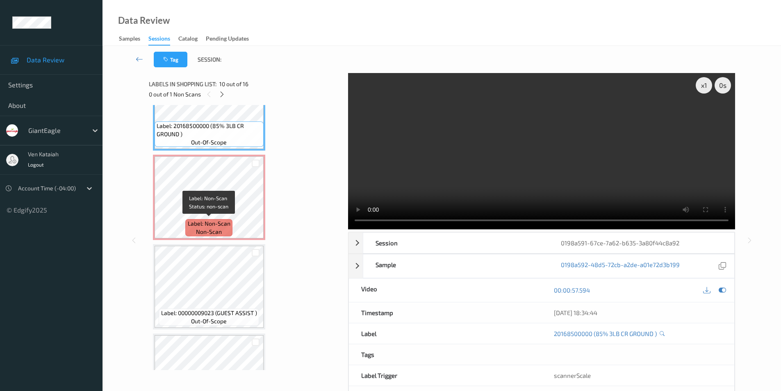
scroll to position [850, 0]
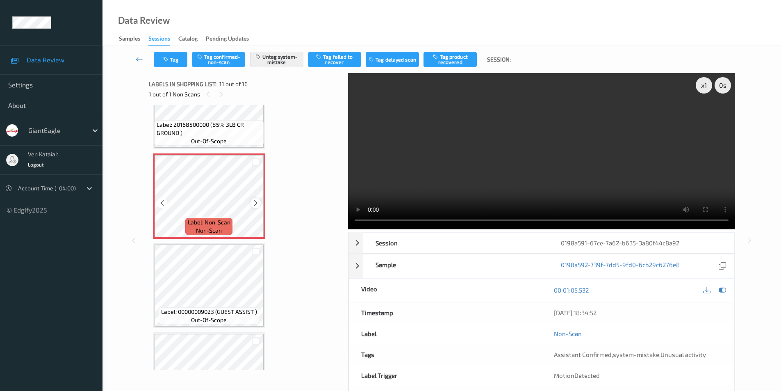
click at [253, 202] on icon at bounding box center [255, 202] width 7 height 7
click at [723, 288] on icon at bounding box center [722, 289] width 7 height 7
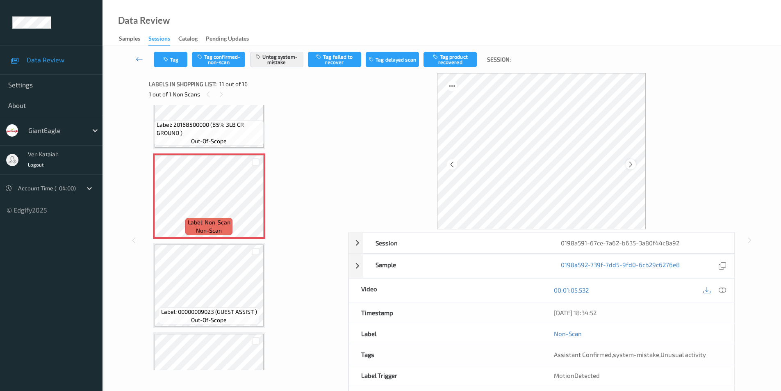
click at [632, 164] on icon at bounding box center [631, 163] width 7 height 7
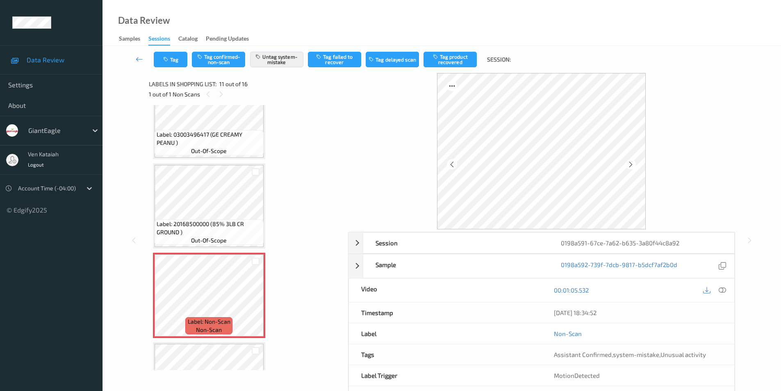
scroll to position [727, 0]
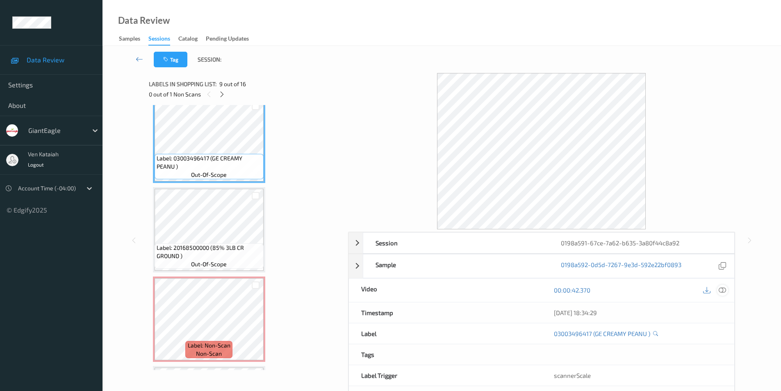
click at [726, 291] on icon at bounding box center [722, 289] width 7 height 7
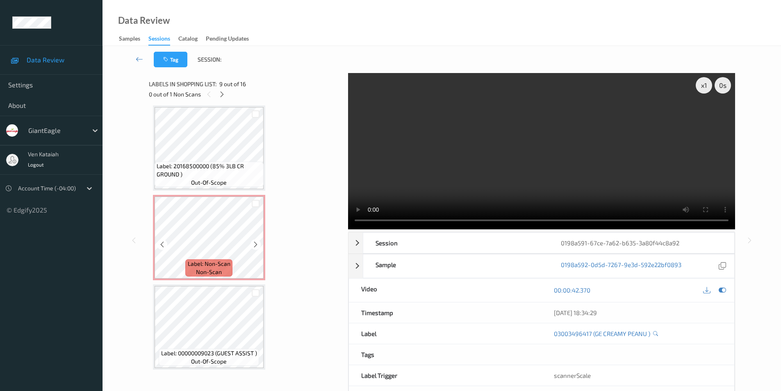
scroll to position [809, 0]
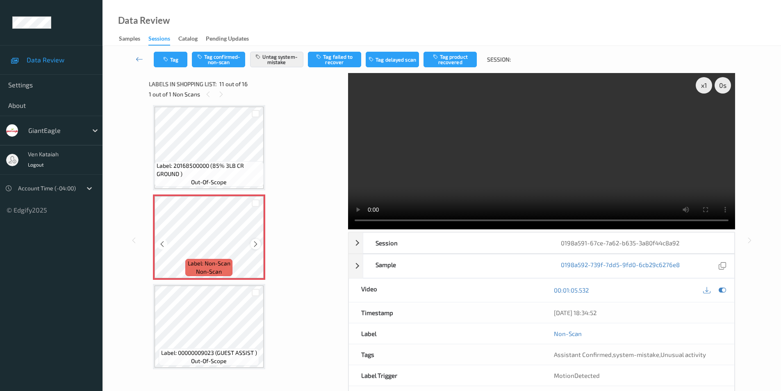
click at [255, 242] on icon at bounding box center [255, 243] width 7 height 7
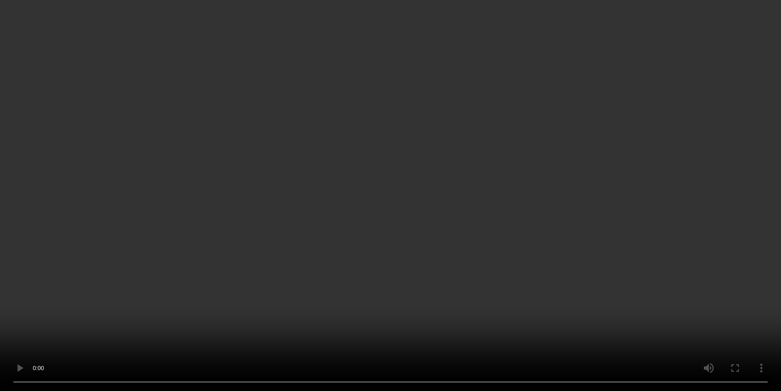
scroll to position [533, 0]
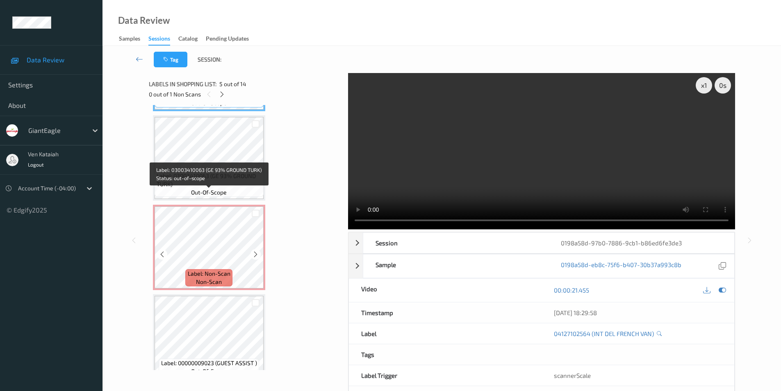
scroll to position [451, 0]
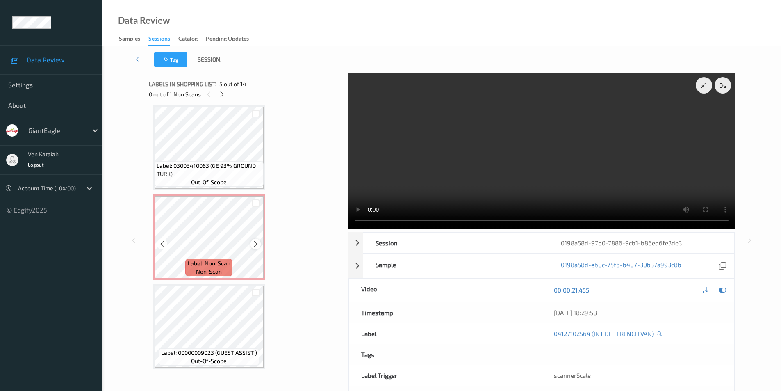
click at [256, 239] on div at bounding box center [256, 244] width 10 height 10
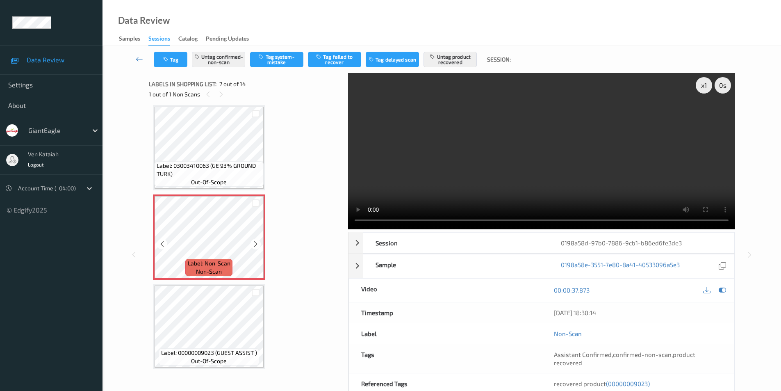
click at [256, 243] on icon at bounding box center [255, 243] width 7 height 7
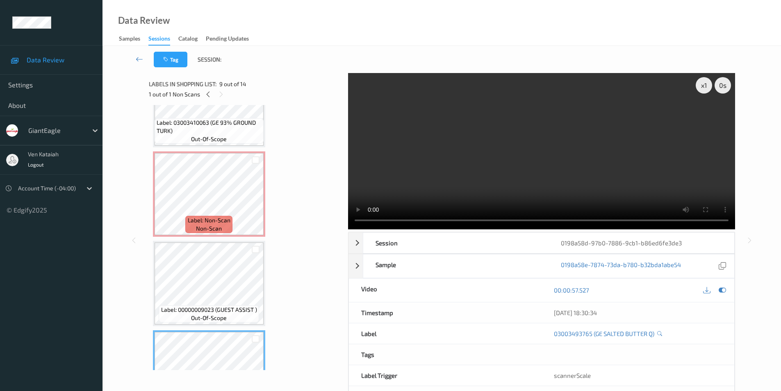
scroll to position [492, 0]
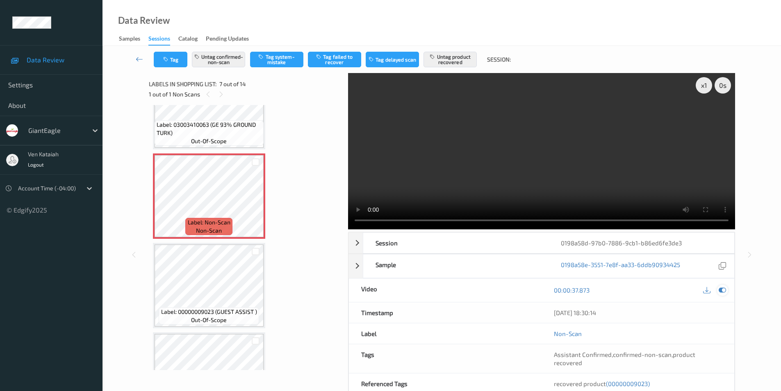
click at [719, 290] on icon at bounding box center [722, 289] width 7 height 7
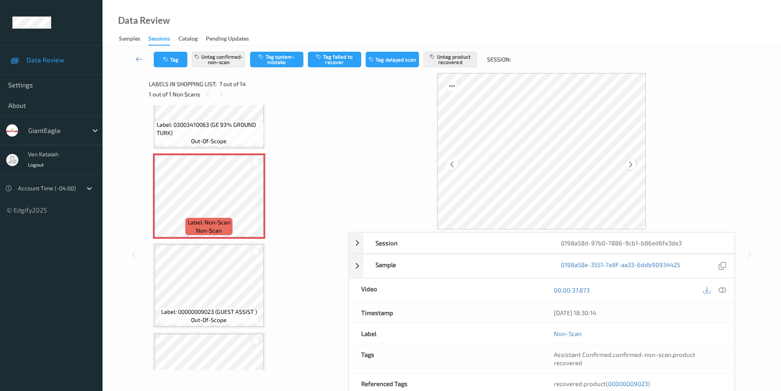
click at [633, 164] on icon at bounding box center [631, 163] width 7 height 7
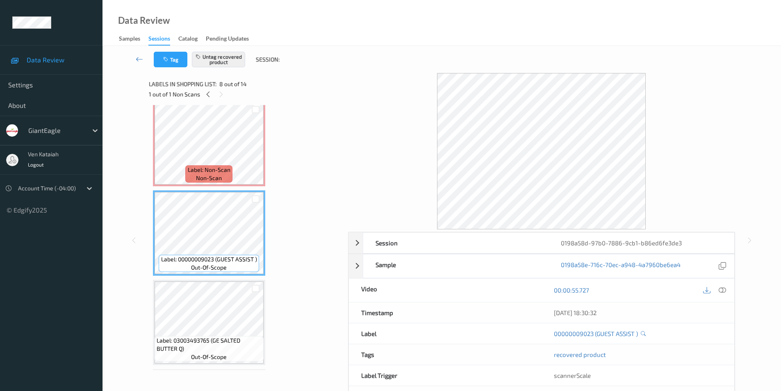
scroll to position [533, 0]
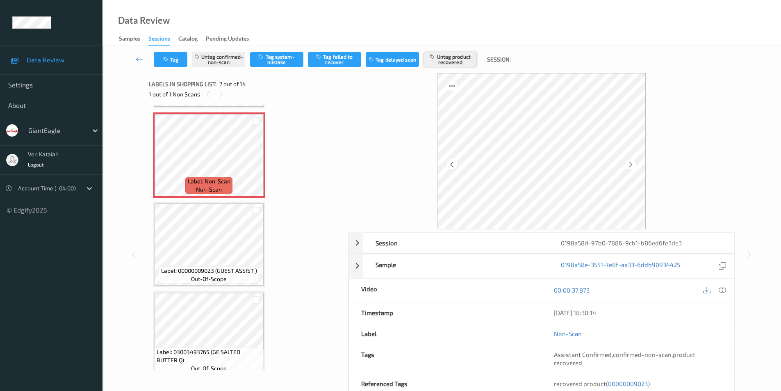
click at [449, 60] on button "Untag product recovered" at bounding box center [450, 60] width 53 height 16
click at [456, 59] on button "Tag product recovered" at bounding box center [450, 60] width 53 height 16
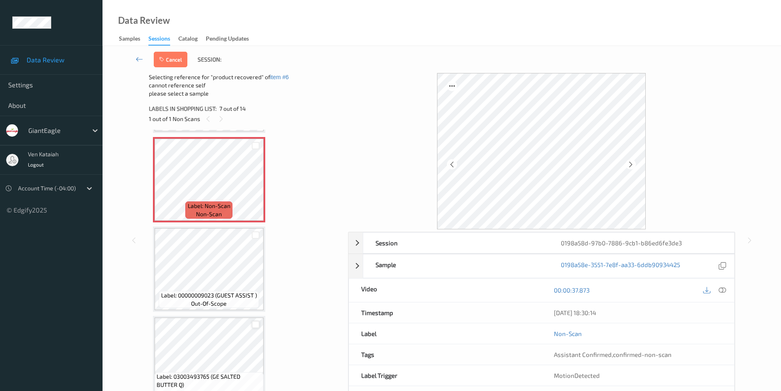
click at [256, 325] on div at bounding box center [256, 325] width 8 height 8
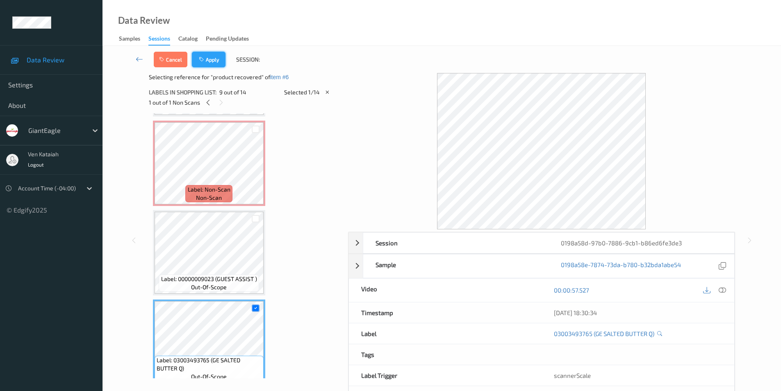
click at [208, 62] on button "Apply" at bounding box center [209, 60] width 34 height 16
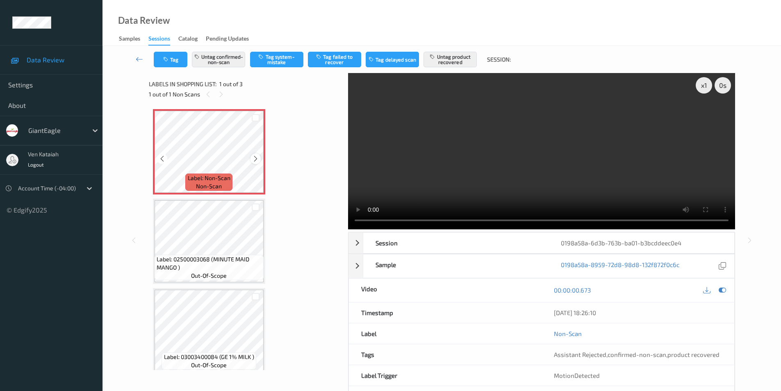
click at [257, 157] on icon at bounding box center [255, 158] width 7 height 7
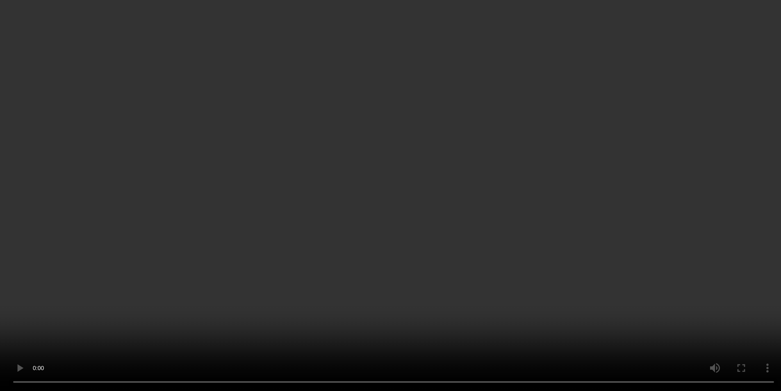
scroll to position [7, 0]
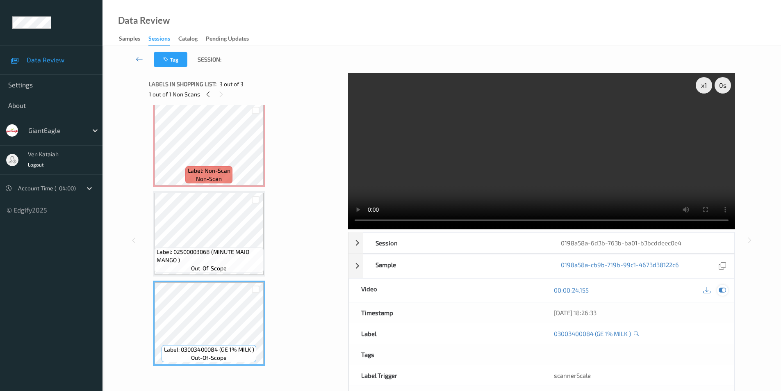
click at [722, 290] on icon at bounding box center [722, 289] width 7 height 7
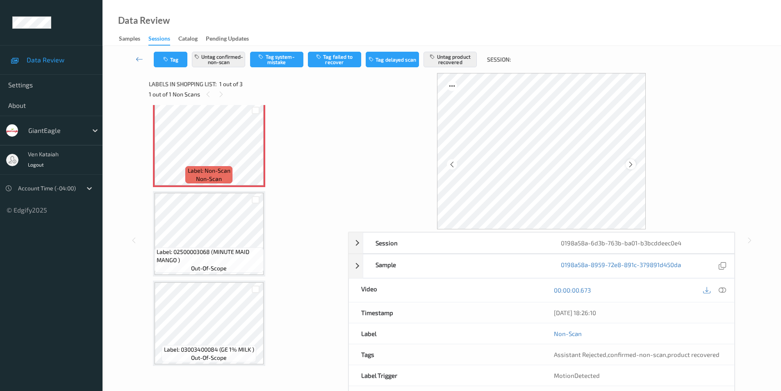
click at [629, 167] on icon at bounding box center [631, 163] width 7 height 7
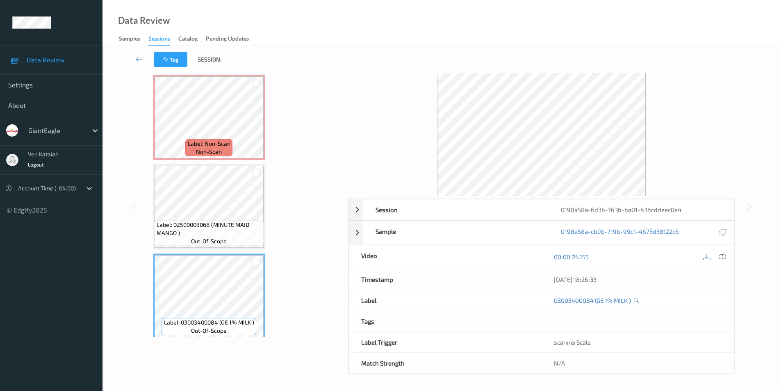
scroll to position [0, 0]
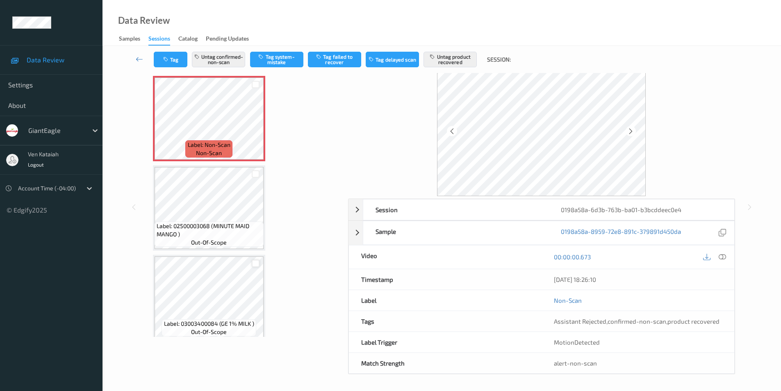
click at [254, 263] on div at bounding box center [256, 264] width 8 height 8
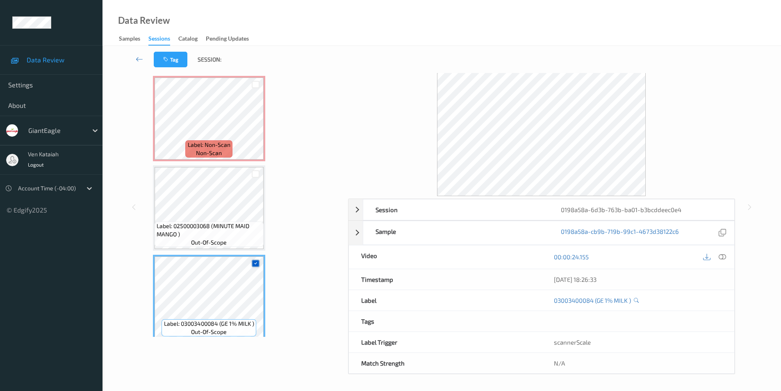
click at [254, 263] on icon at bounding box center [255, 262] width 5 height 5
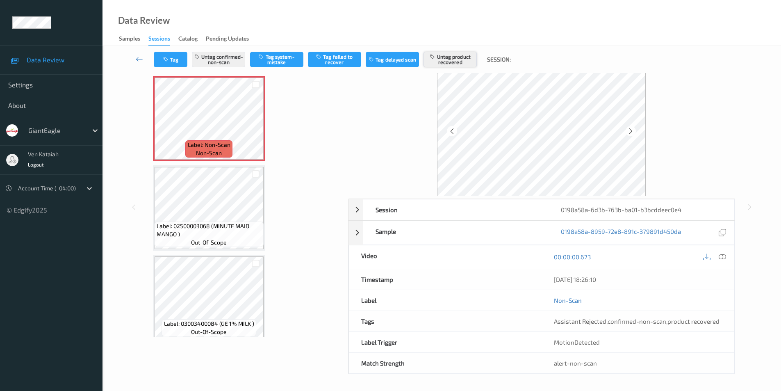
click at [451, 59] on button "Untag product recovered" at bounding box center [450, 60] width 53 height 16
click at [443, 60] on button "Tag product recovered" at bounding box center [450, 60] width 53 height 16
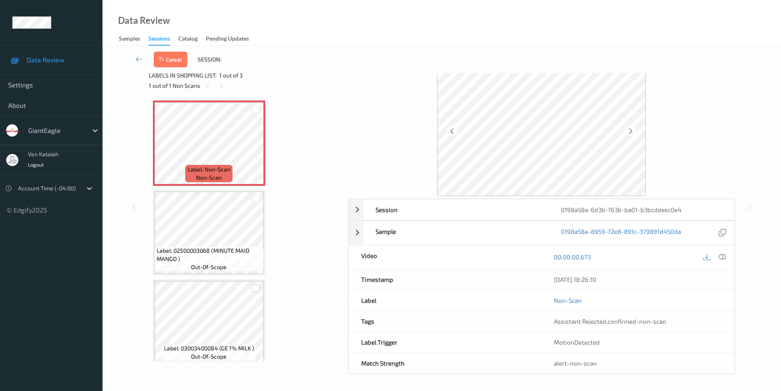
click at [254, 288] on div at bounding box center [256, 288] width 8 height 8
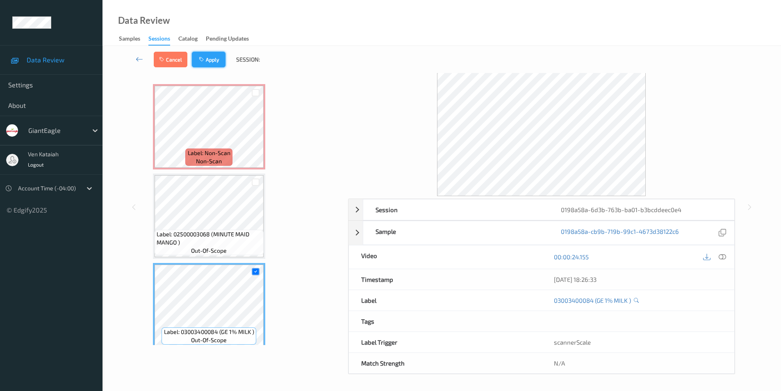
click at [210, 59] on button "Apply" at bounding box center [209, 60] width 34 height 16
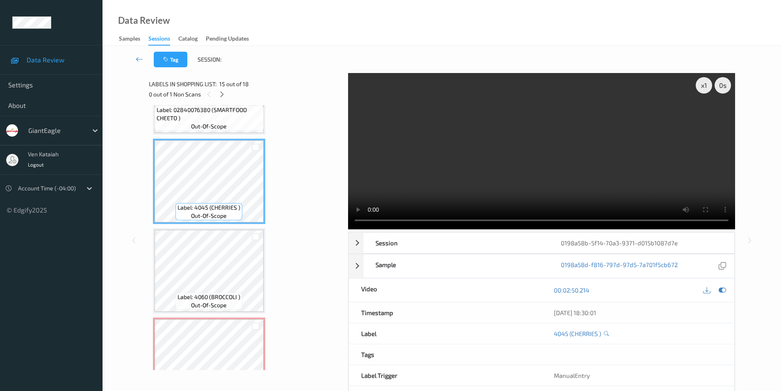
scroll to position [1263, 0]
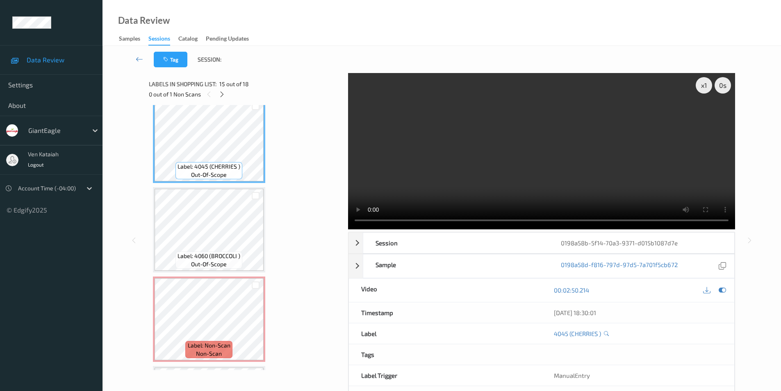
click at [758, 203] on div "x 1 0 s Session 0198a58b-5f14-70a3-9371-d015b1087d7e Session ID 0198a58b-5f14-7…" at bounding box center [441, 240] width 645 height 334
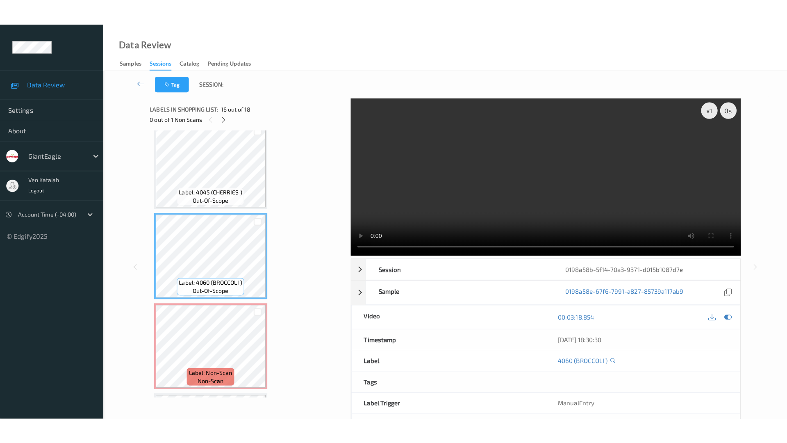
scroll to position [1304, 0]
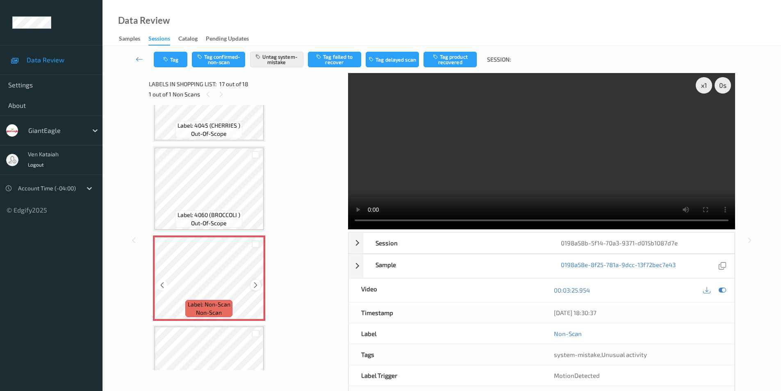
click at [256, 284] on icon at bounding box center [255, 284] width 7 height 7
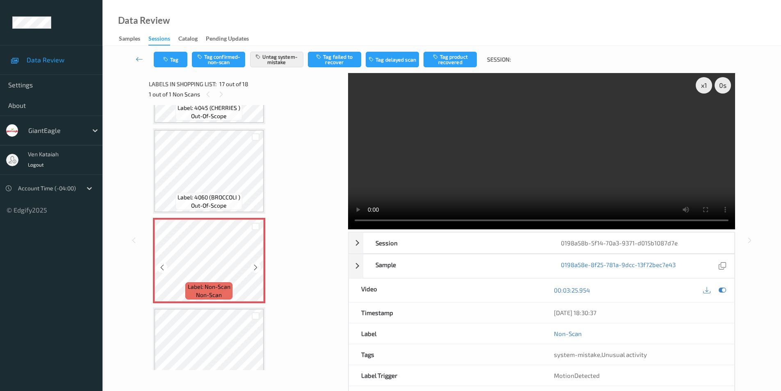
scroll to position [1337, 0]
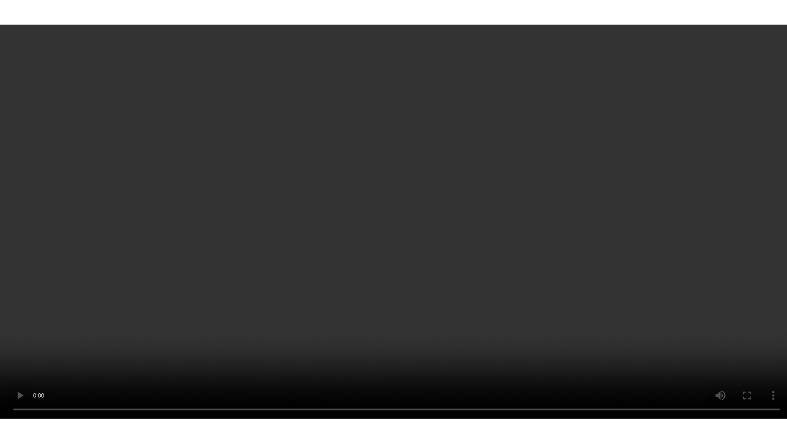
scroll to position [991, 0]
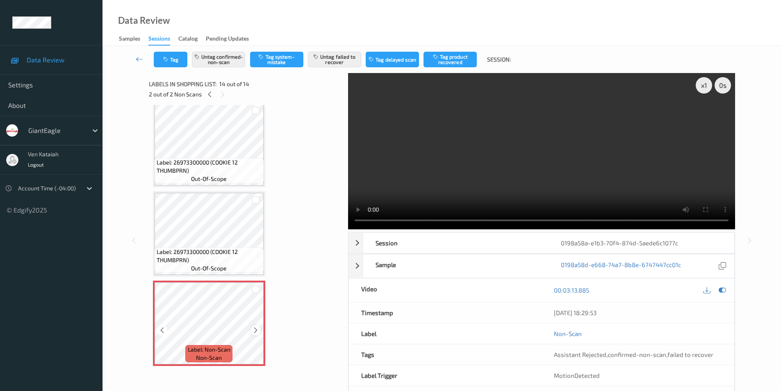
click at [254, 328] on icon at bounding box center [255, 329] width 7 height 7
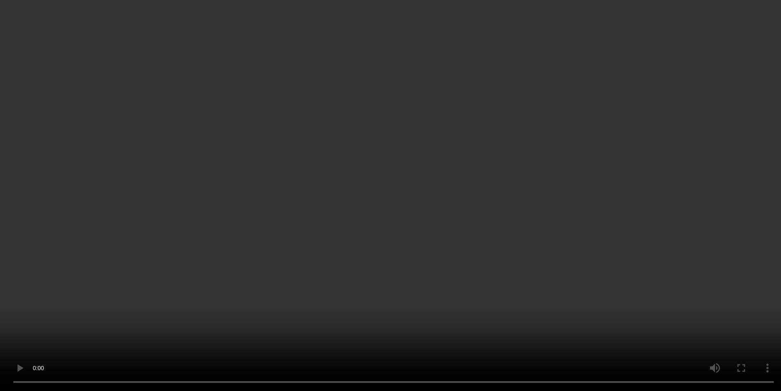
scroll to position [980, 0]
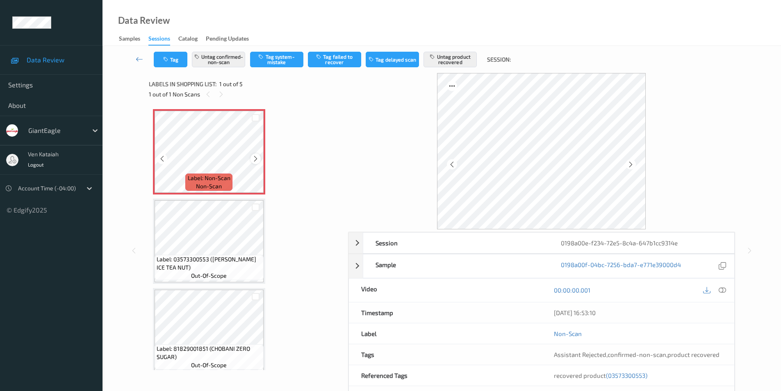
click at [257, 159] on icon at bounding box center [255, 158] width 7 height 7
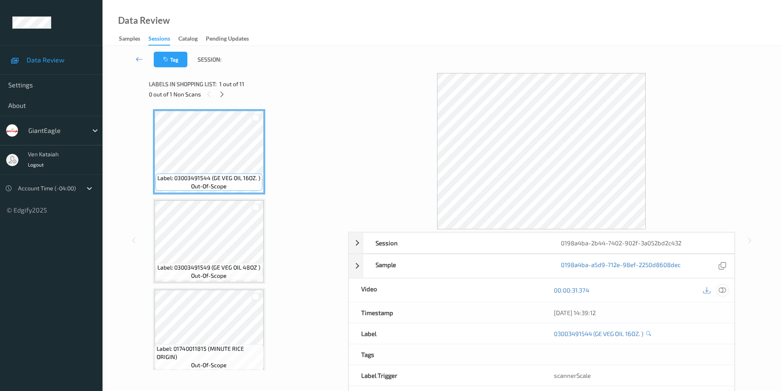
click at [721, 288] on icon at bounding box center [722, 289] width 7 height 7
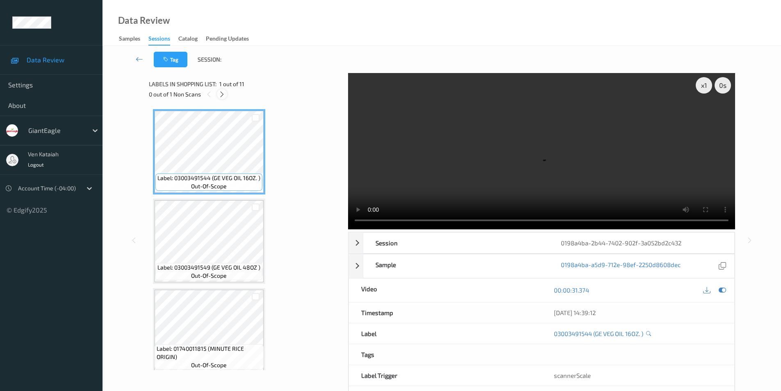
click at [221, 94] on icon at bounding box center [222, 94] width 7 height 7
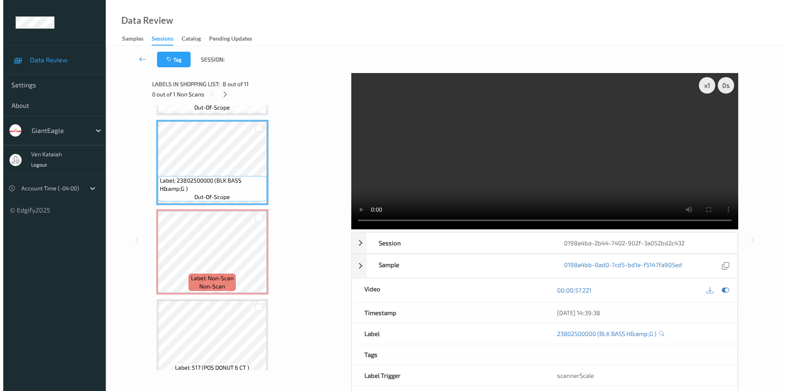
scroll to position [574, 0]
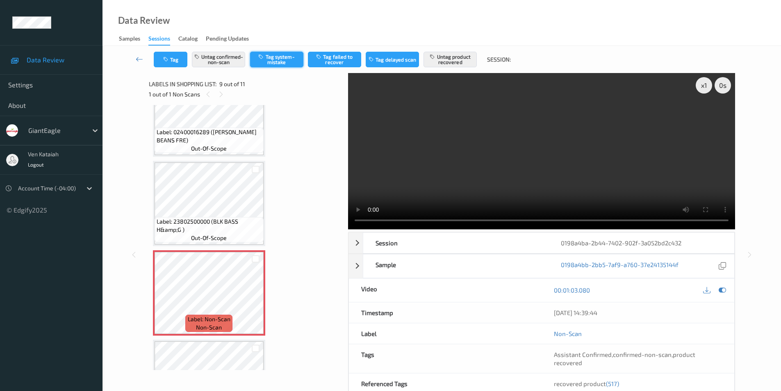
click at [274, 58] on button "Tag system-mistake" at bounding box center [276, 60] width 53 height 16
click at [222, 62] on button "Untag confirmed-non-scan" at bounding box center [218, 60] width 53 height 16
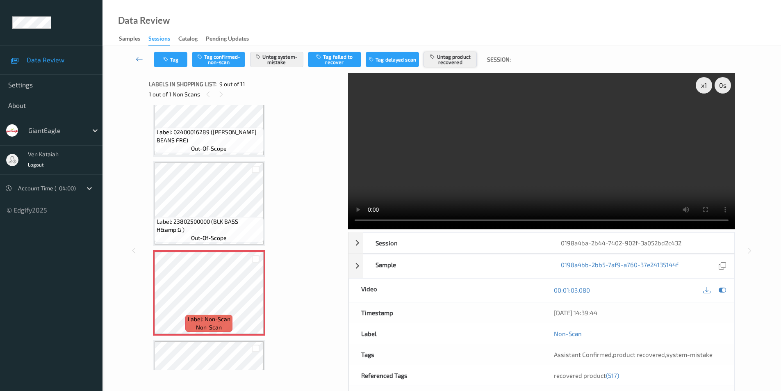
click at [457, 59] on button "Untag product recovered" at bounding box center [450, 60] width 53 height 16
click at [177, 59] on button "Tag" at bounding box center [171, 60] width 34 height 16
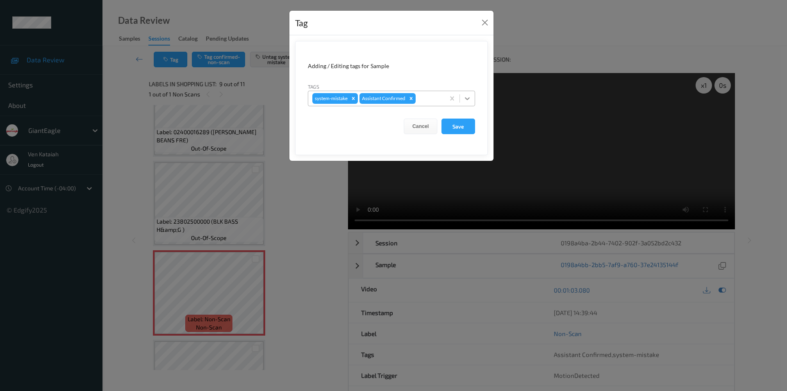
click at [468, 98] on icon at bounding box center [467, 98] width 8 height 8
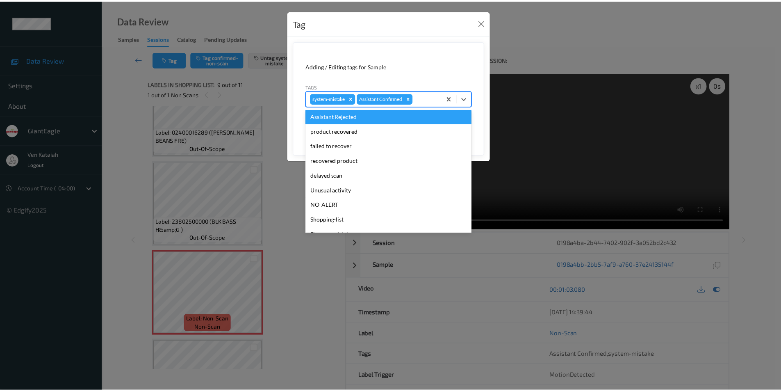
scroll to position [72, 0]
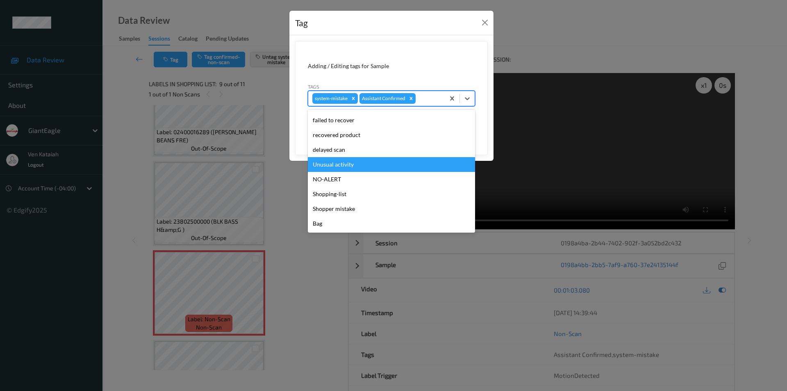
click at [341, 163] on div "Unusual activity" at bounding box center [391, 164] width 167 height 15
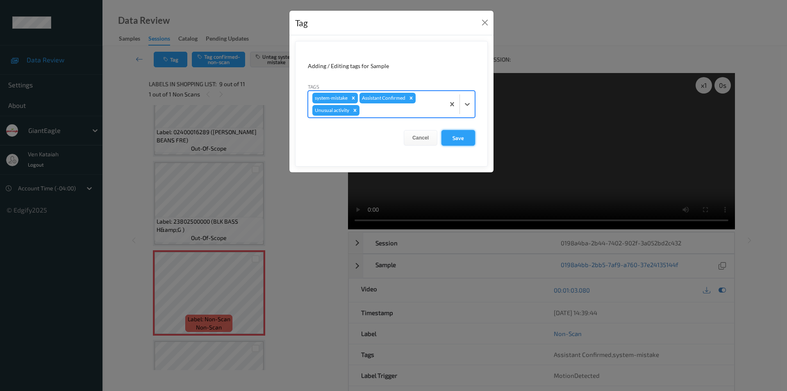
click at [460, 137] on button "Save" at bounding box center [459, 138] width 34 height 16
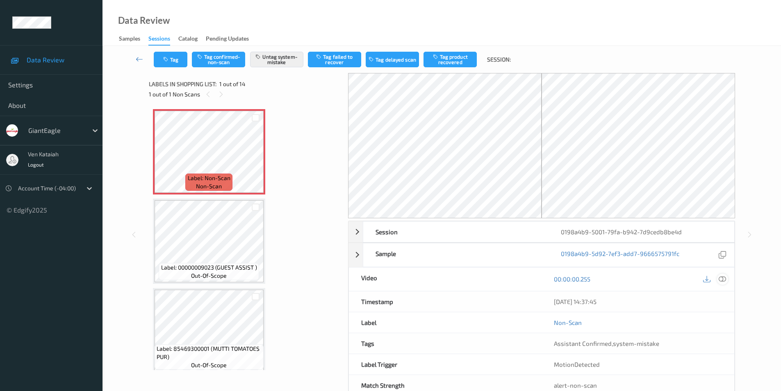
click at [726, 279] on div at bounding box center [722, 279] width 11 height 11
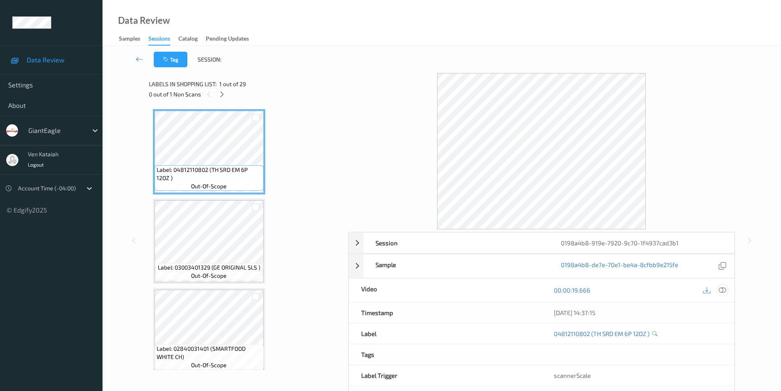
click at [725, 291] on icon at bounding box center [722, 289] width 7 height 7
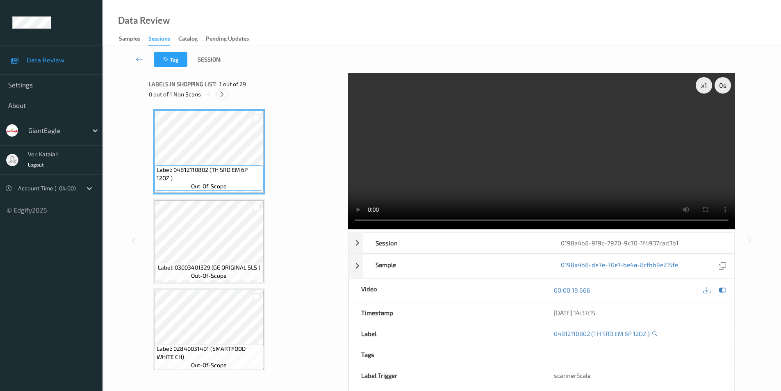
click at [221, 96] on icon at bounding box center [222, 94] width 7 height 7
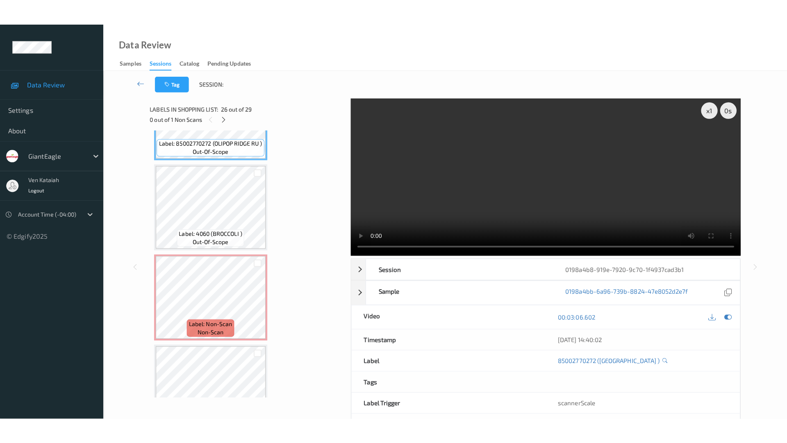
scroll to position [2329, 0]
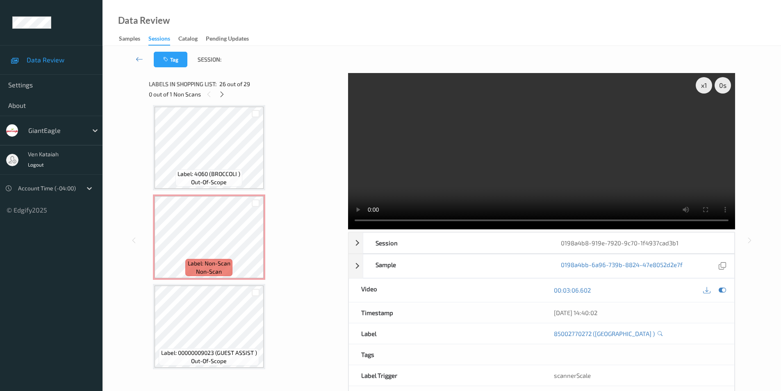
click at [756, 201] on div "x 1 0 s Session 0198a4b8-919e-7920-9c70-1f4937cad3b1 Session ID 0198a4b8-919e-7…" at bounding box center [441, 240] width 645 height 334
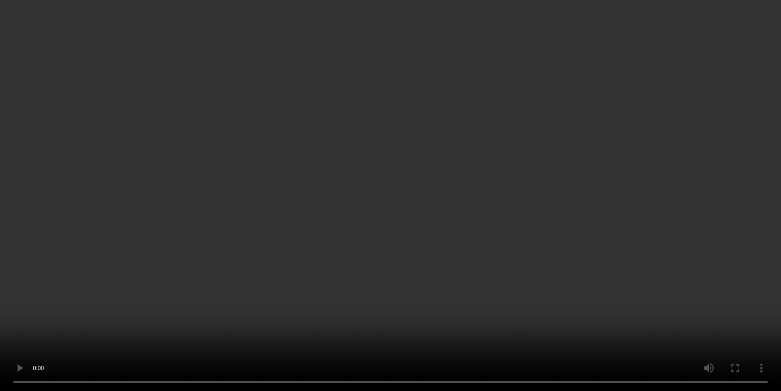
scroll to position [2280, 0]
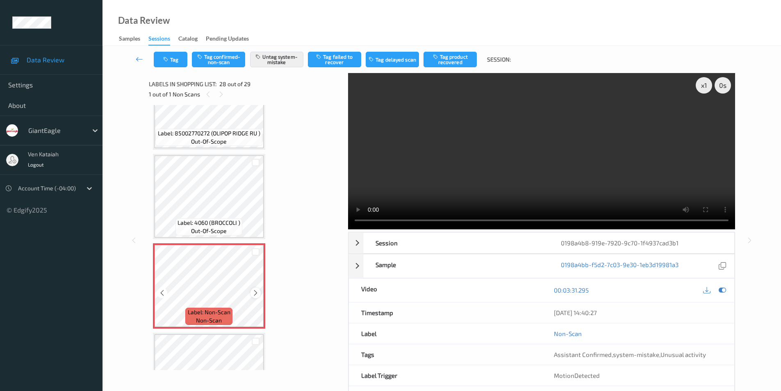
click at [255, 293] on icon at bounding box center [255, 292] width 7 height 7
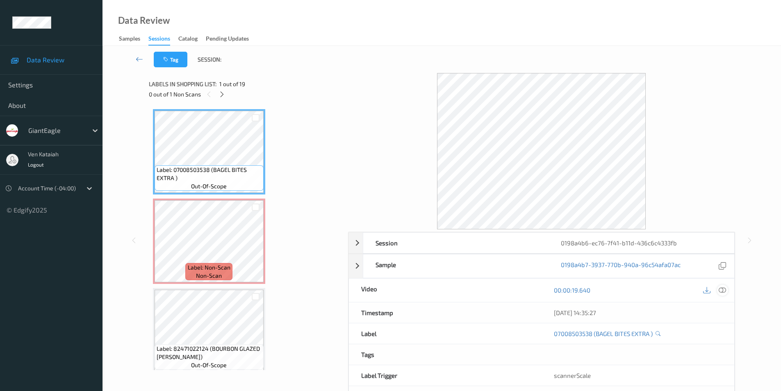
click at [725, 290] on icon at bounding box center [722, 289] width 7 height 7
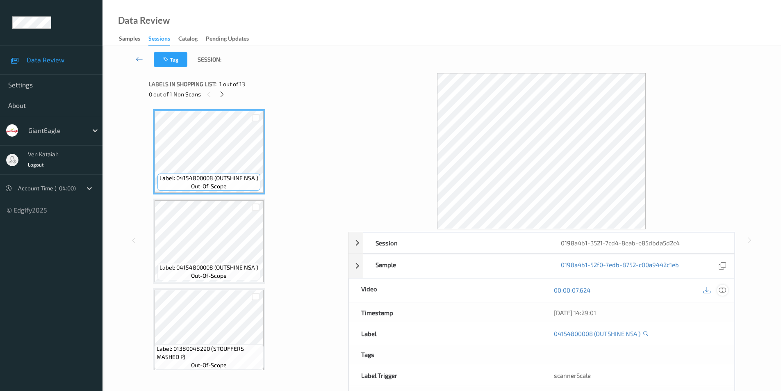
click at [721, 288] on icon at bounding box center [722, 289] width 7 height 7
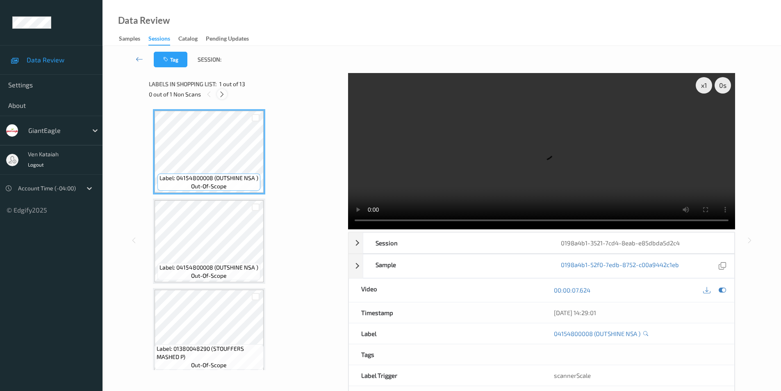
click at [225, 94] on icon at bounding box center [222, 94] width 7 height 7
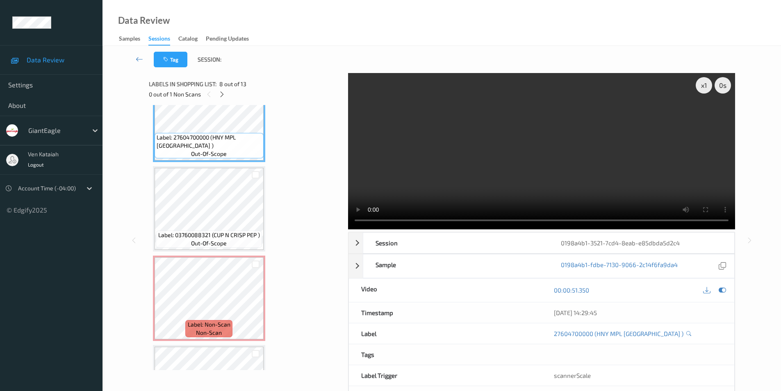
scroll to position [678, 0]
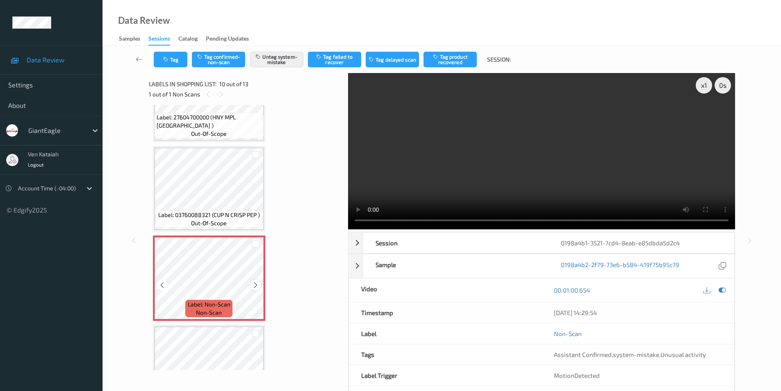
click at [254, 287] on icon at bounding box center [255, 284] width 7 height 7
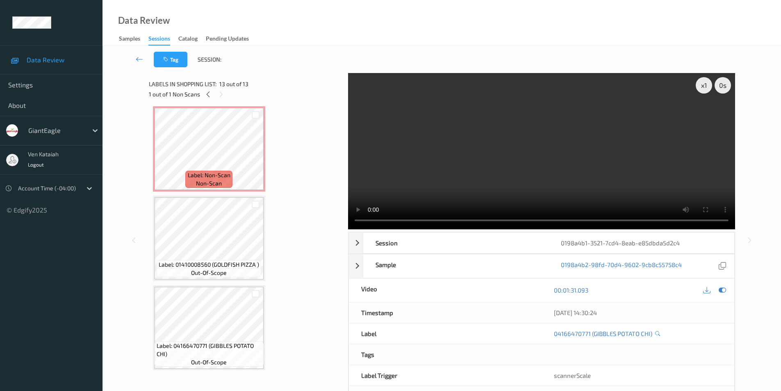
scroll to position [696, 0]
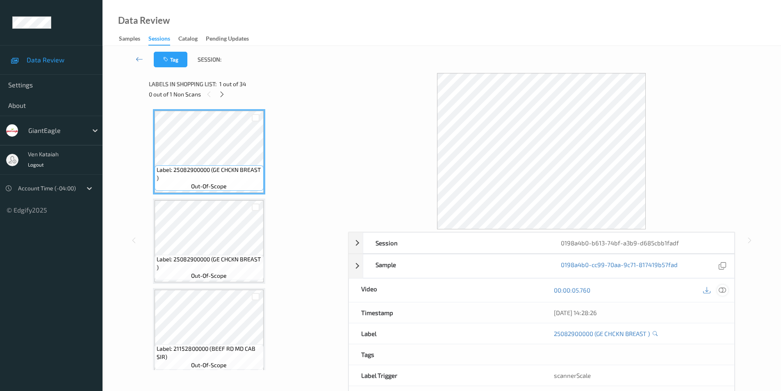
click at [723, 290] on icon at bounding box center [722, 289] width 7 height 7
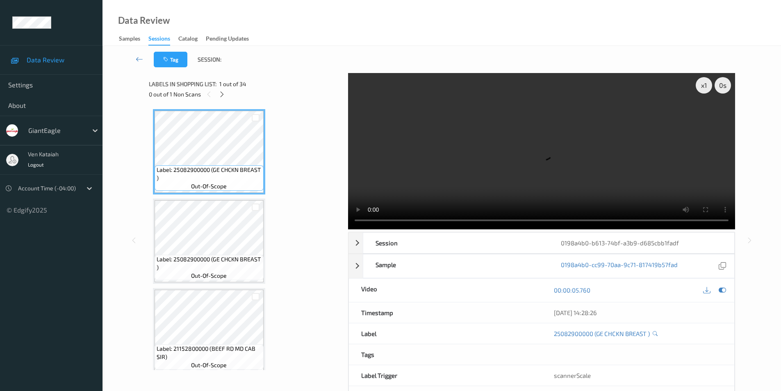
drag, startPoint x: 219, startPoint y: 92, endPoint x: 224, endPoint y: 99, distance: 8.5
click at [220, 93] on icon at bounding box center [222, 94] width 7 height 7
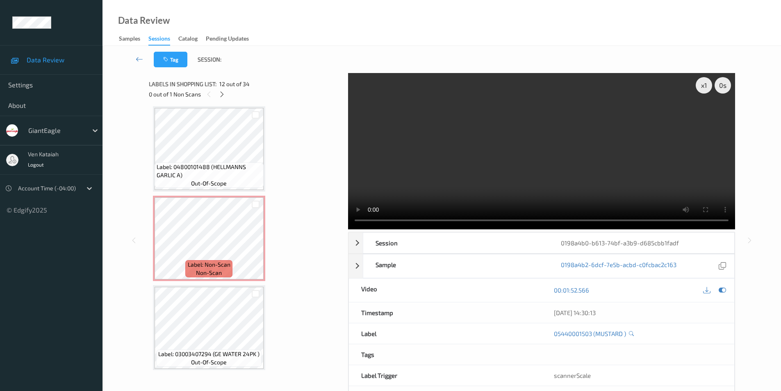
scroll to position [1077, 0]
click at [257, 244] on icon at bounding box center [255, 243] width 7 height 7
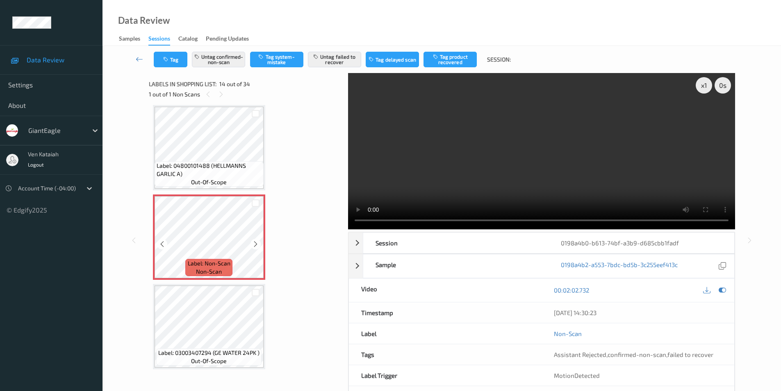
click at [257, 244] on icon at bounding box center [255, 243] width 7 height 7
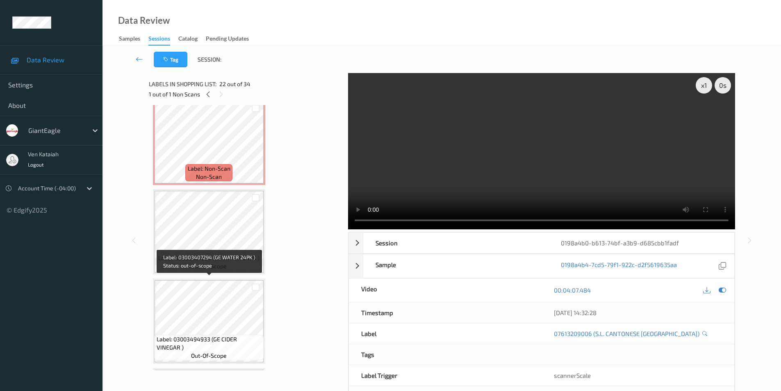
scroll to position [1148, 0]
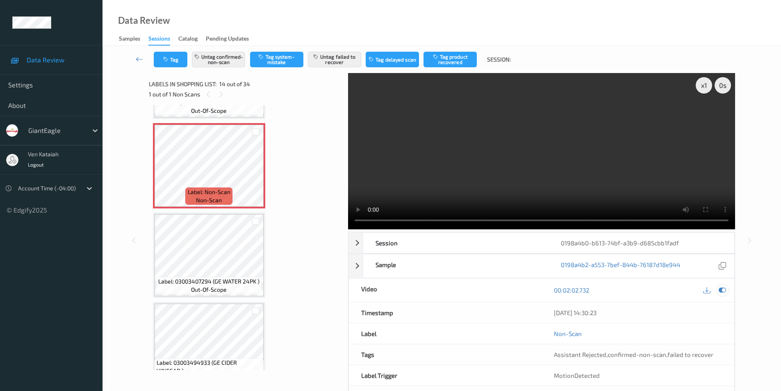
click at [723, 289] on icon at bounding box center [722, 289] width 7 height 7
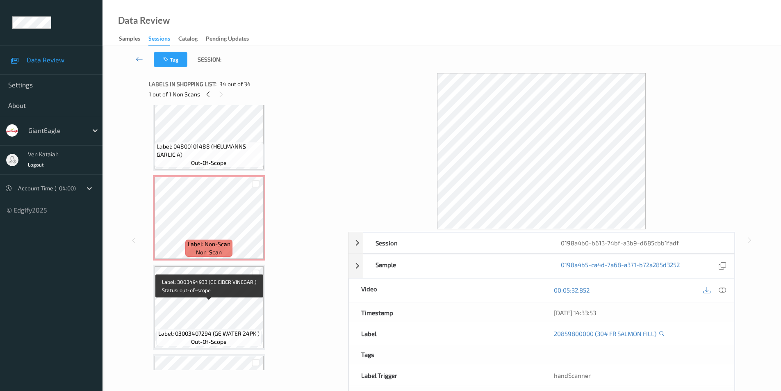
scroll to position [1098, 0]
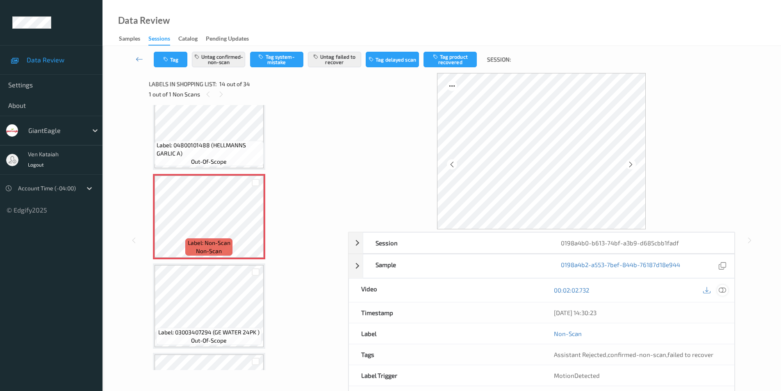
click at [725, 292] on icon at bounding box center [722, 289] width 7 height 7
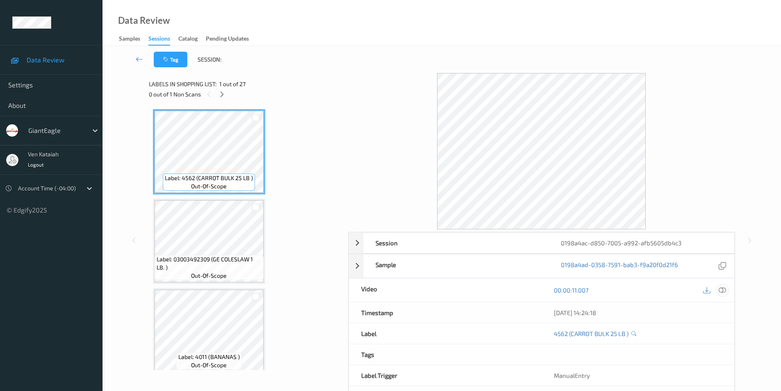
click at [724, 286] on icon at bounding box center [722, 289] width 7 height 7
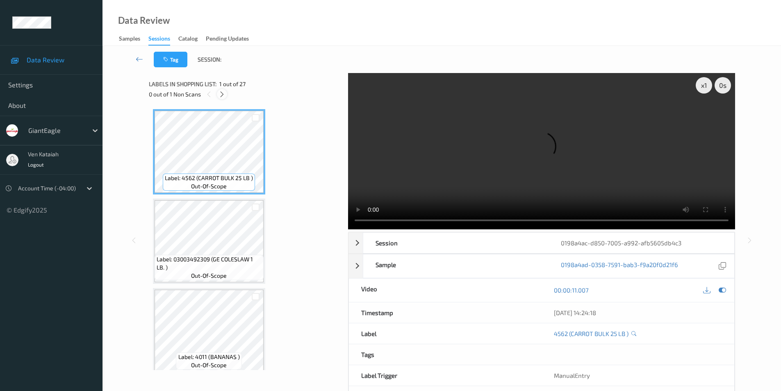
click at [221, 93] on icon at bounding box center [222, 94] width 7 height 7
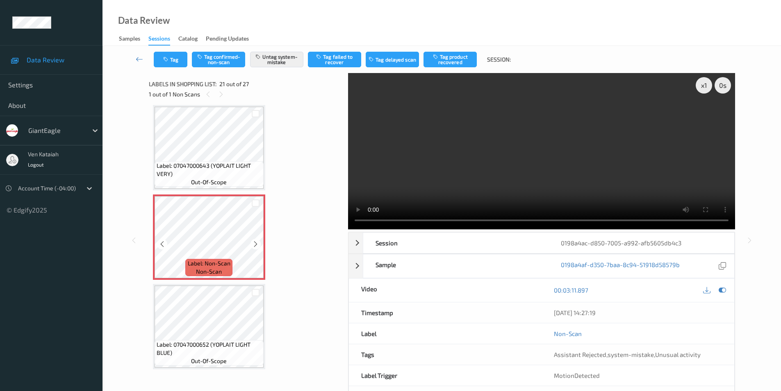
scroll to position [1580, 0]
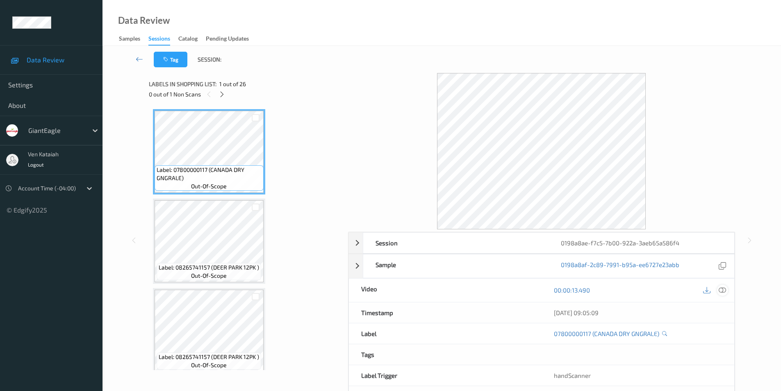
drag, startPoint x: 724, startPoint y: 289, endPoint x: 448, endPoint y: 234, distance: 281.9
click at [723, 289] on icon at bounding box center [722, 289] width 7 height 7
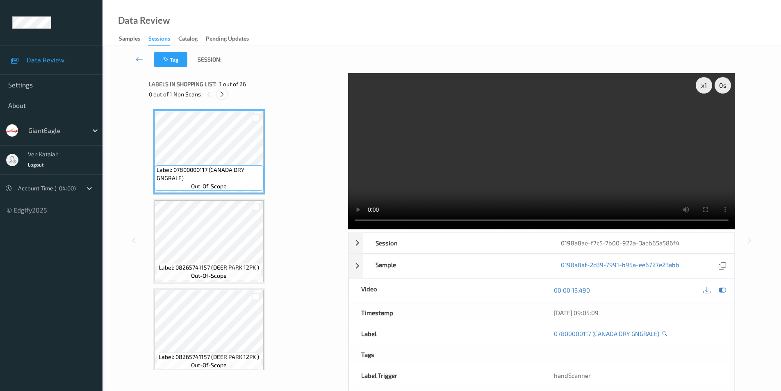
click at [224, 96] on icon at bounding box center [222, 94] width 7 height 7
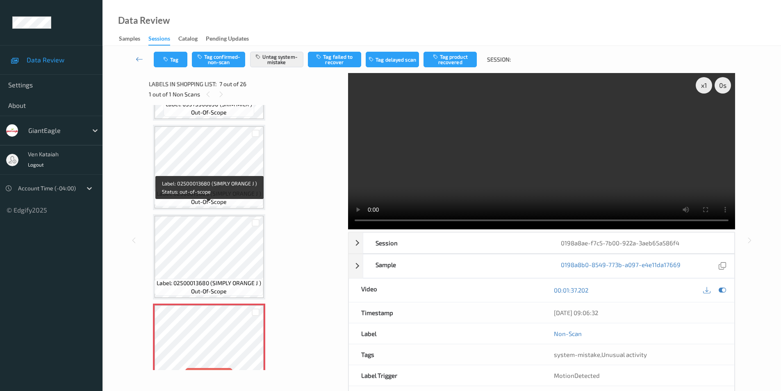
scroll to position [328, 0]
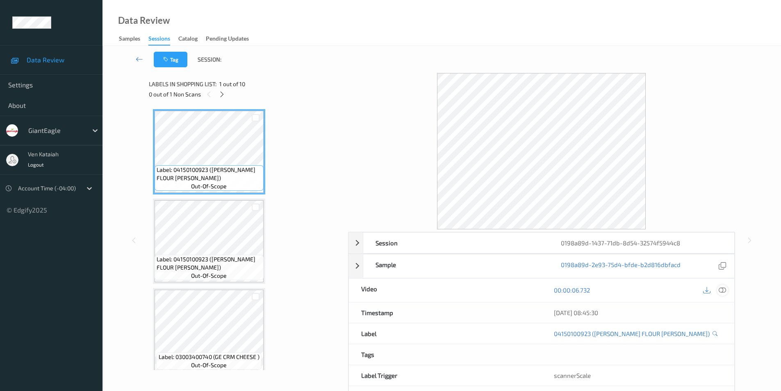
click at [721, 287] on icon at bounding box center [722, 289] width 7 height 7
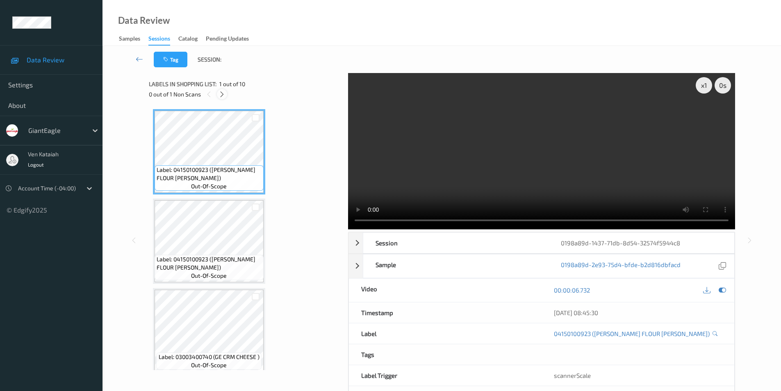
click at [224, 94] on icon at bounding box center [222, 94] width 7 height 7
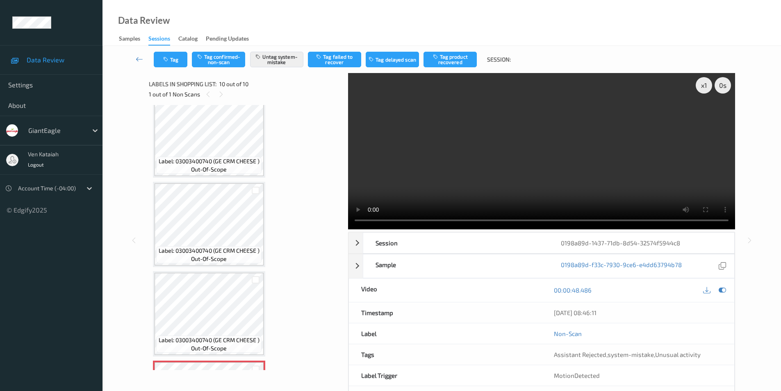
scroll to position [551, 0]
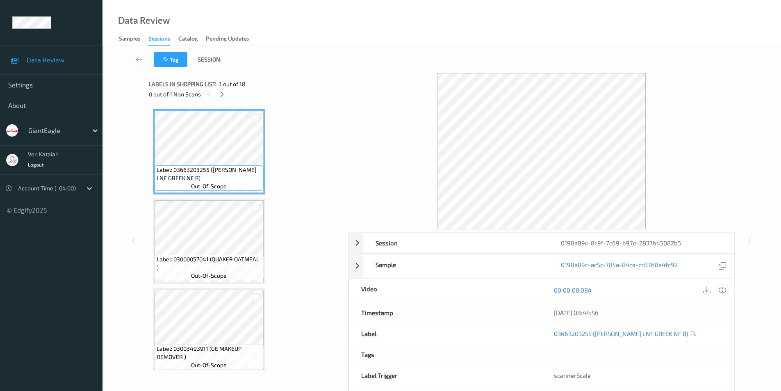
click at [726, 289] on icon at bounding box center [722, 289] width 7 height 7
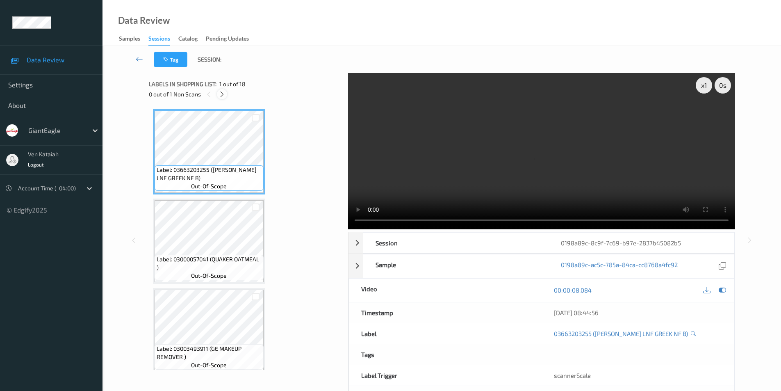
click at [221, 93] on icon at bounding box center [222, 94] width 7 height 7
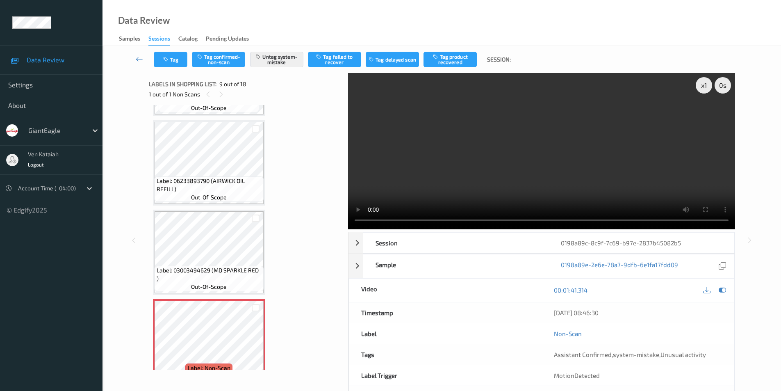
scroll to position [507, 0]
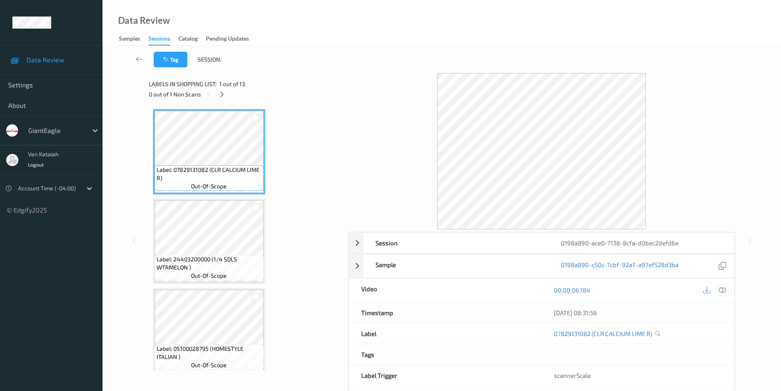
click at [723, 292] on icon at bounding box center [722, 289] width 7 height 7
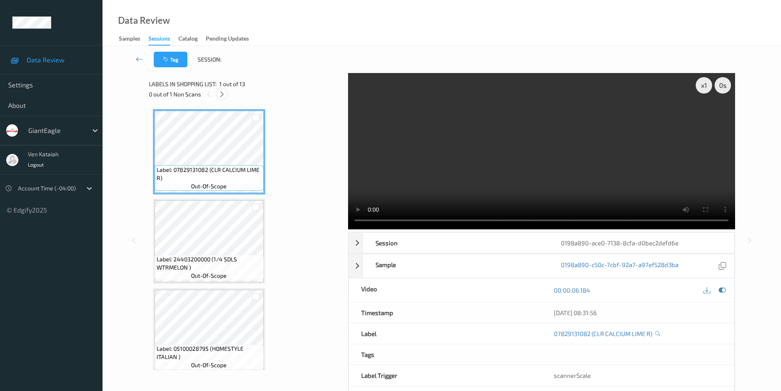
click at [223, 95] on icon at bounding box center [222, 94] width 7 height 7
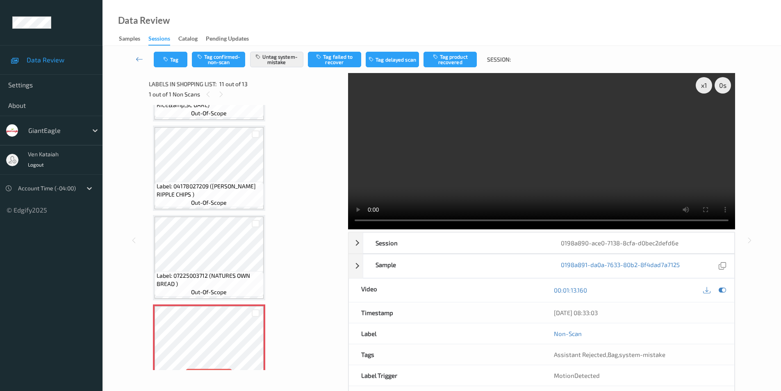
scroll to position [686, 0]
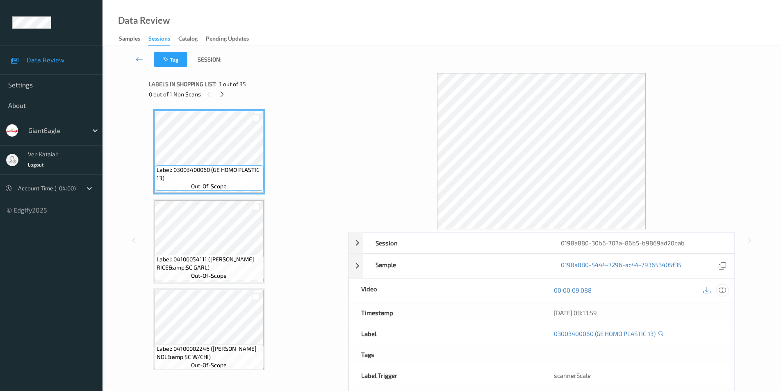
click at [723, 288] on icon at bounding box center [722, 289] width 7 height 7
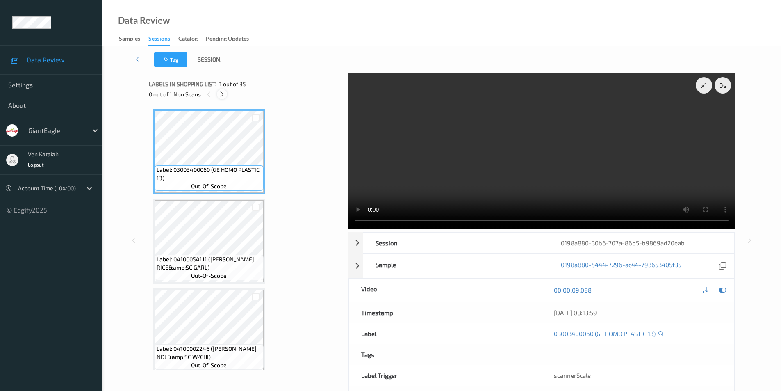
click at [220, 95] on icon at bounding box center [222, 94] width 7 height 7
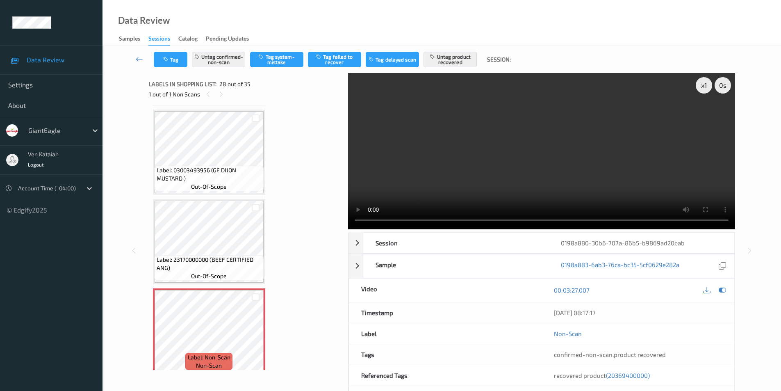
scroll to position [2206, 0]
